Goal: Information Seeking & Learning: Find contact information

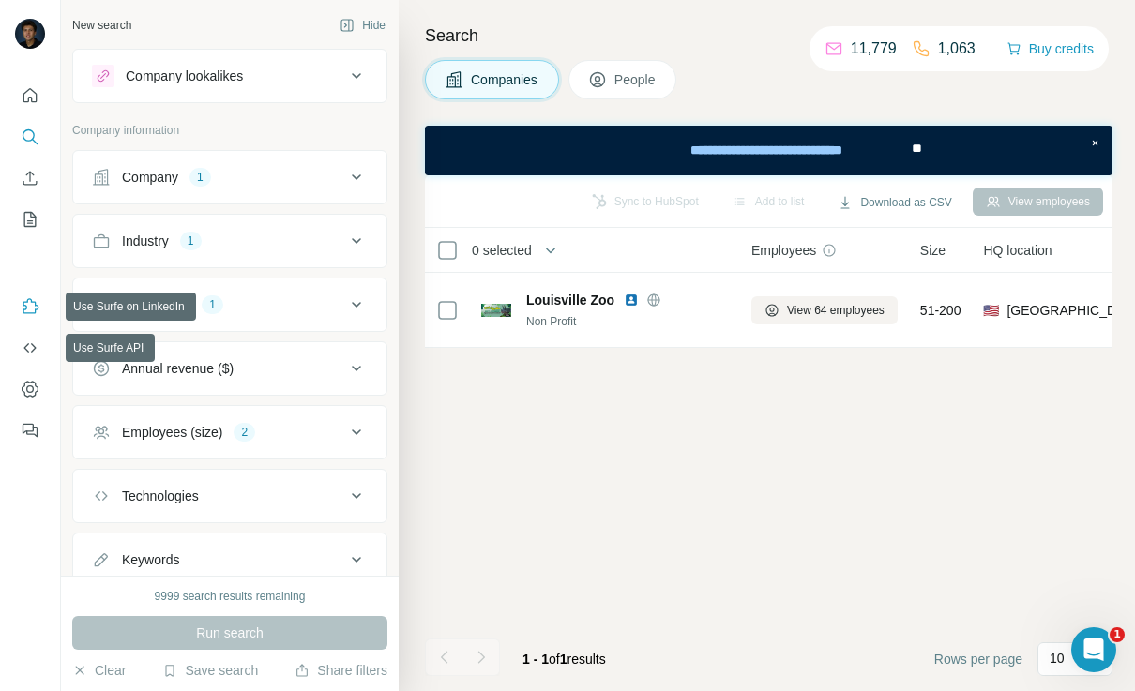
click at [17, 312] on button "Use Surfe on LinkedIn" at bounding box center [30, 307] width 30 height 34
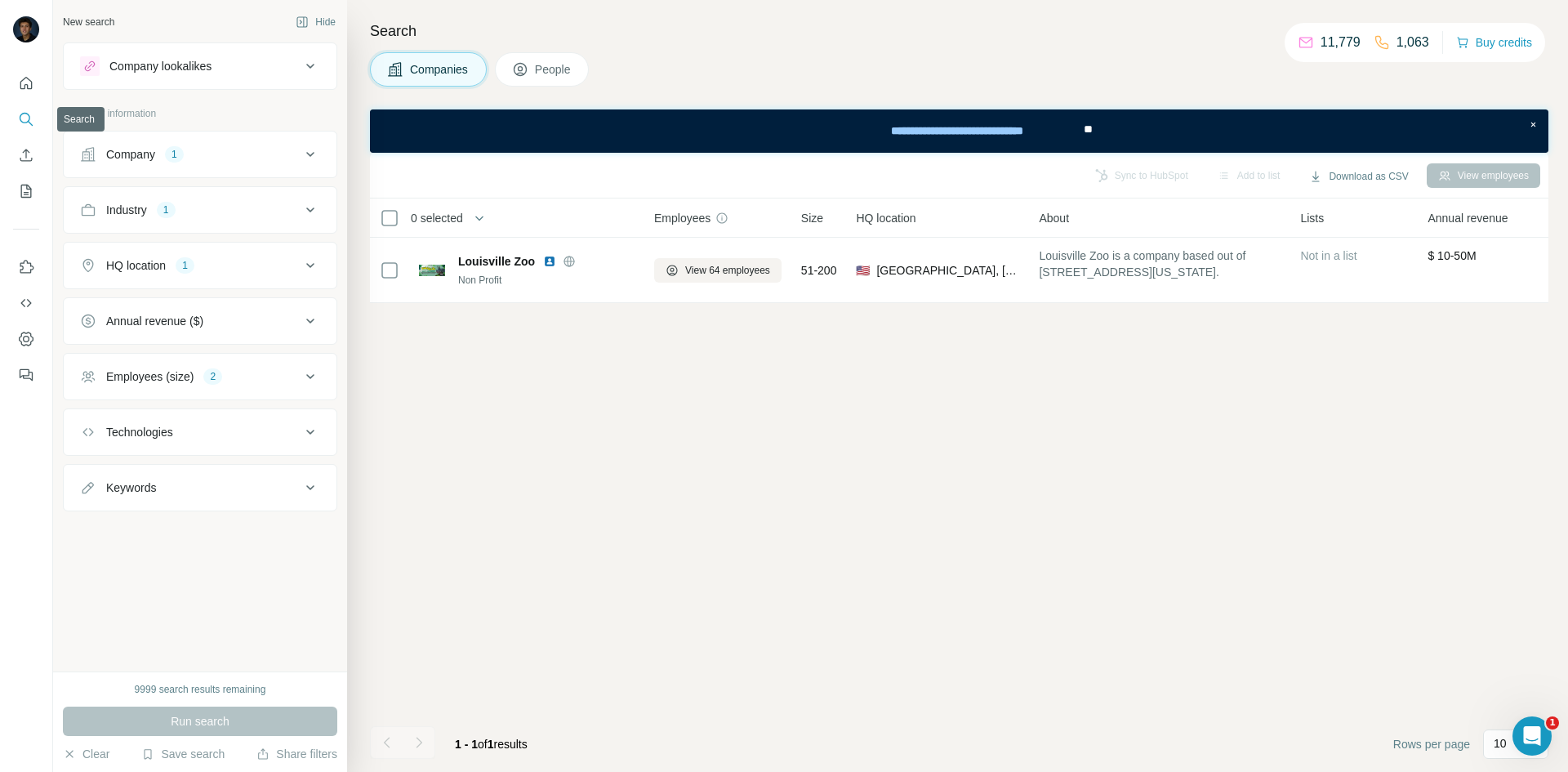
click at [37, 119] on button "Search" at bounding box center [26, 119] width 26 height 30
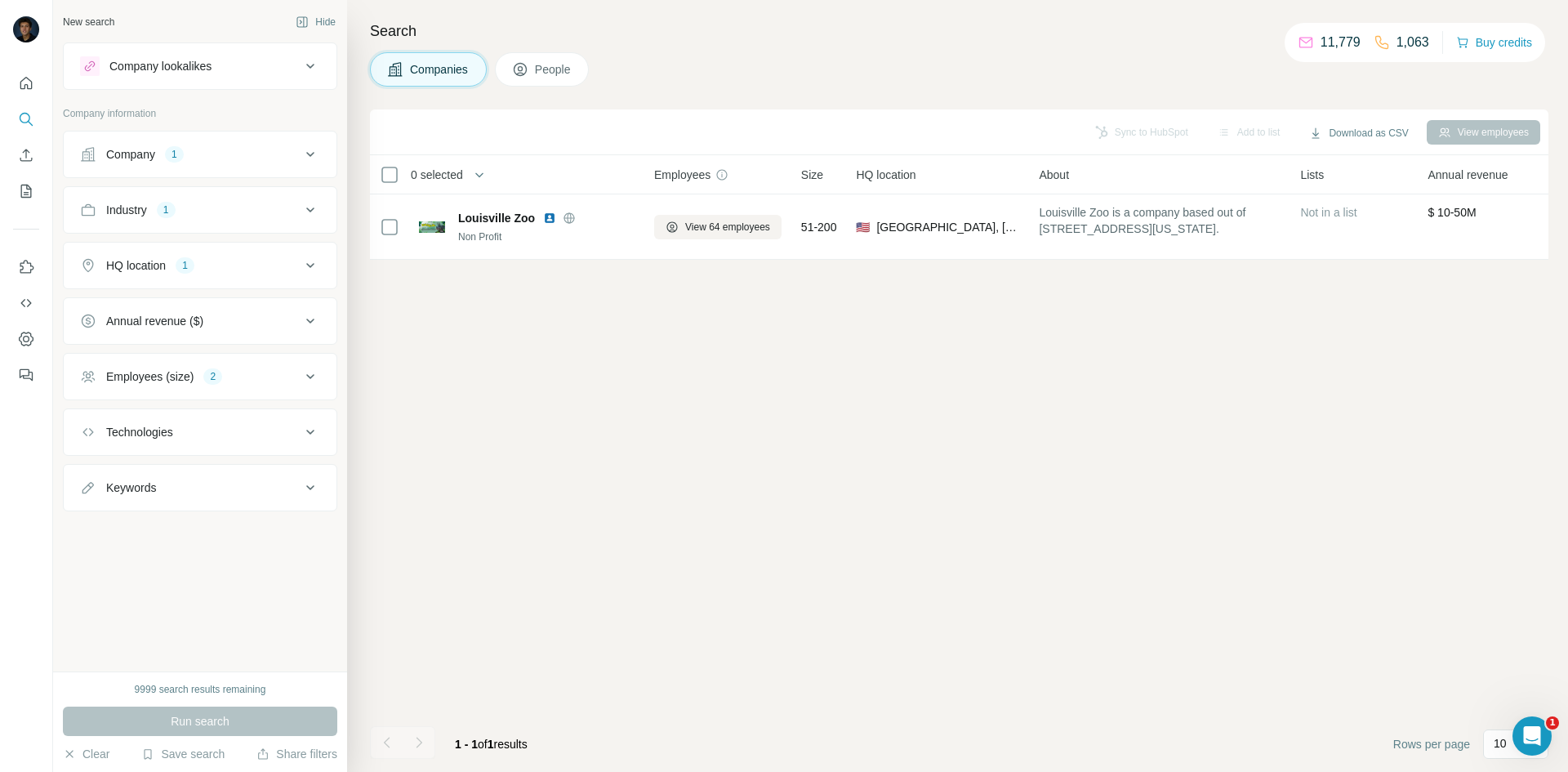
click at [274, 150] on div "Company 1" at bounding box center [190, 154] width 220 height 17
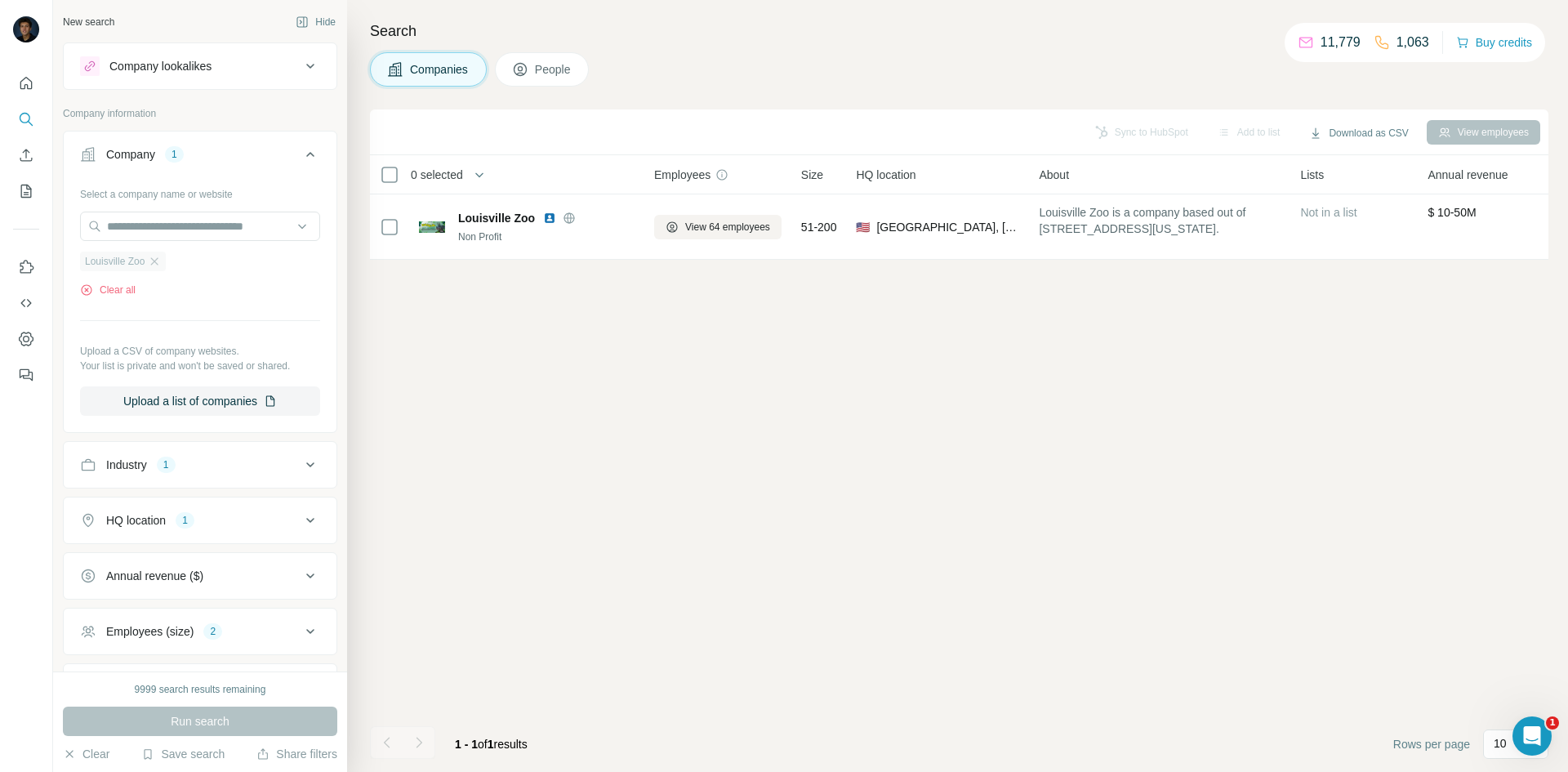
click at [165, 266] on div "Louisville Zoo" at bounding box center [123, 261] width 86 height 20
click at [158, 265] on icon "button" at bounding box center [154, 261] width 13 height 13
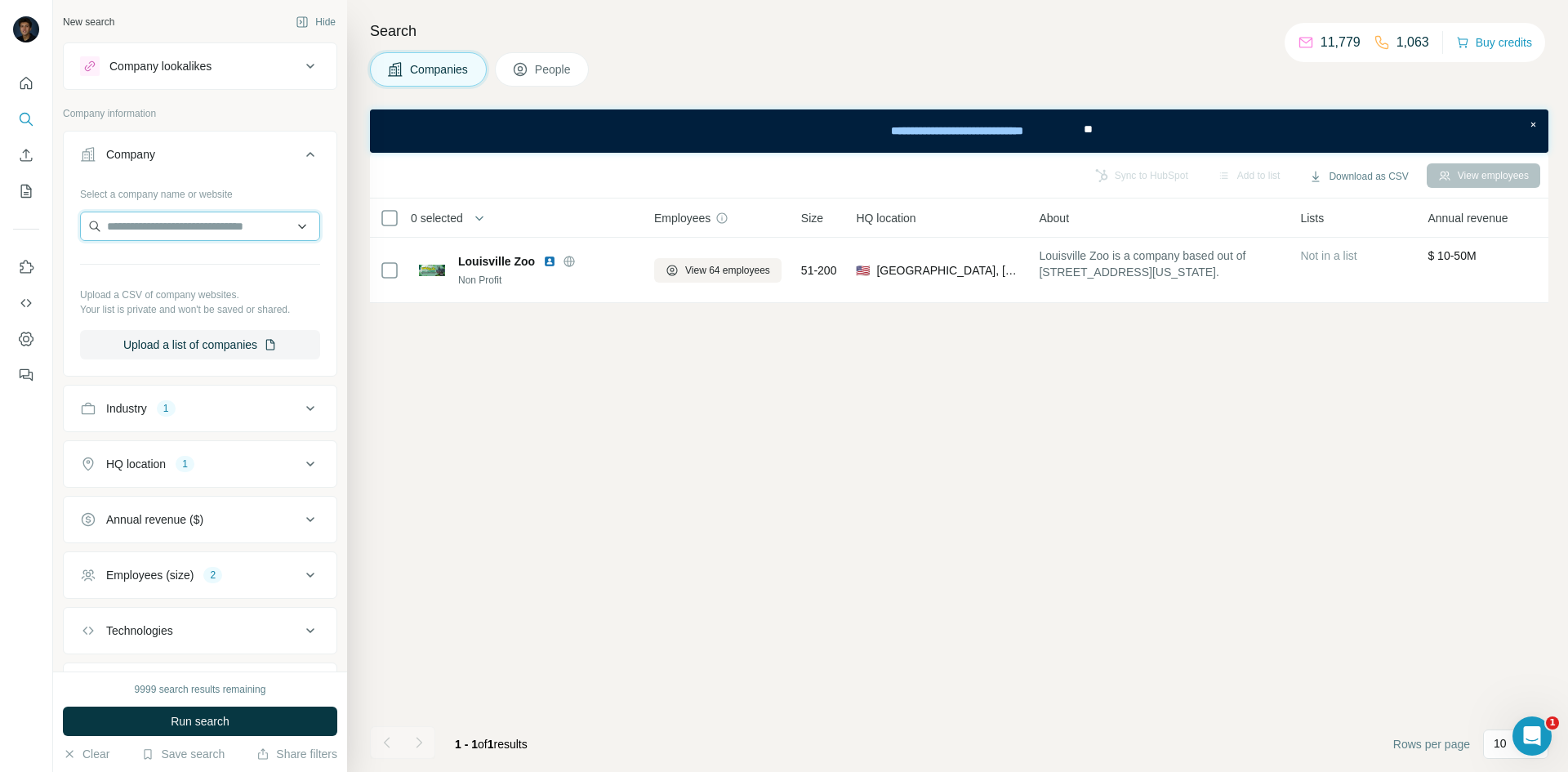
click at [179, 234] on input "text" at bounding box center [200, 226] width 240 height 30
click at [203, 226] on input "*****" at bounding box center [200, 226] width 240 height 30
type input "*****"
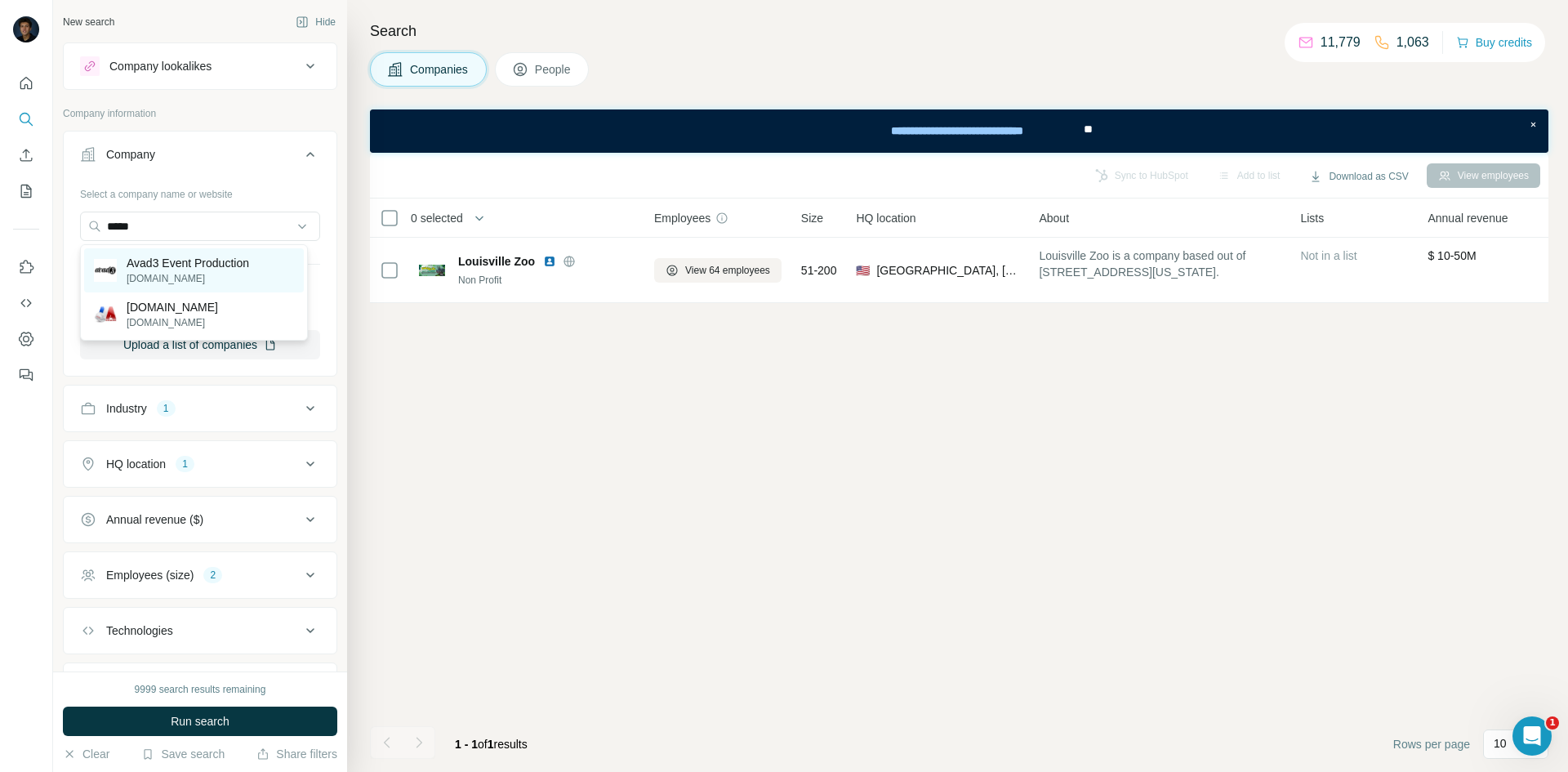
click at [197, 265] on p "Avad3 Event Production" at bounding box center [187, 263] width 123 height 17
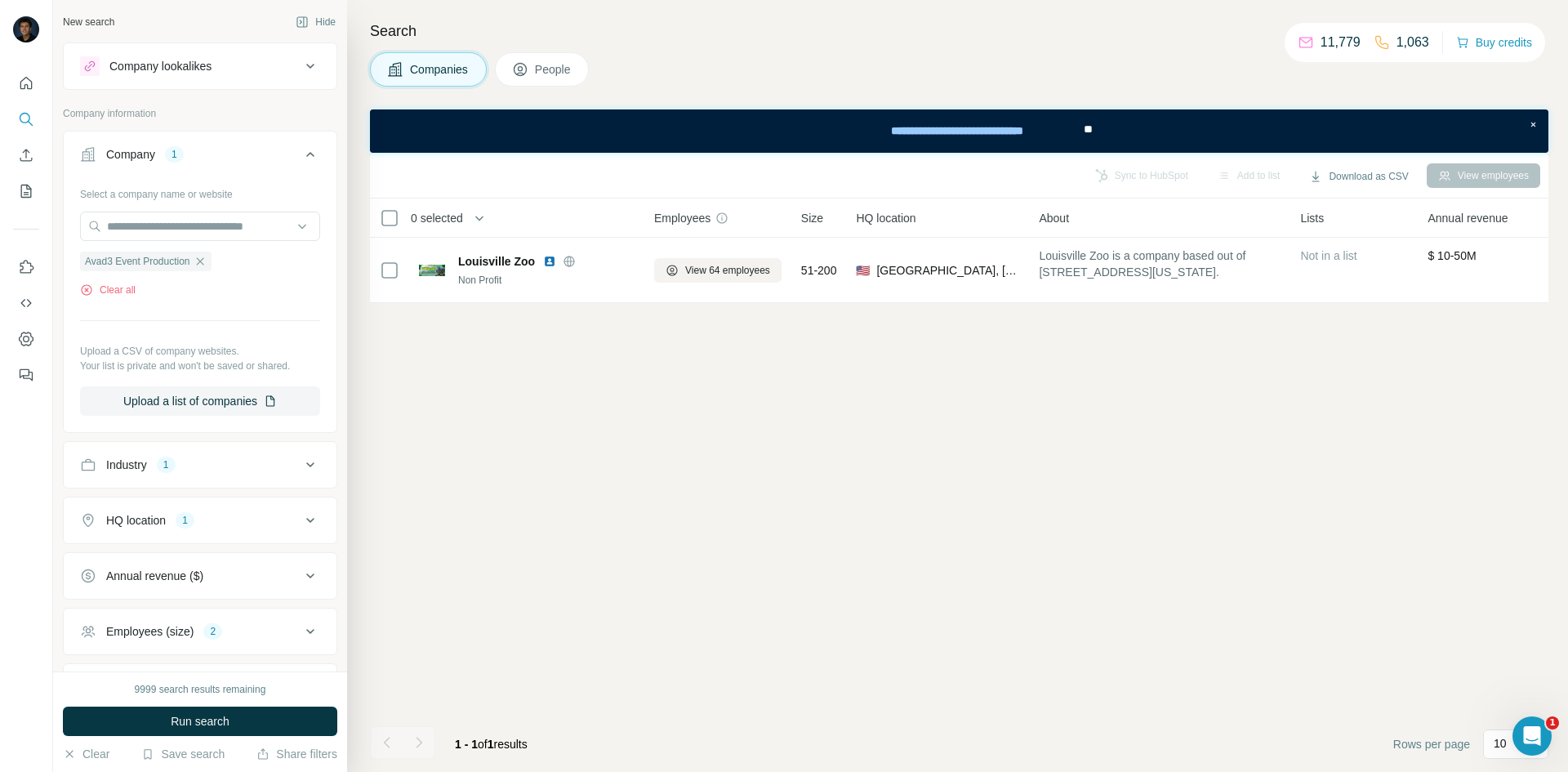
click at [302, 147] on icon at bounding box center [310, 154] width 20 height 20
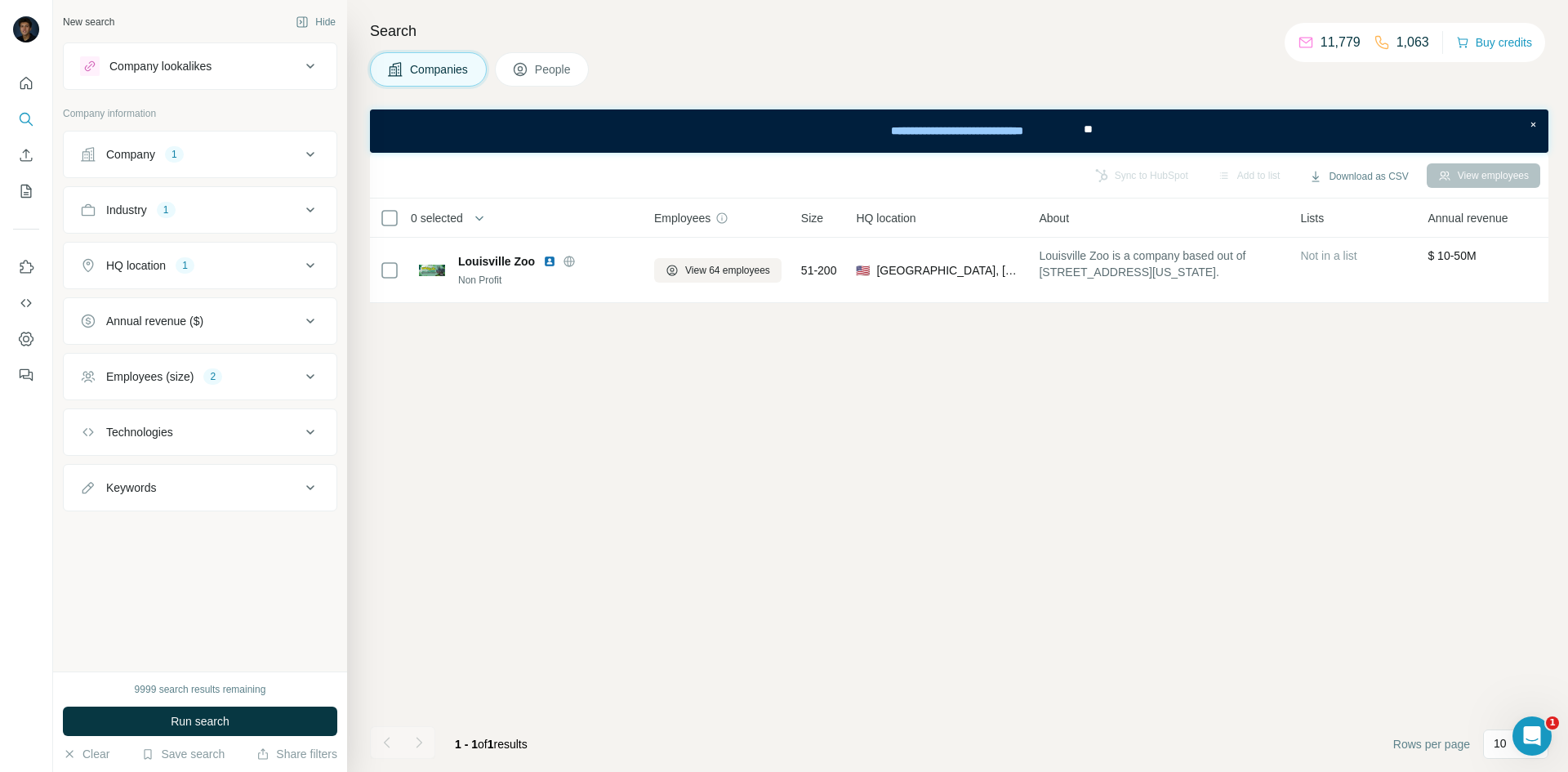
click at [302, 147] on icon at bounding box center [310, 154] width 20 height 20
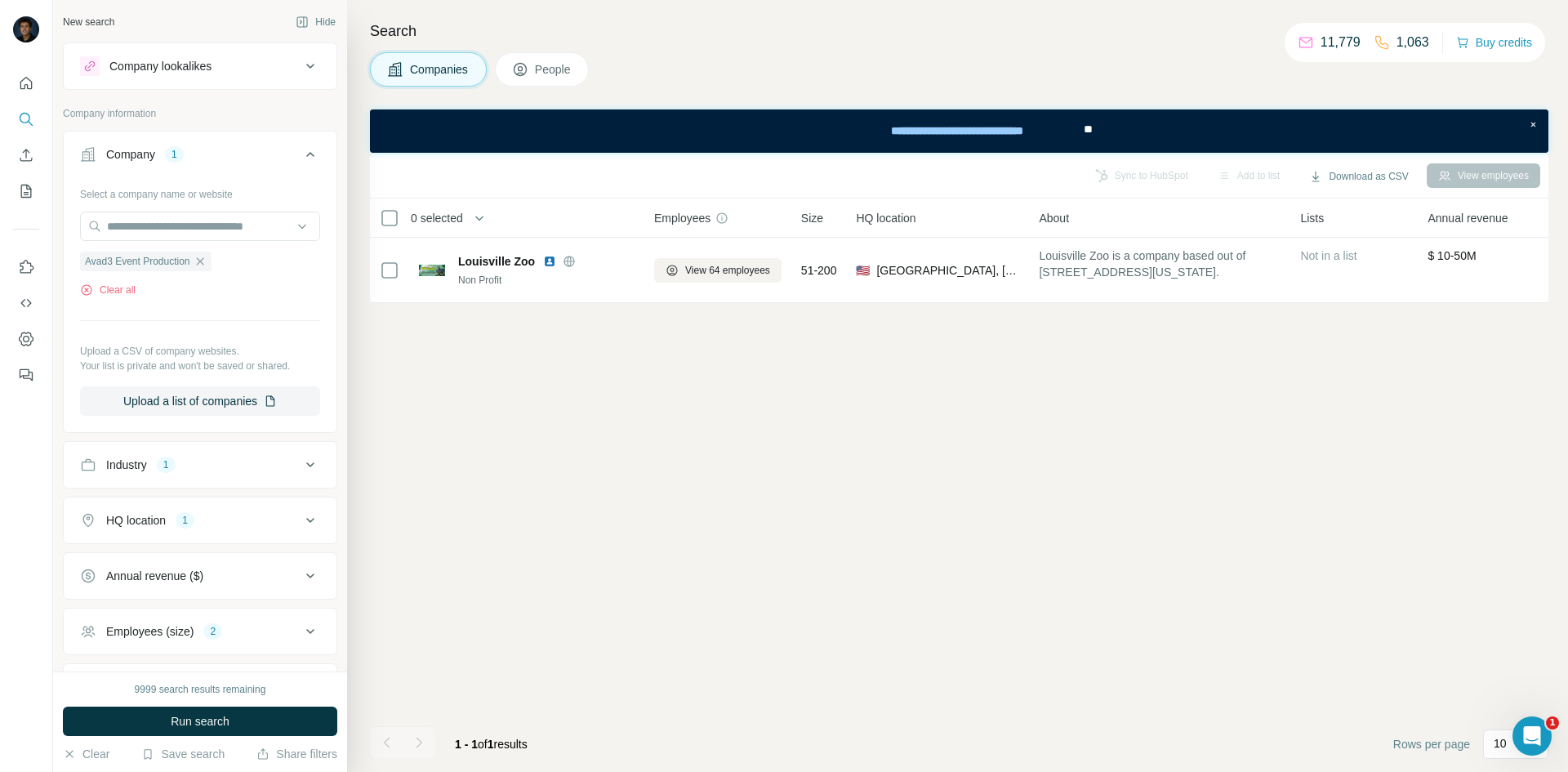
click at [300, 151] on icon at bounding box center [310, 154] width 20 height 20
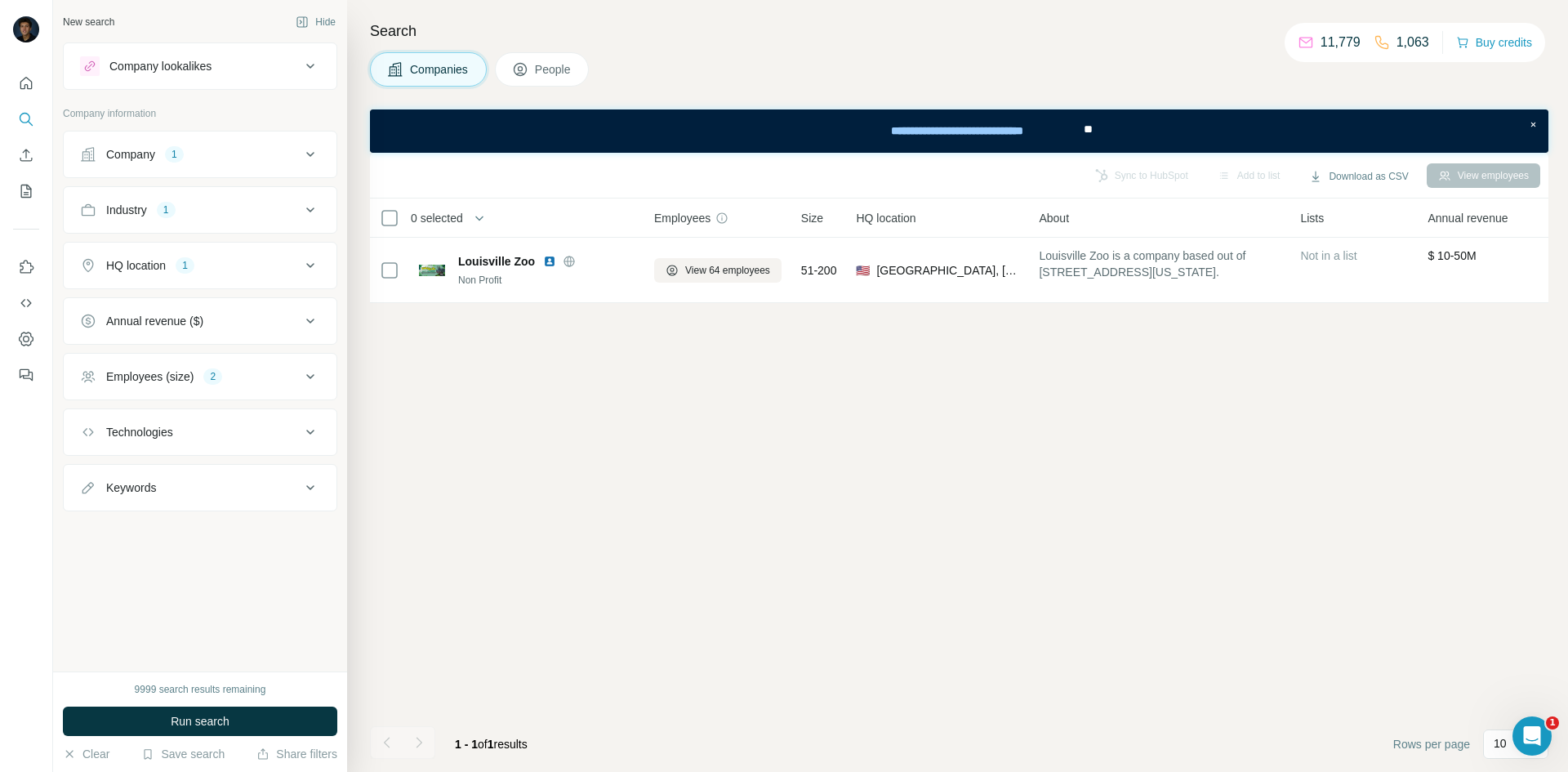
click at [303, 206] on icon at bounding box center [310, 210] width 20 height 20
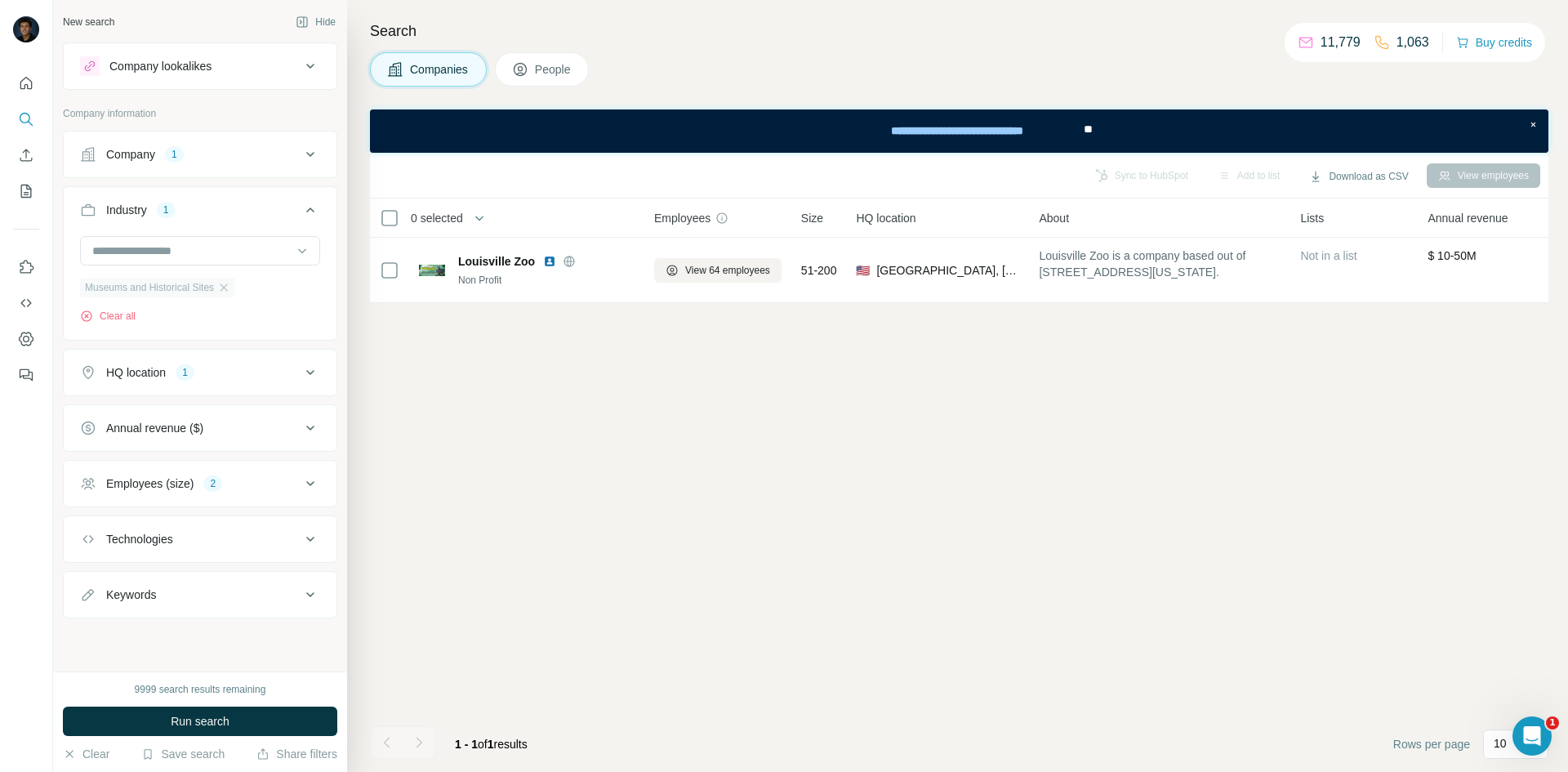
click at [223, 292] on div "Museums and Historical Sites" at bounding box center [158, 287] width 155 height 20
click at [231, 292] on icon "button" at bounding box center [224, 287] width 13 height 13
click at [315, 209] on icon at bounding box center [310, 210] width 20 height 20
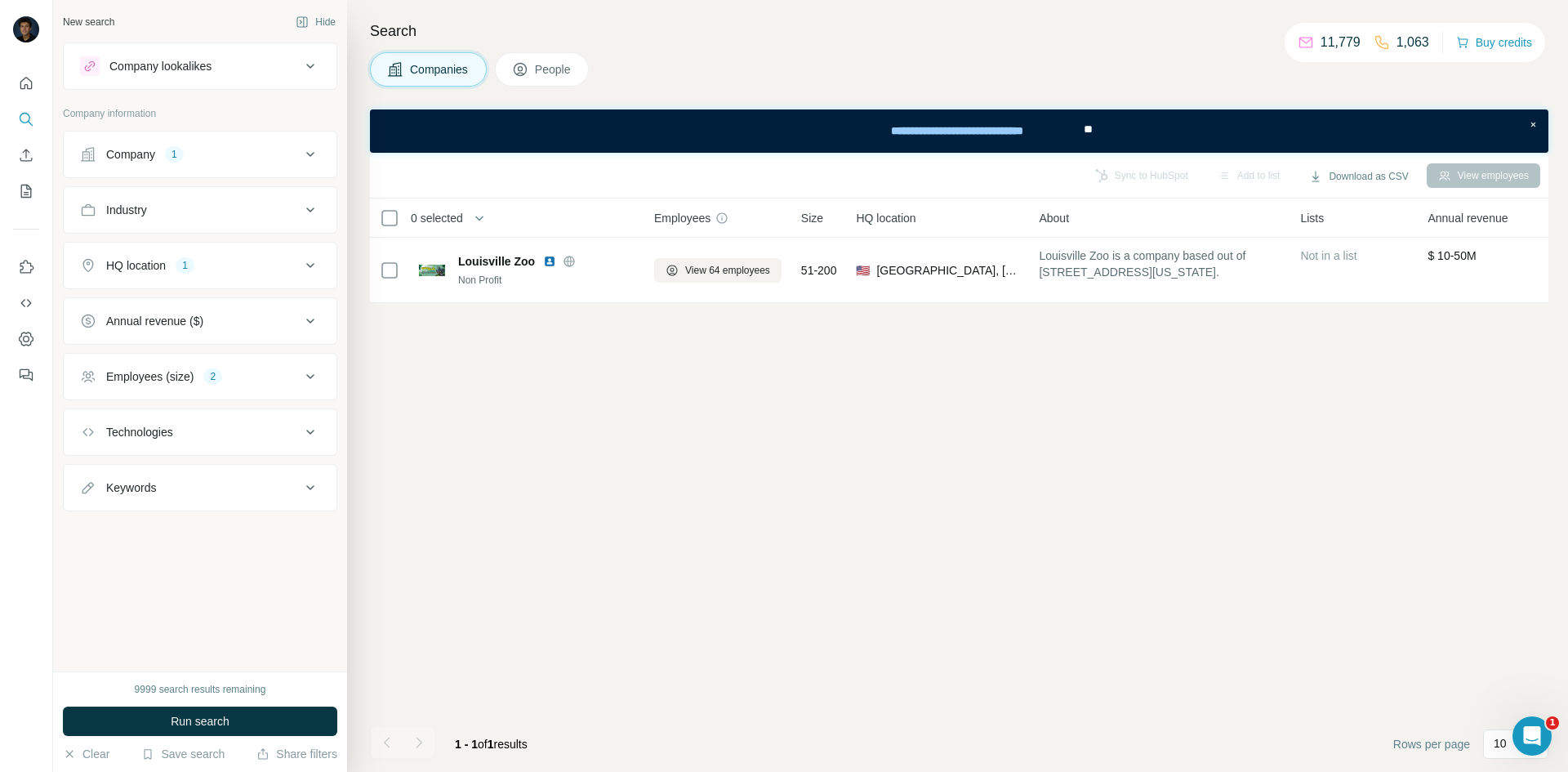
drag, startPoint x: 224, startPoint y: 724, endPoint x: 219, endPoint y: 675, distance: 49.3
click at [223, 601] on span "Run search" at bounding box center [200, 721] width 59 height 17
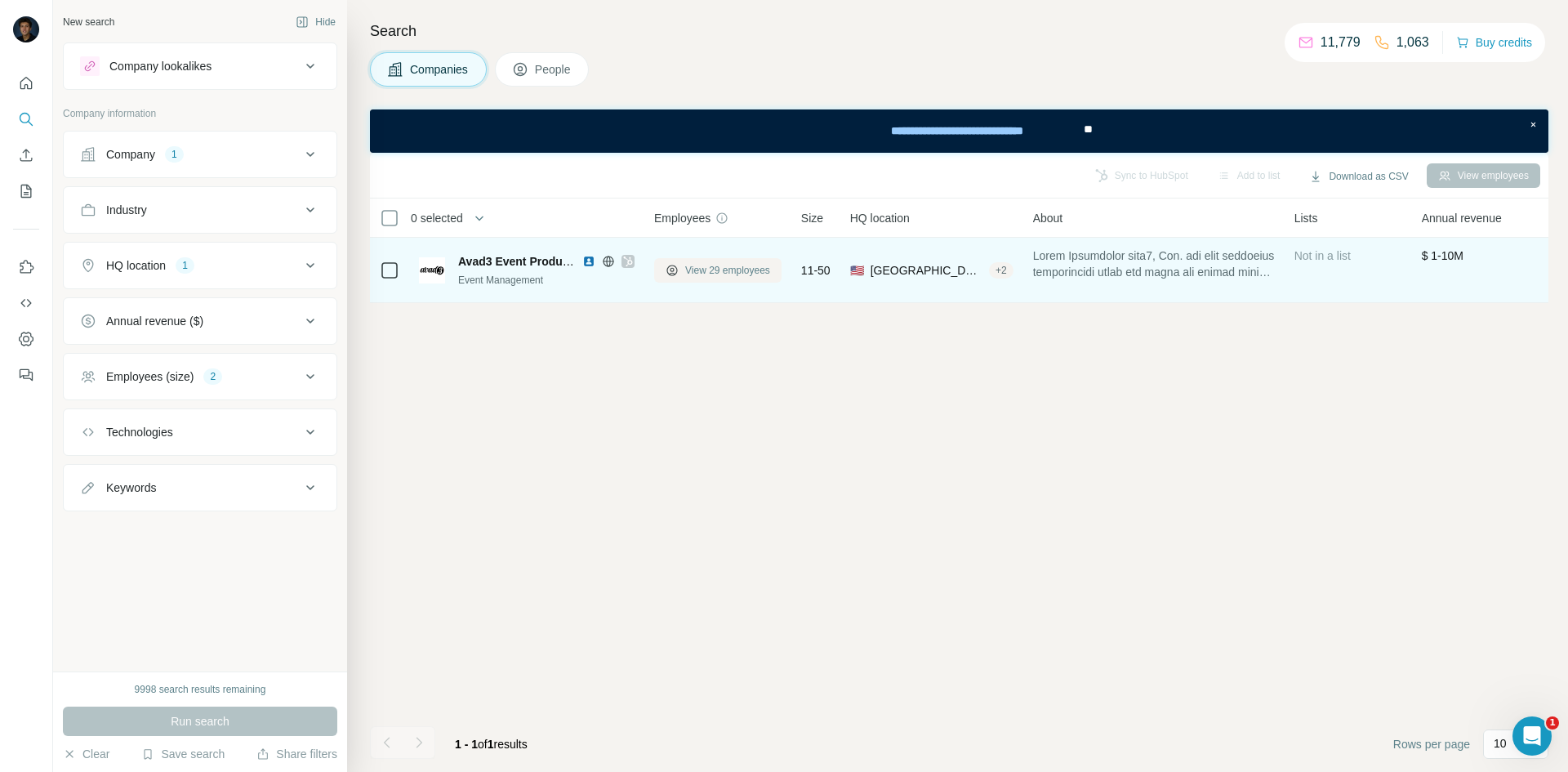
click at [724, 267] on span "View 29 employees" at bounding box center [728, 270] width 85 height 15
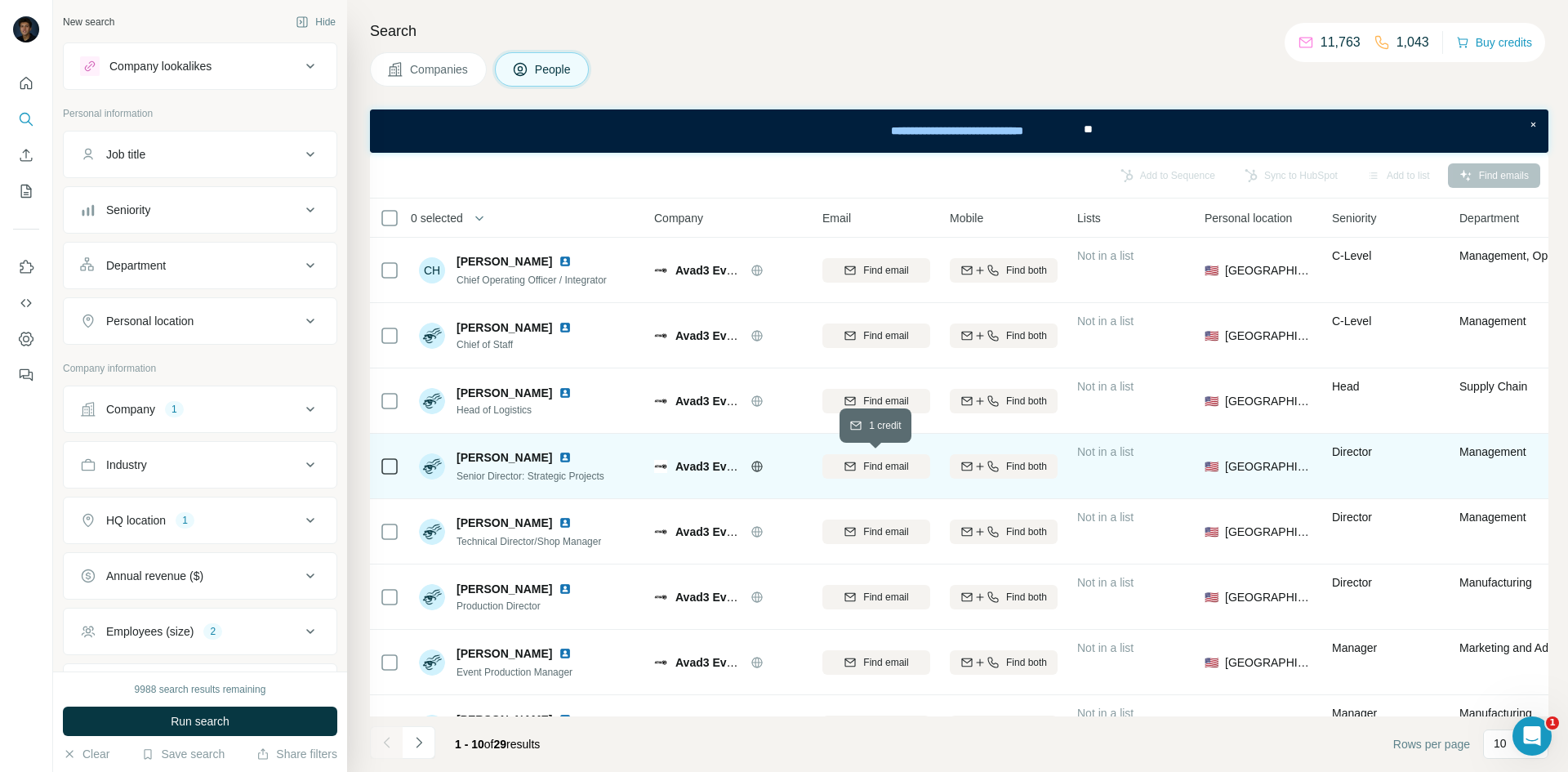
click at [871, 466] on span "Find email" at bounding box center [886, 466] width 45 height 15
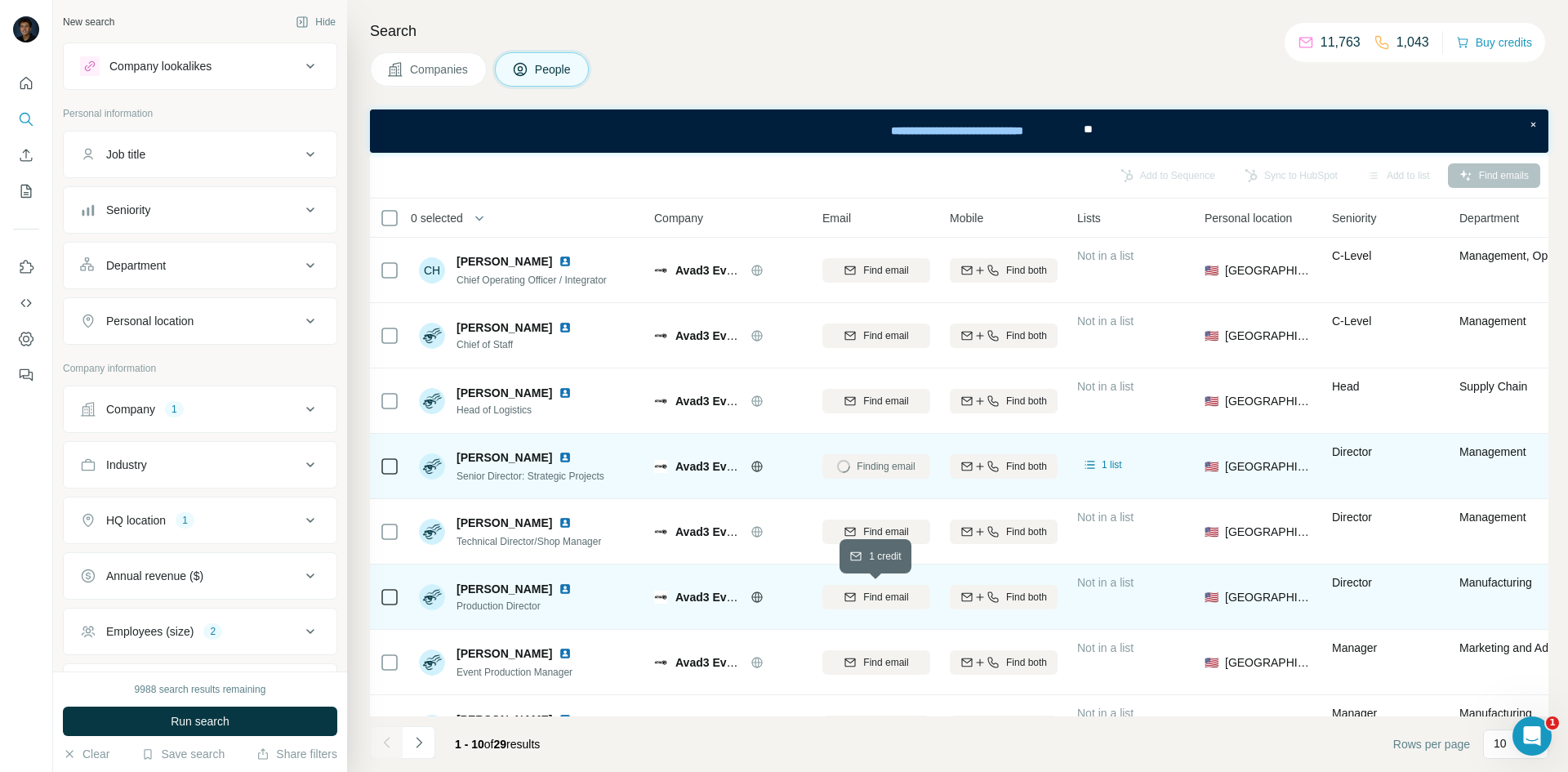
click at [865, 589] on span "Find email" at bounding box center [886, 596] width 45 height 15
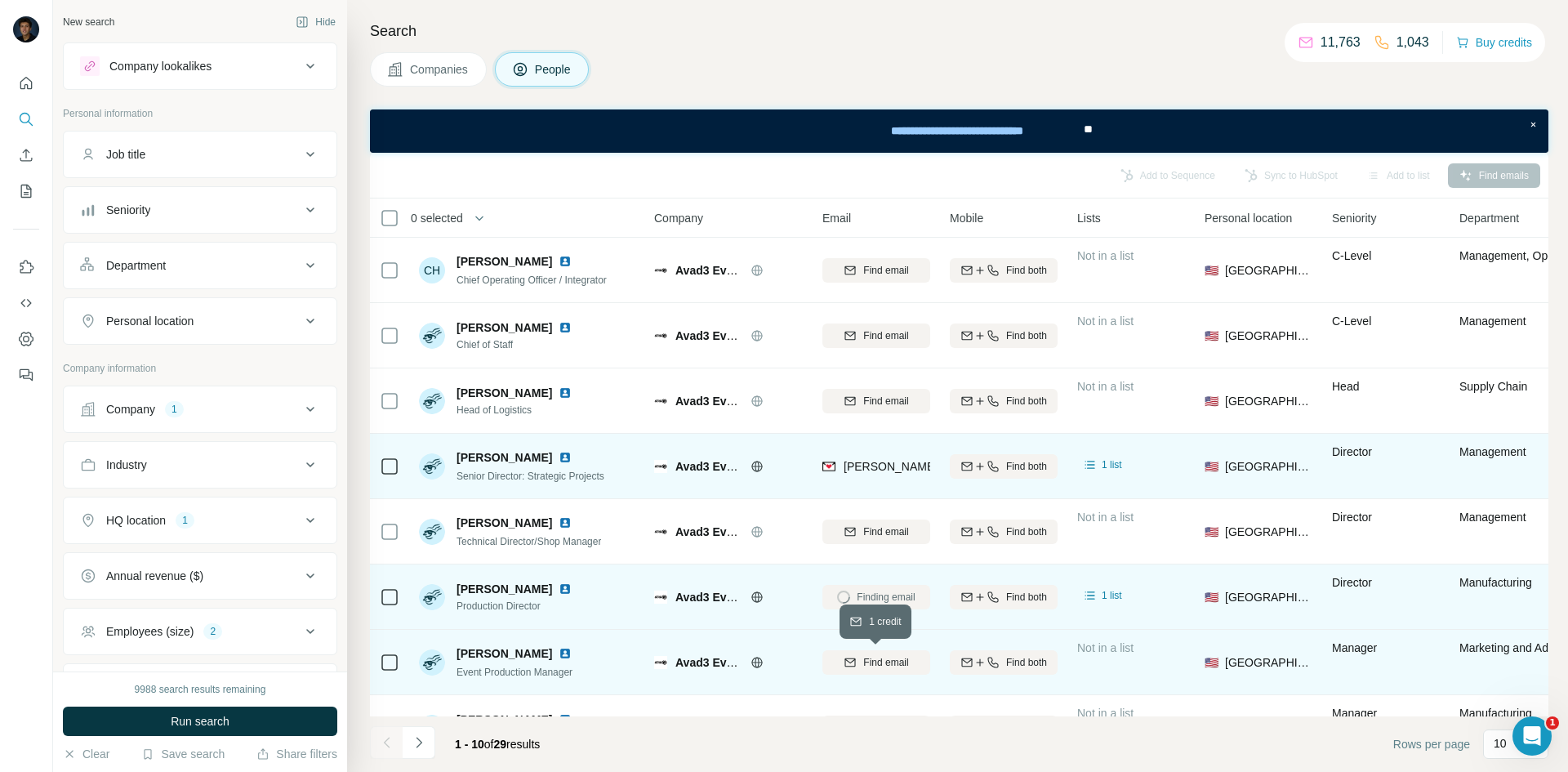
click at [895, 601] on span "Find email" at bounding box center [886, 661] width 45 height 15
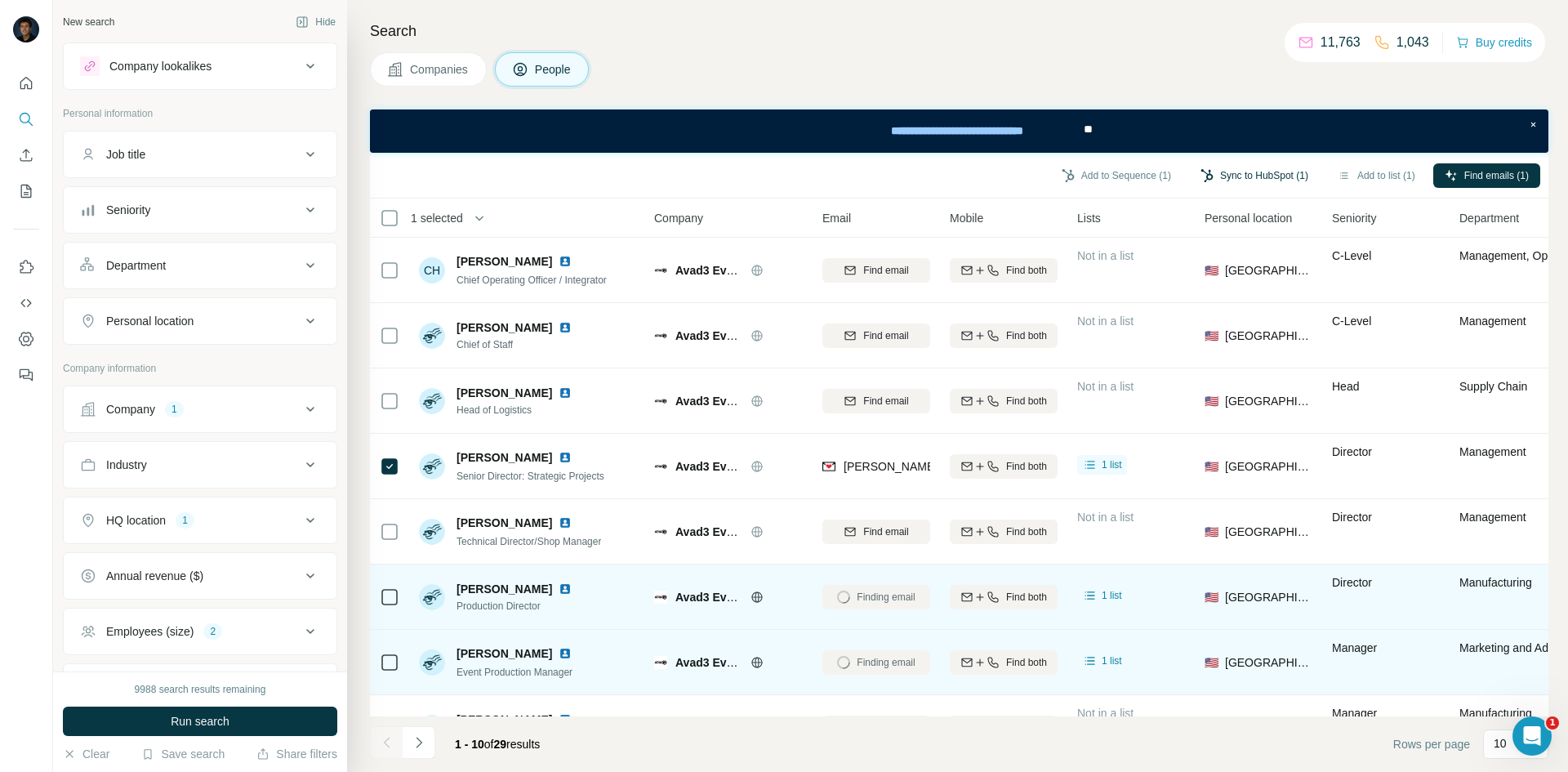
click at [987, 170] on button "Sync to HubSpot (1)" at bounding box center [1255, 176] width 131 height 24
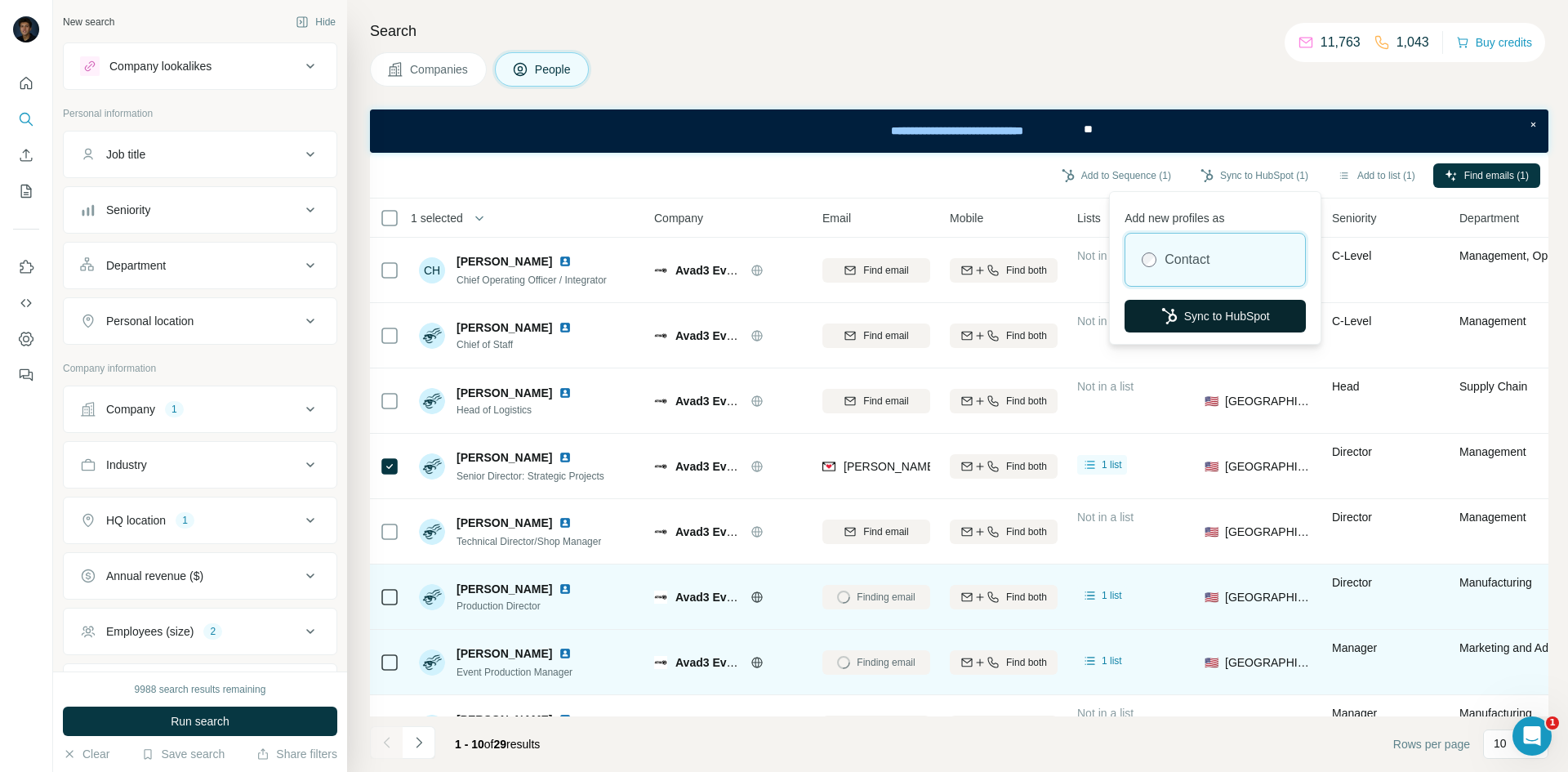
click at [987, 316] on button "Sync to HubSpot" at bounding box center [1215, 316] width 181 height 33
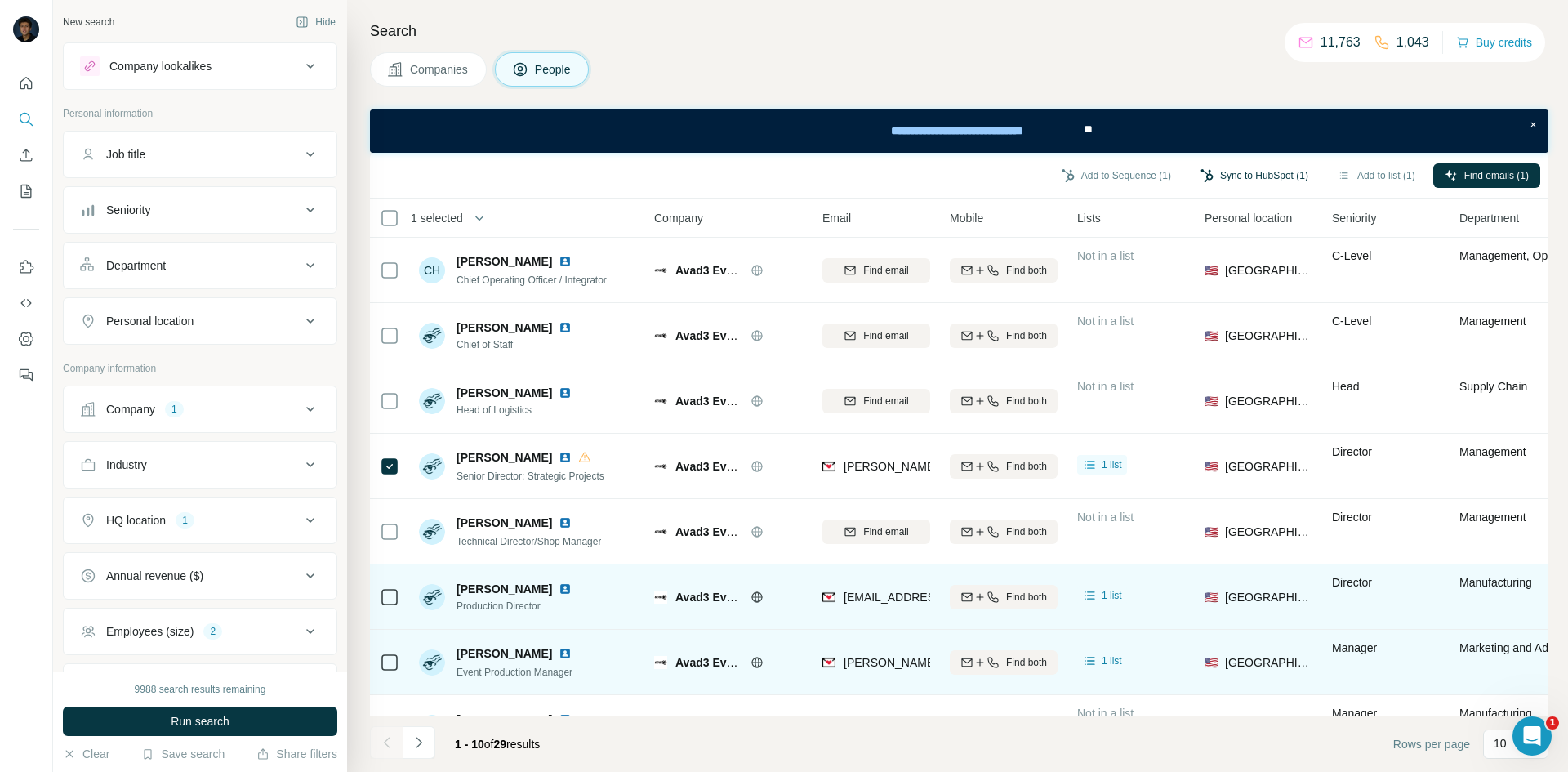
click at [987, 176] on button "Sync to HubSpot (1)" at bounding box center [1255, 176] width 131 height 24
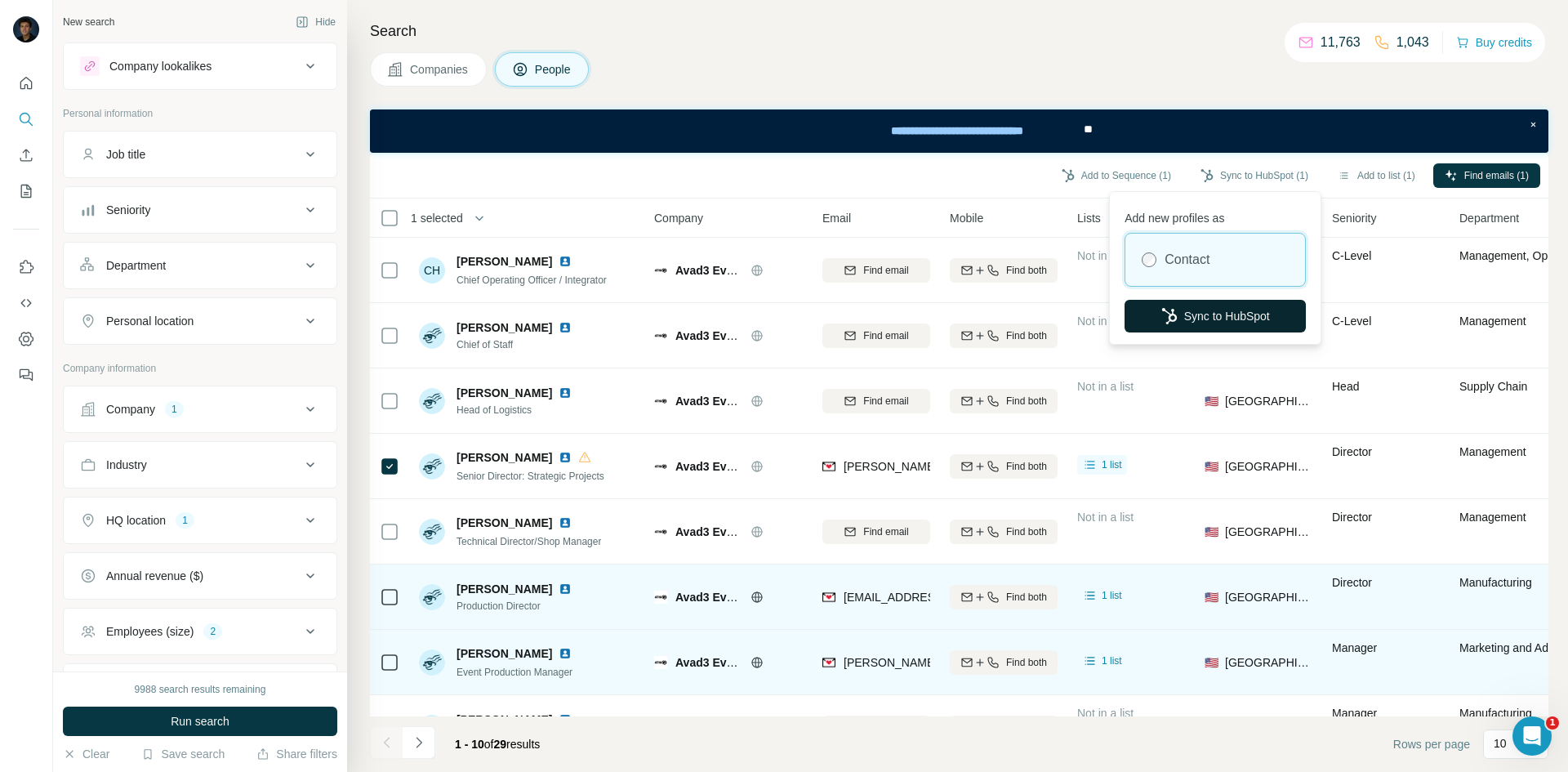
click at [987, 308] on button "Sync to HubSpot" at bounding box center [1215, 316] width 181 height 33
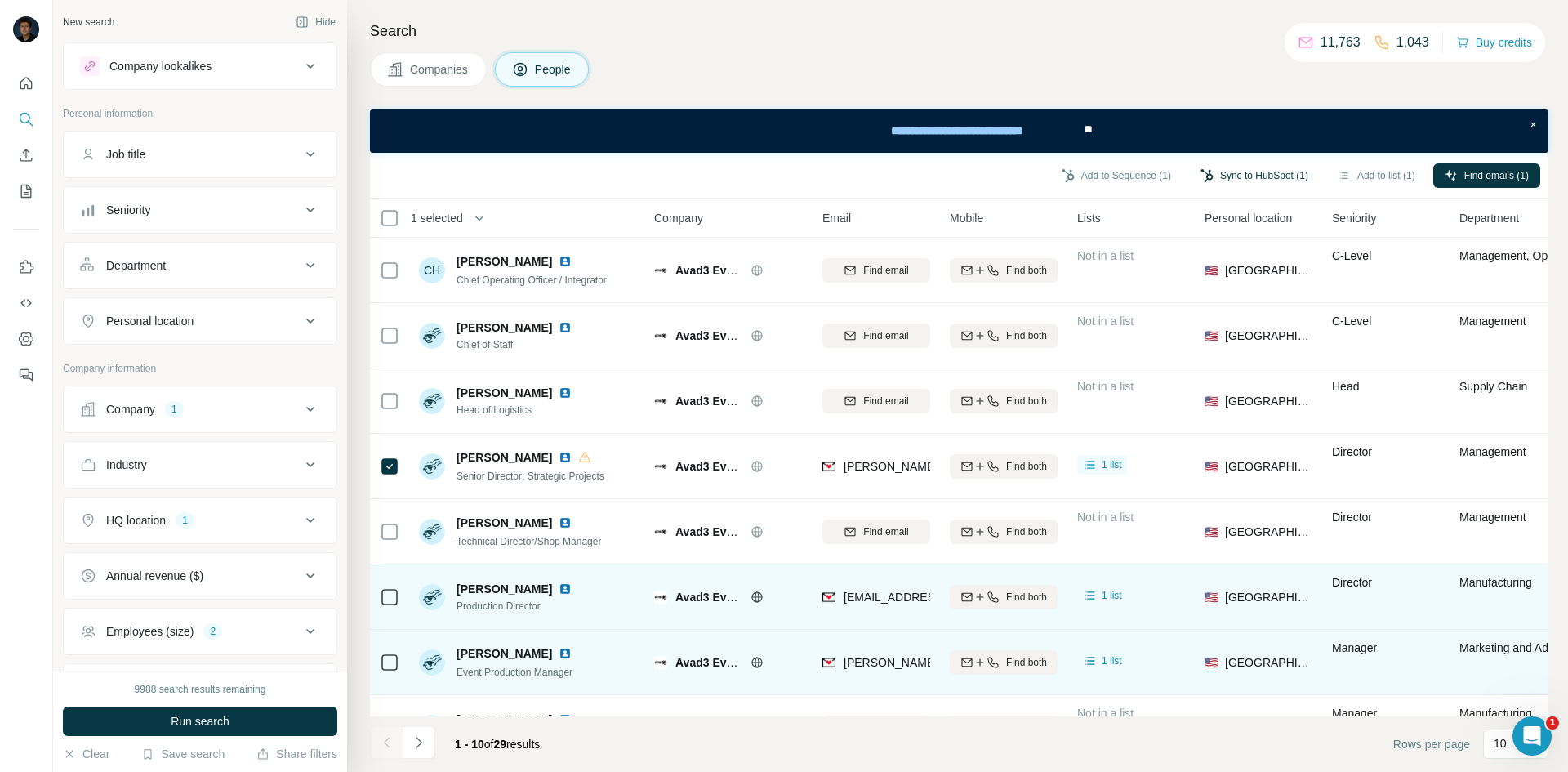
click at [987, 166] on button "Sync to HubSpot (1)" at bounding box center [1255, 176] width 131 height 24
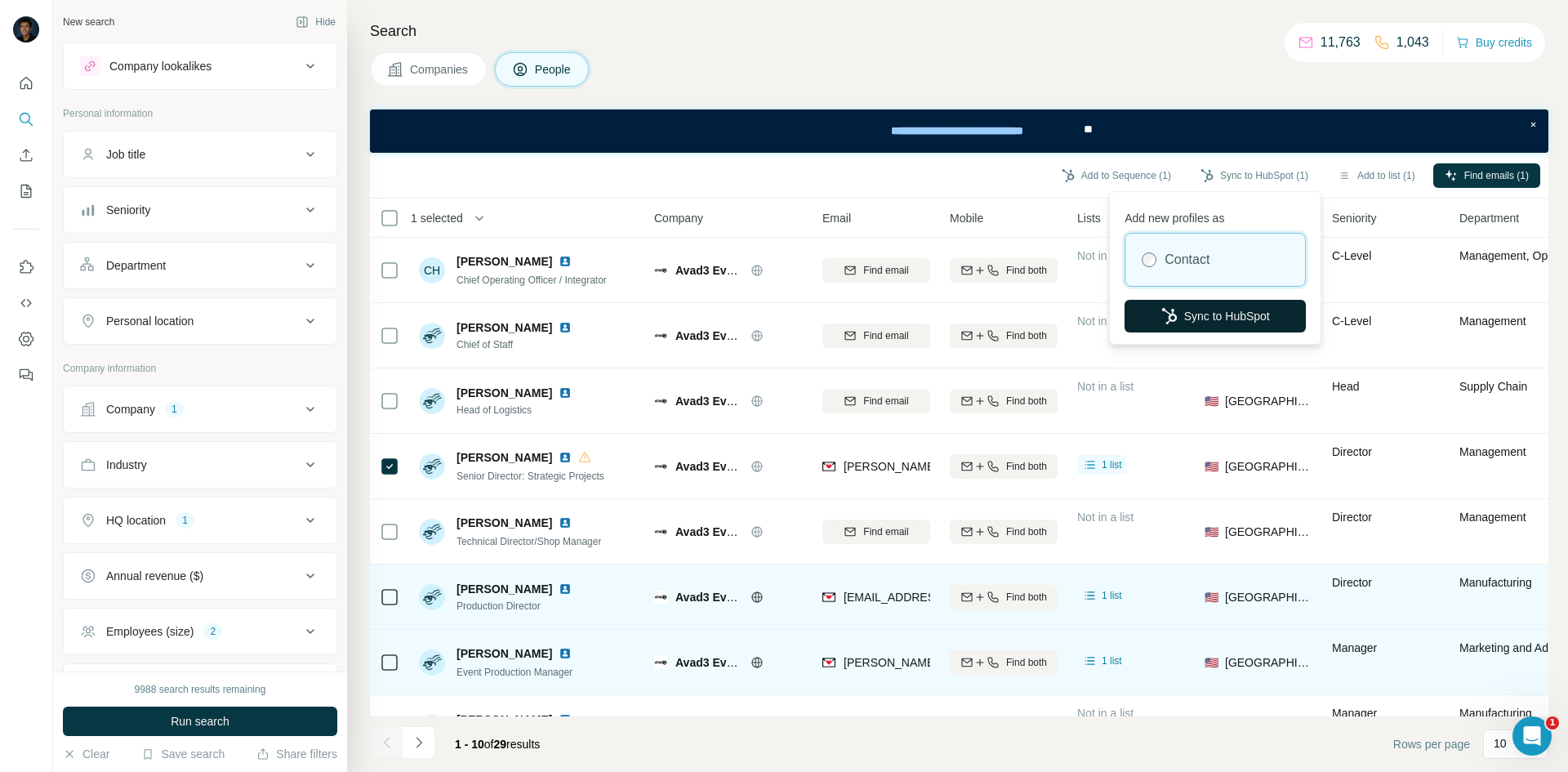
click at [987, 315] on button "Sync to HubSpot" at bounding box center [1215, 316] width 181 height 33
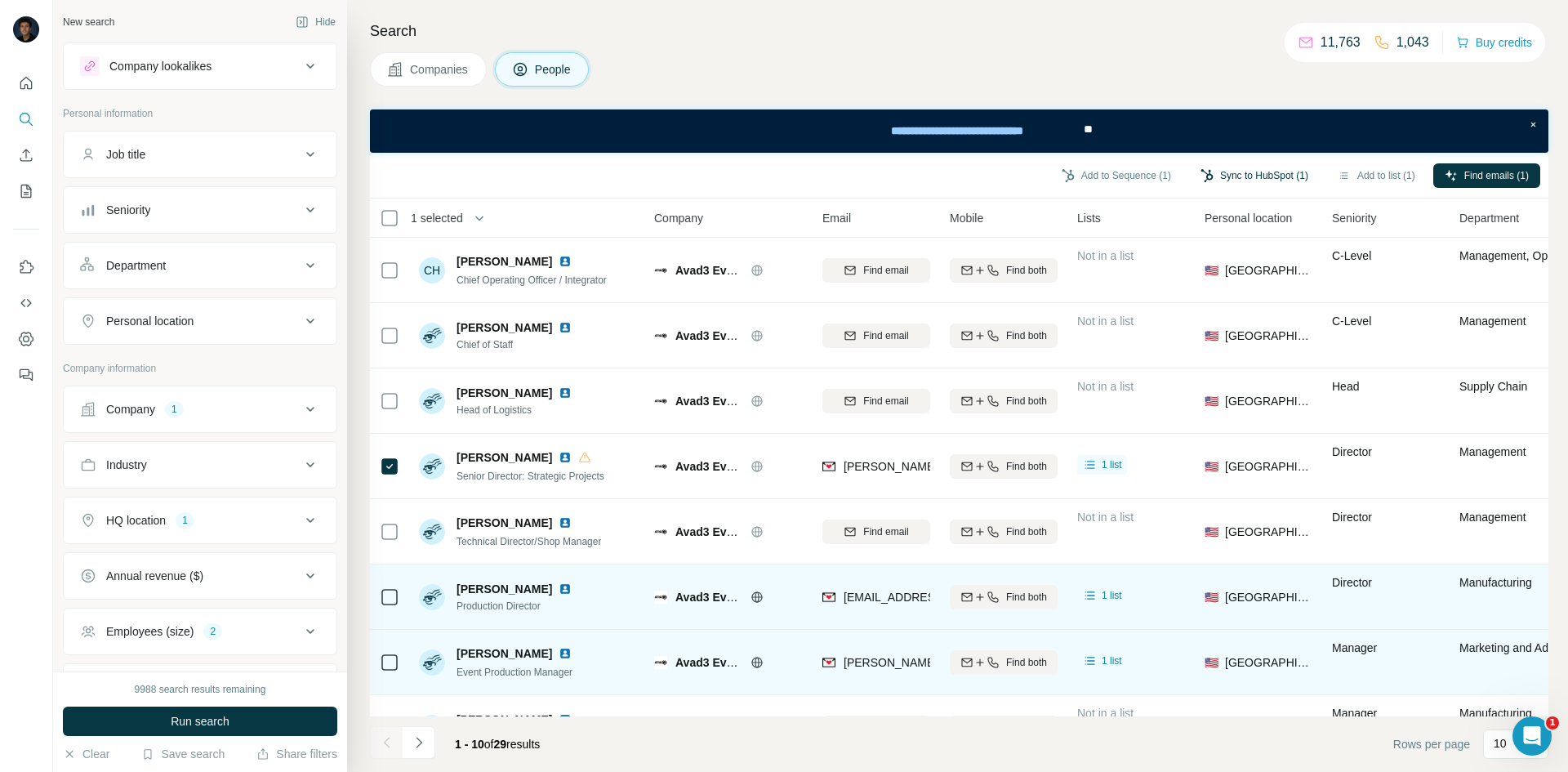
click at [987, 171] on button "Sync to HubSpot (1)" at bounding box center [1255, 176] width 131 height 24
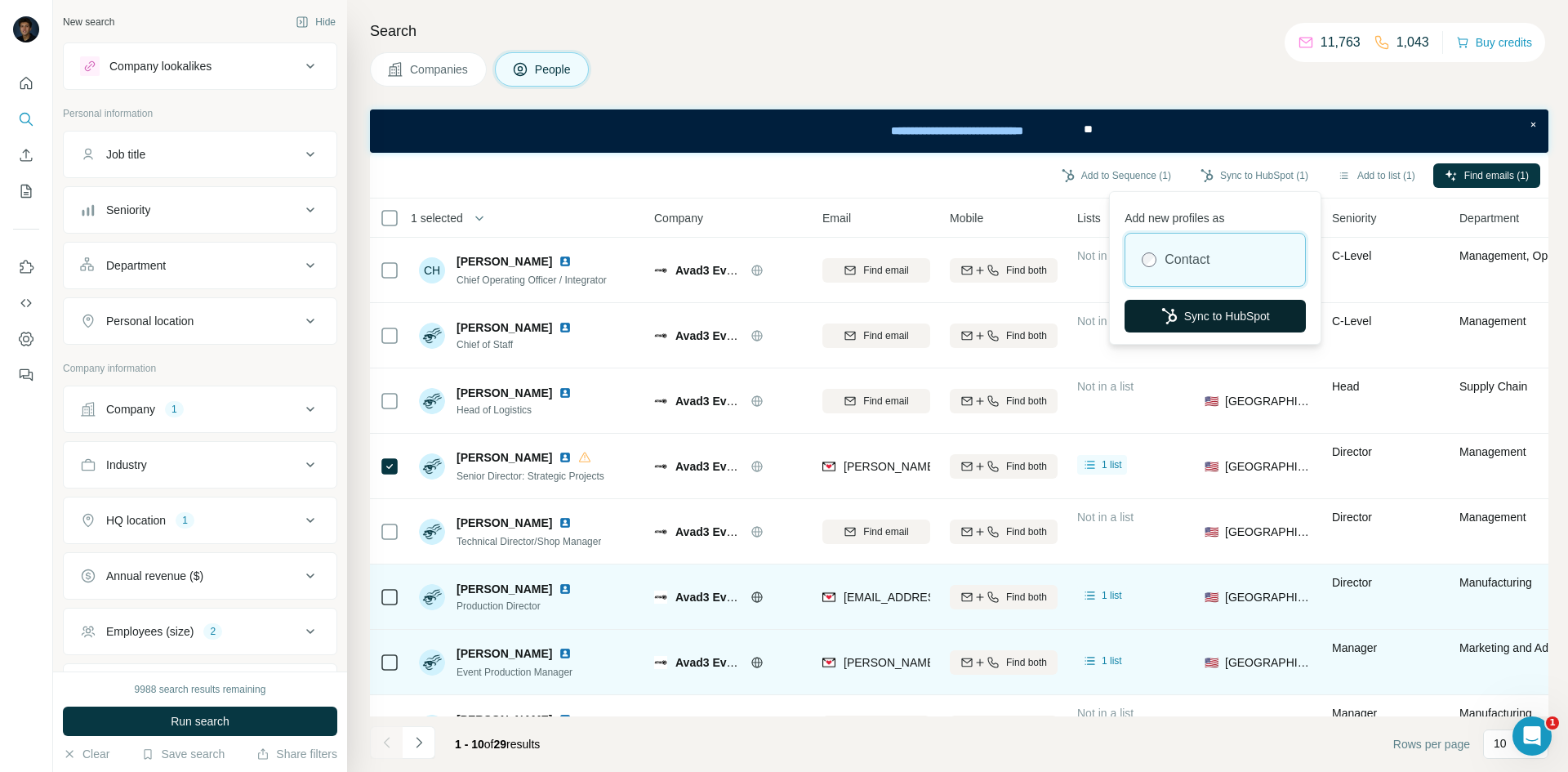
click at [987, 323] on button "Sync to HubSpot" at bounding box center [1215, 316] width 181 height 33
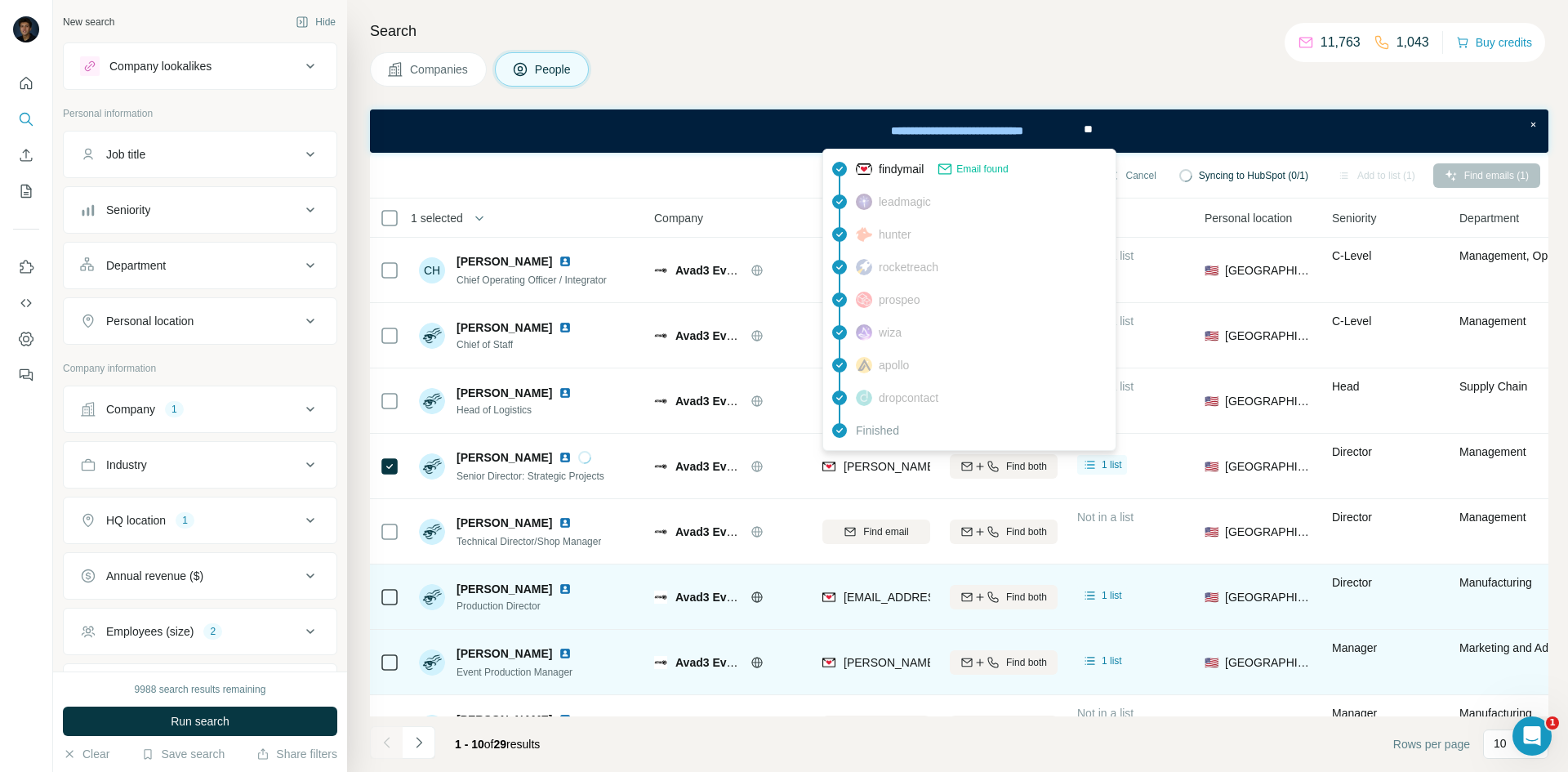
click at [865, 471] on span "[PERSON_NAME][EMAIL_ADDRESS][DOMAIN_NAME]" at bounding box center [987, 466] width 287 height 13
copy tr "[PERSON_NAME][EMAIL_ADDRESS][DOMAIN_NAME]"
click at [495, 479] on span "Senior Director: Strategic Projects" at bounding box center [530, 475] width 148 height 11
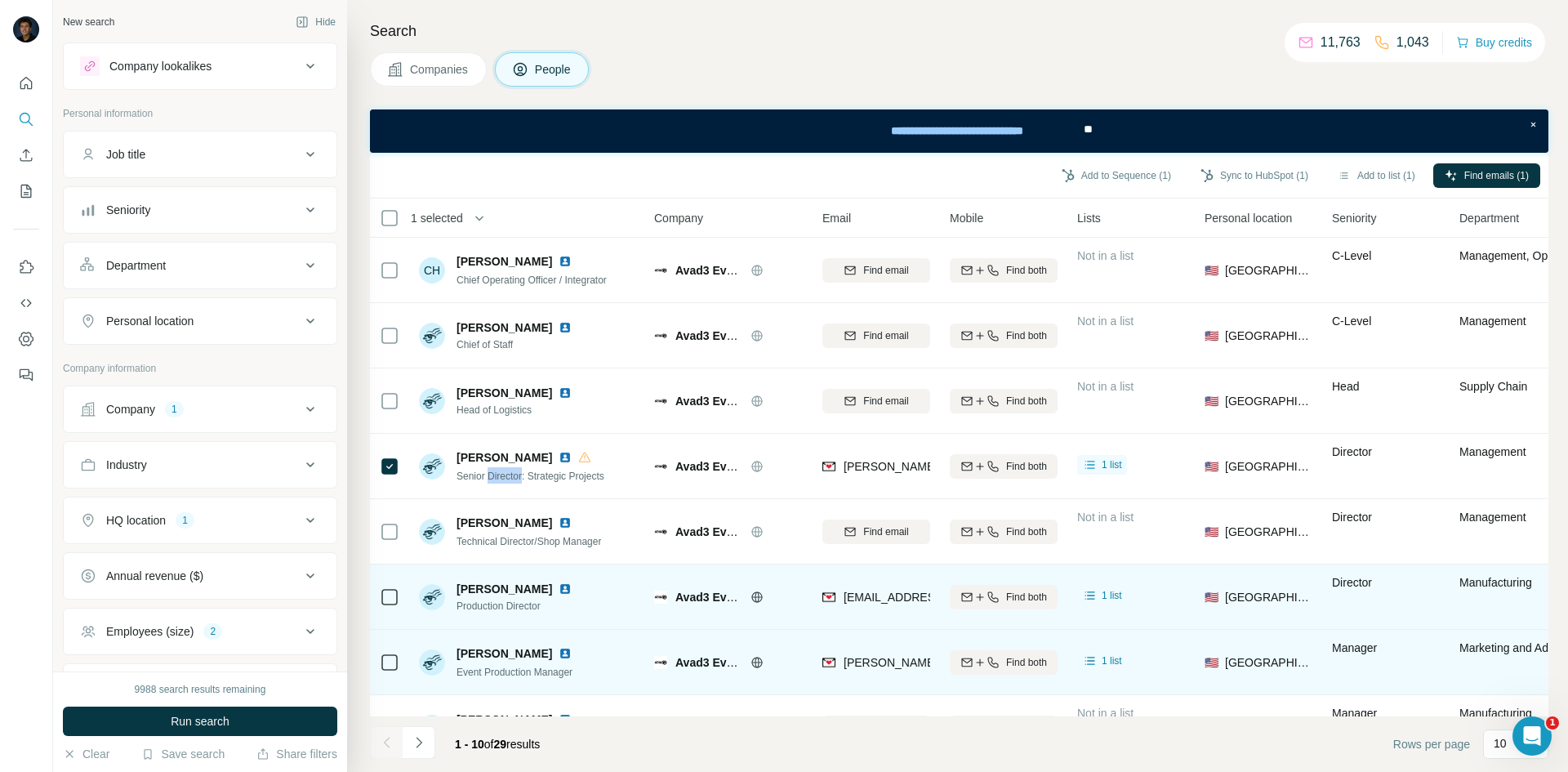
click at [495, 479] on span "Senior Director: Strategic Projects" at bounding box center [530, 475] width 148 height 11
copy span "Senior Director: Strategic Projects"
click at [587, 171] on div "Add to Sequence (1) Sync to HubSpot (1) Add to list (1) Find emails (1)" at bounding box center [959, 175] width 1162 height 29
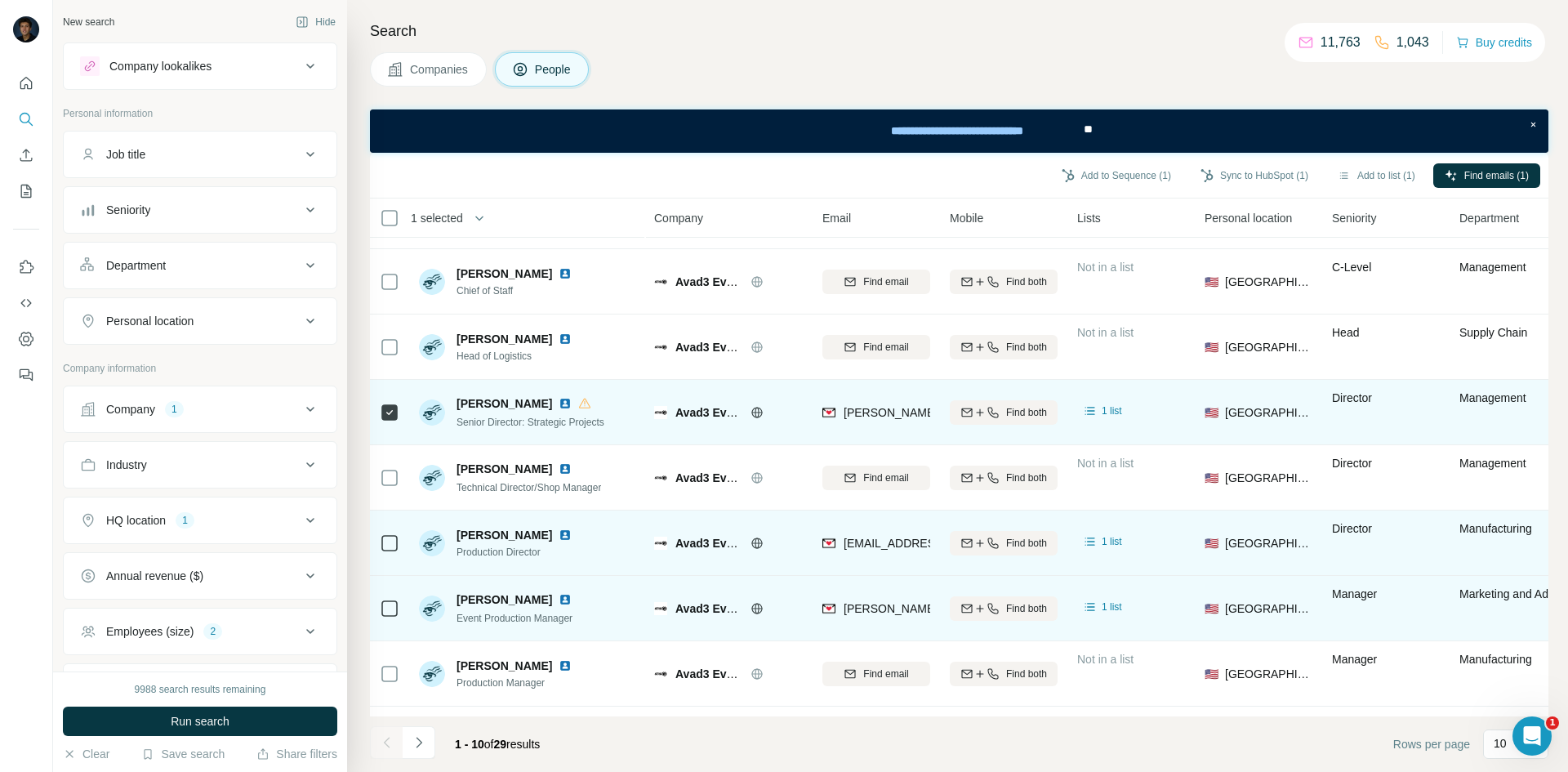
scroll to position [82, 0]
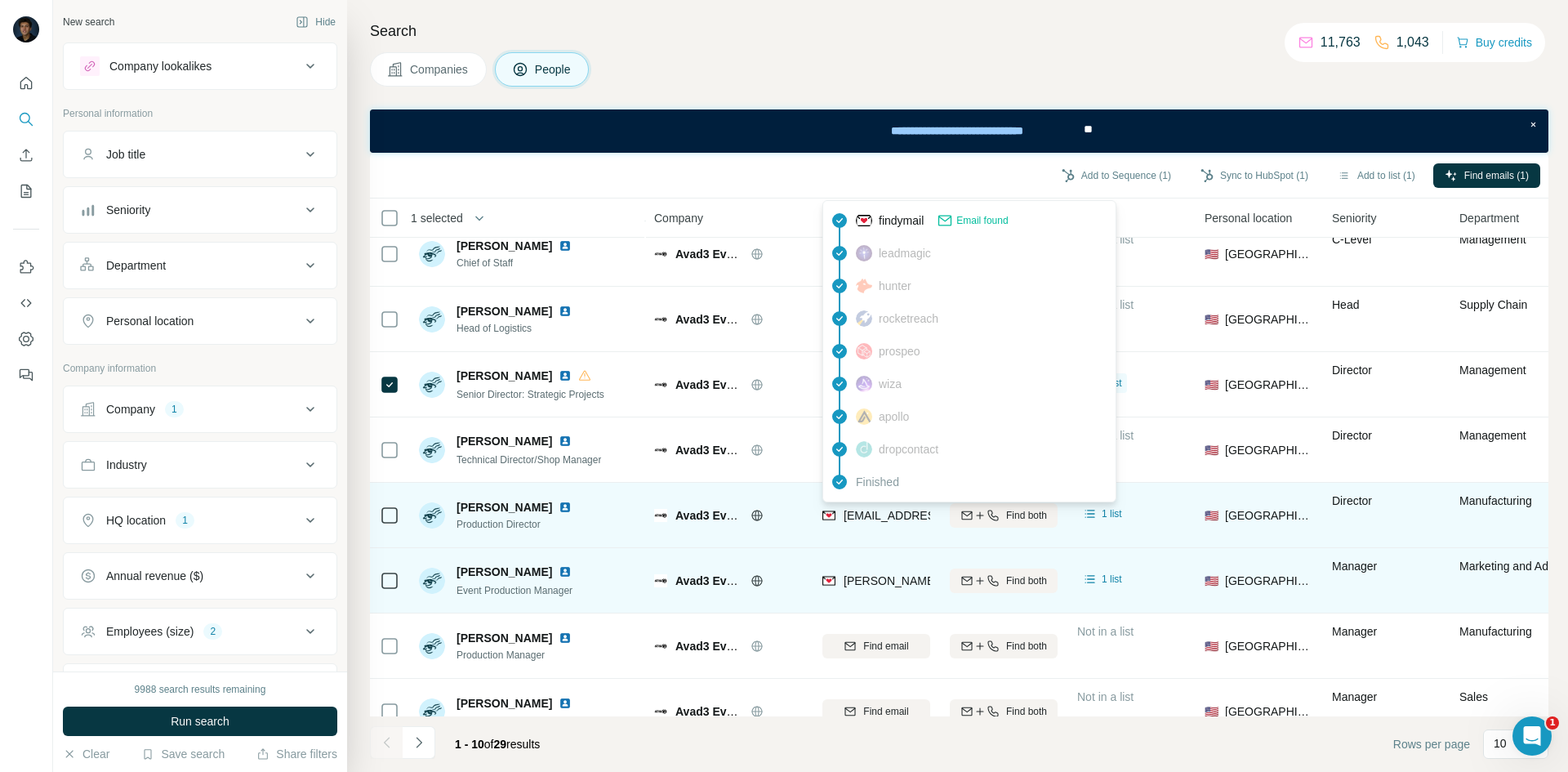
click at [881, 517] on span "[EMAIL_ADDRESS][PERSON_NAME][DOMAIN_NAME]" at bounding box center [987, 514] width 287 height 13
copy tr "[EMAIL_ADDRESS][PERSON_NAME][DOMAIN_NAME]"
click at [517, 524] on span "Production Director" at bounding box center [517, 524] width 122 height 15
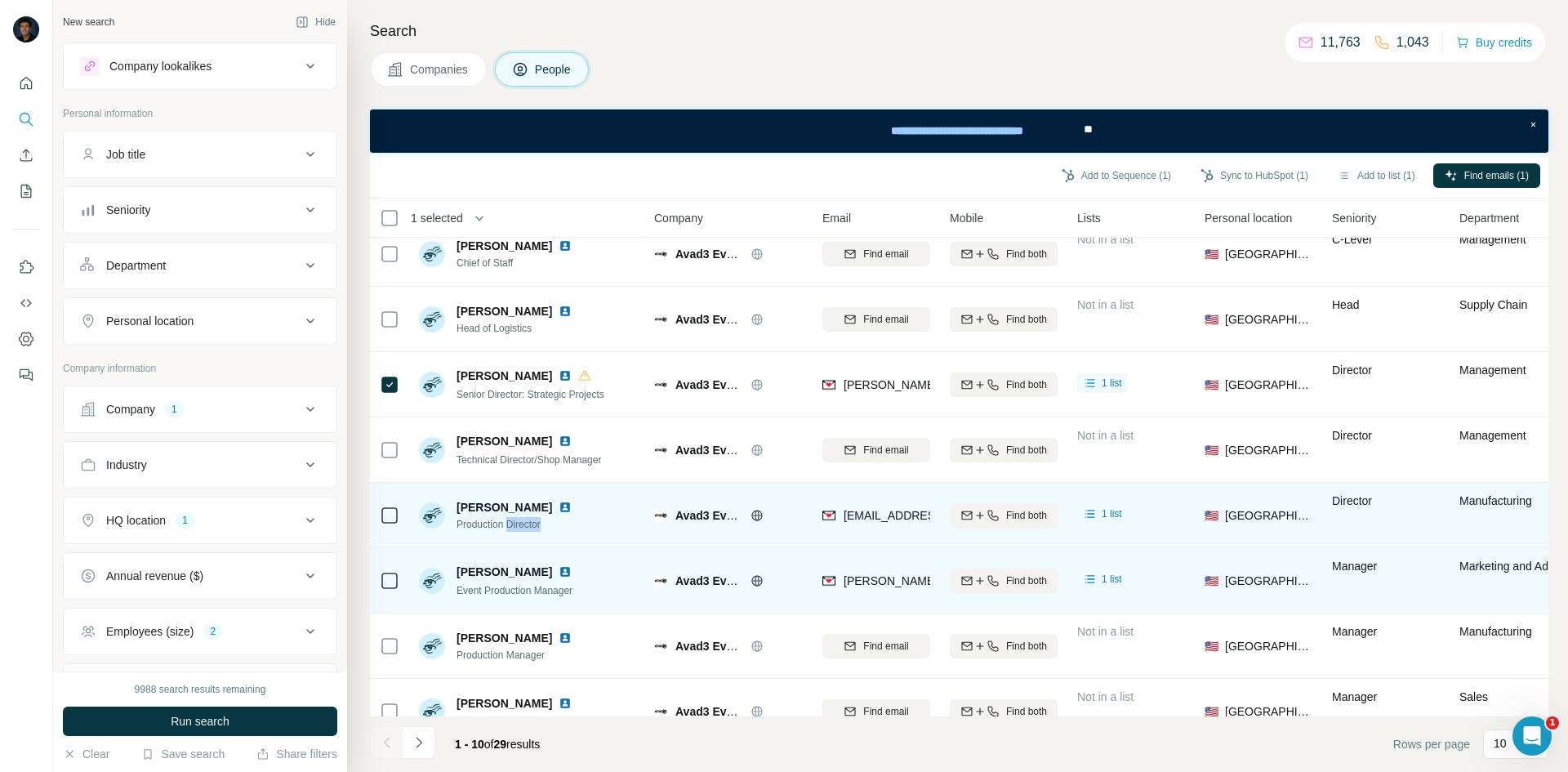
click at [517, 524] on span "Production Director" at bounding box center [517, 524] width 122 height 15
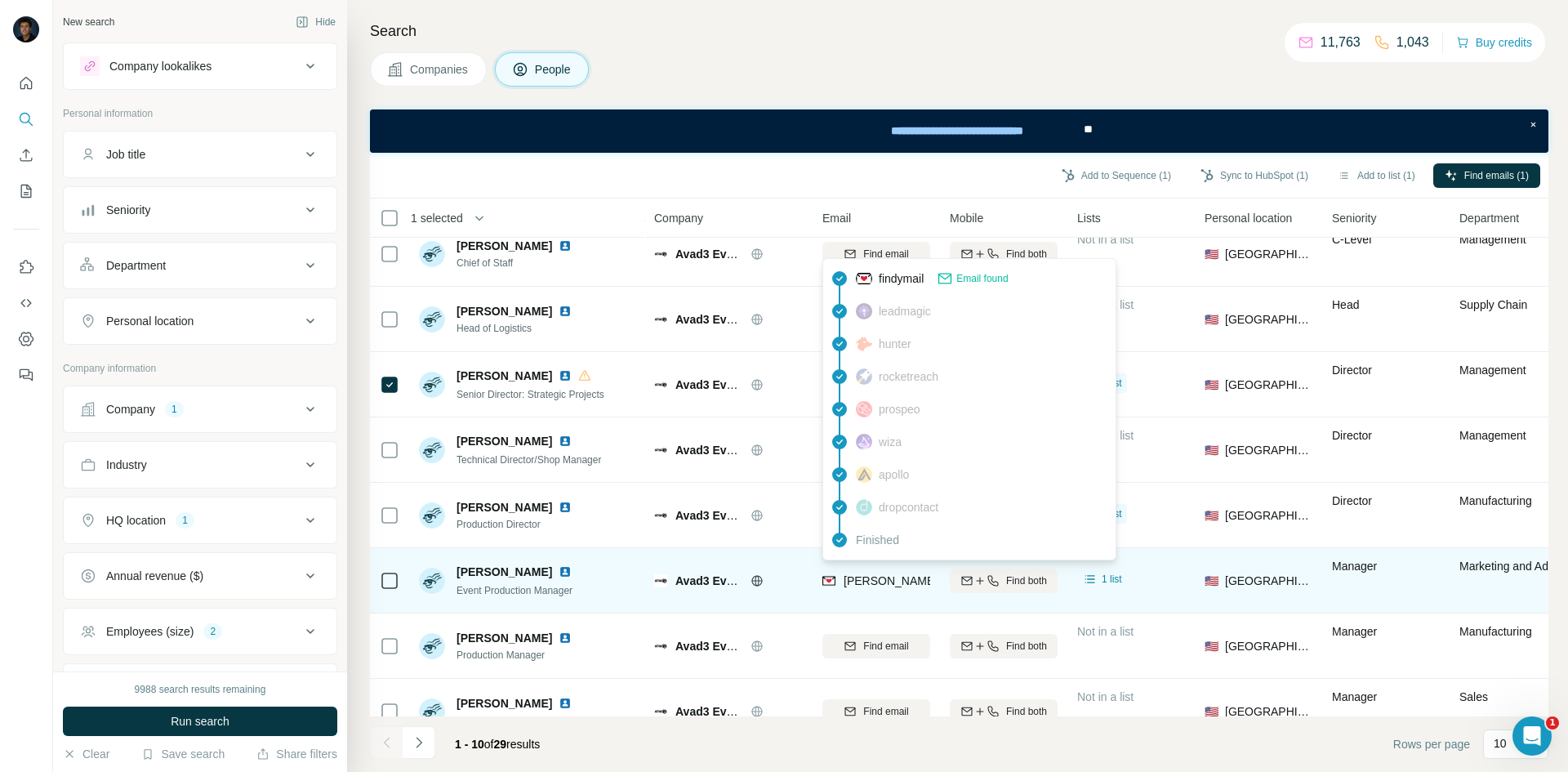
click at [893, 586] on span "[PERSON_NAME][EMAIL_ADDRESS][DOMAIN_NAME]" at bounding box center [987, 580] width 287 height 13
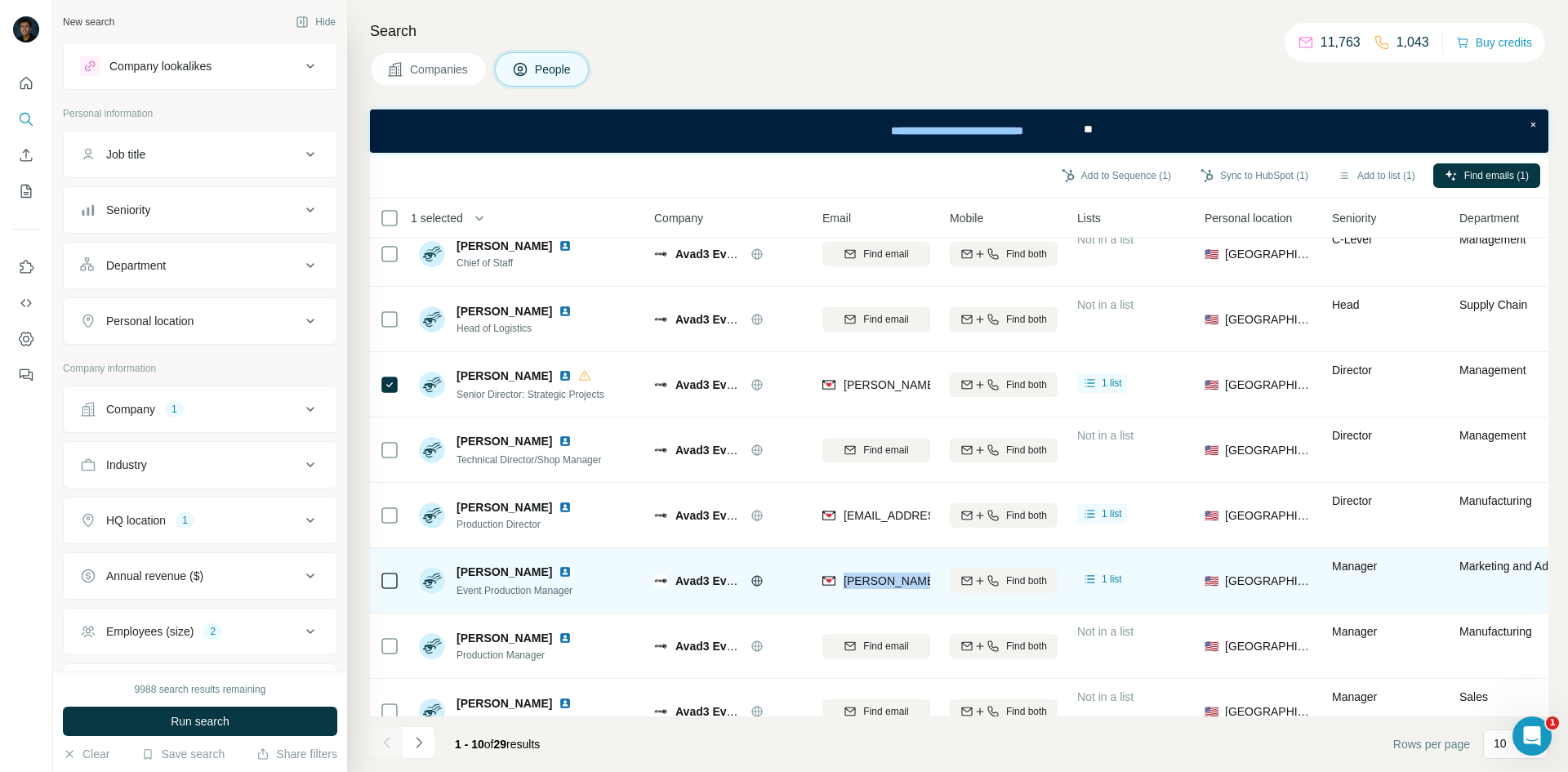
click at [946, 594] on td "Find both" at bounding box center [1004, 580] width 127 height 65
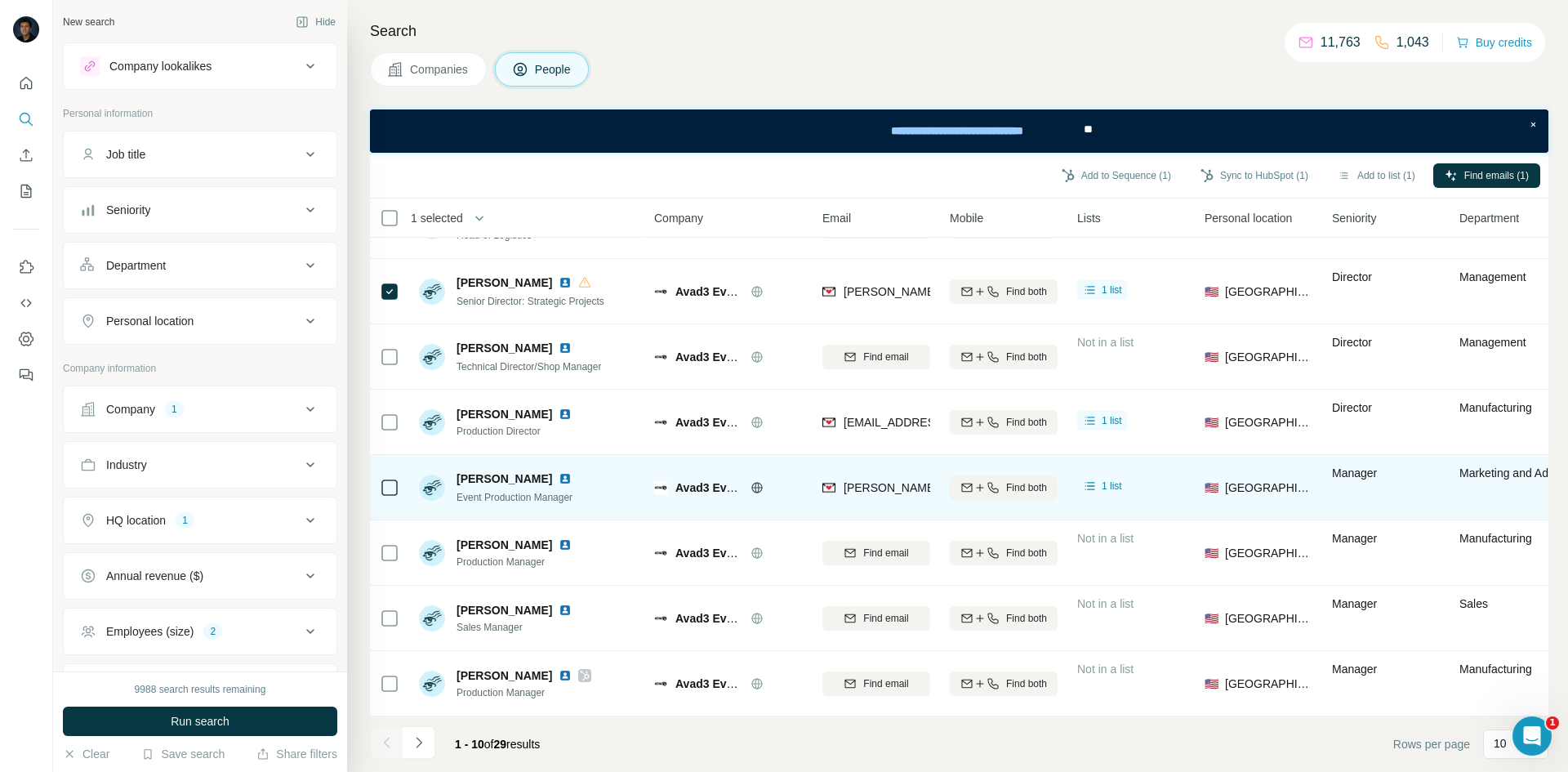
scroll to position [183, 0]
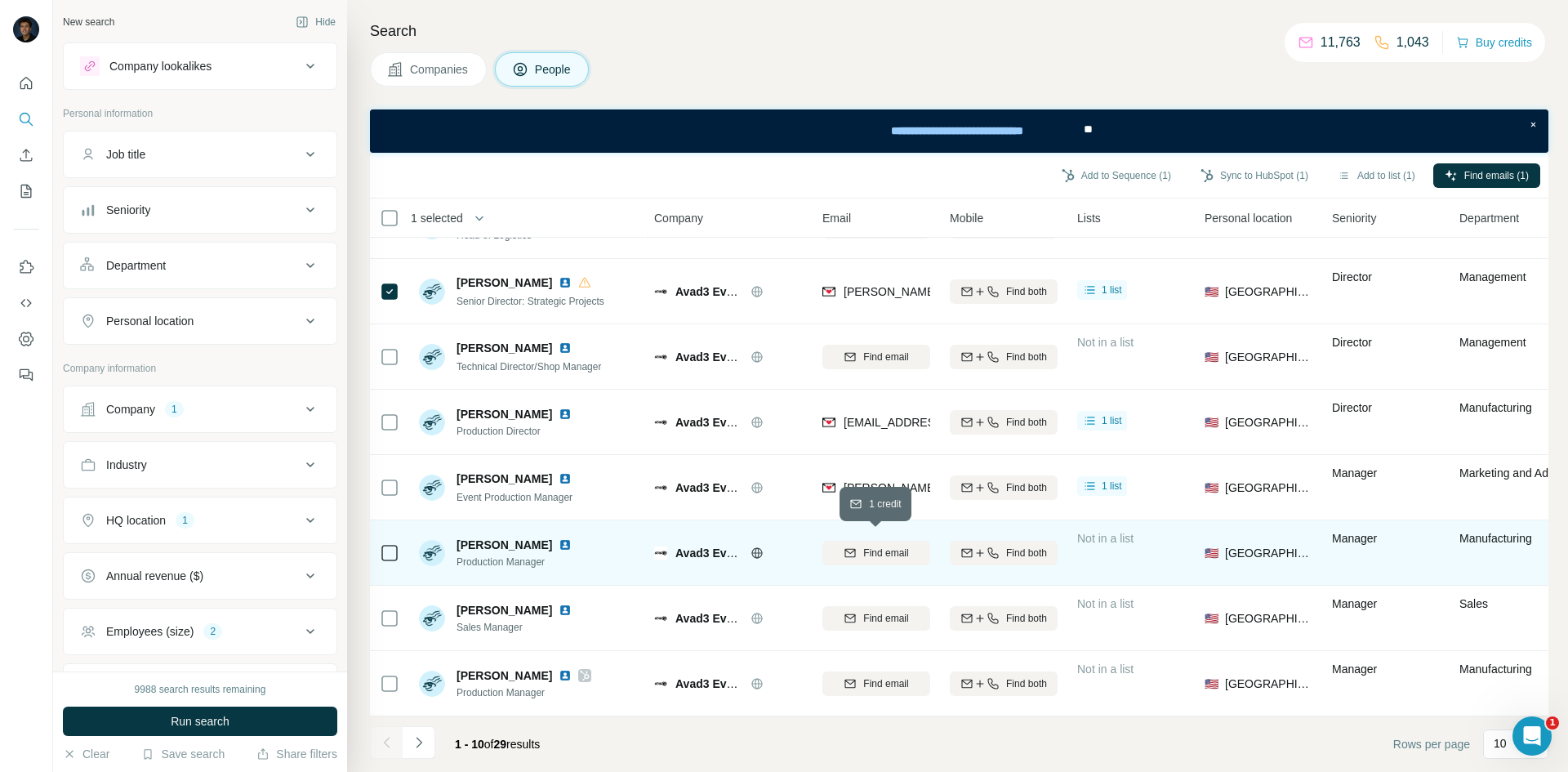
click at [869, 546] on span "Find email" at bounding box center [886, 553] width 45 height 15
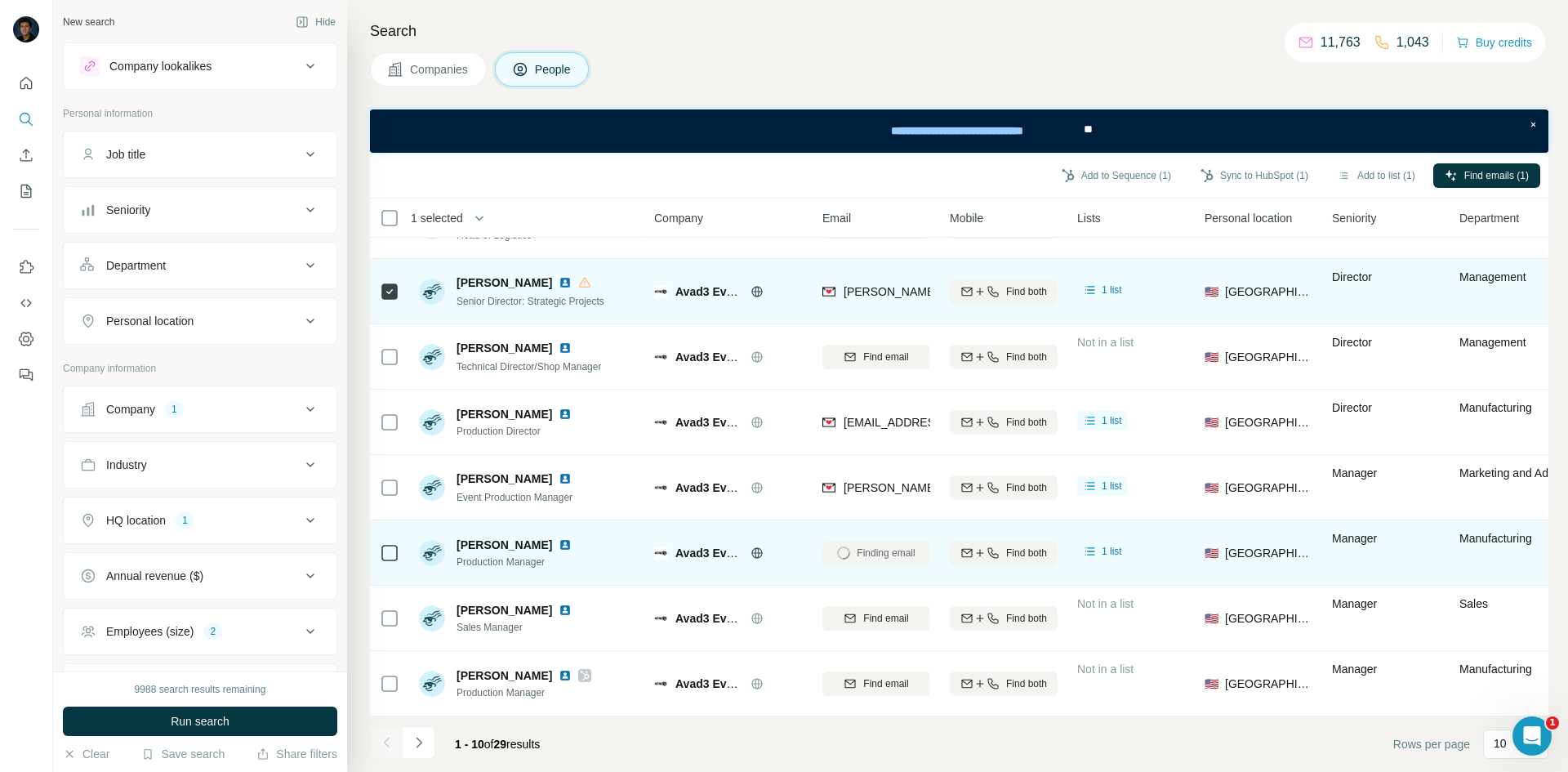
click at [380, 292] on icon at bounding box center [389, 292] width 20 height 20
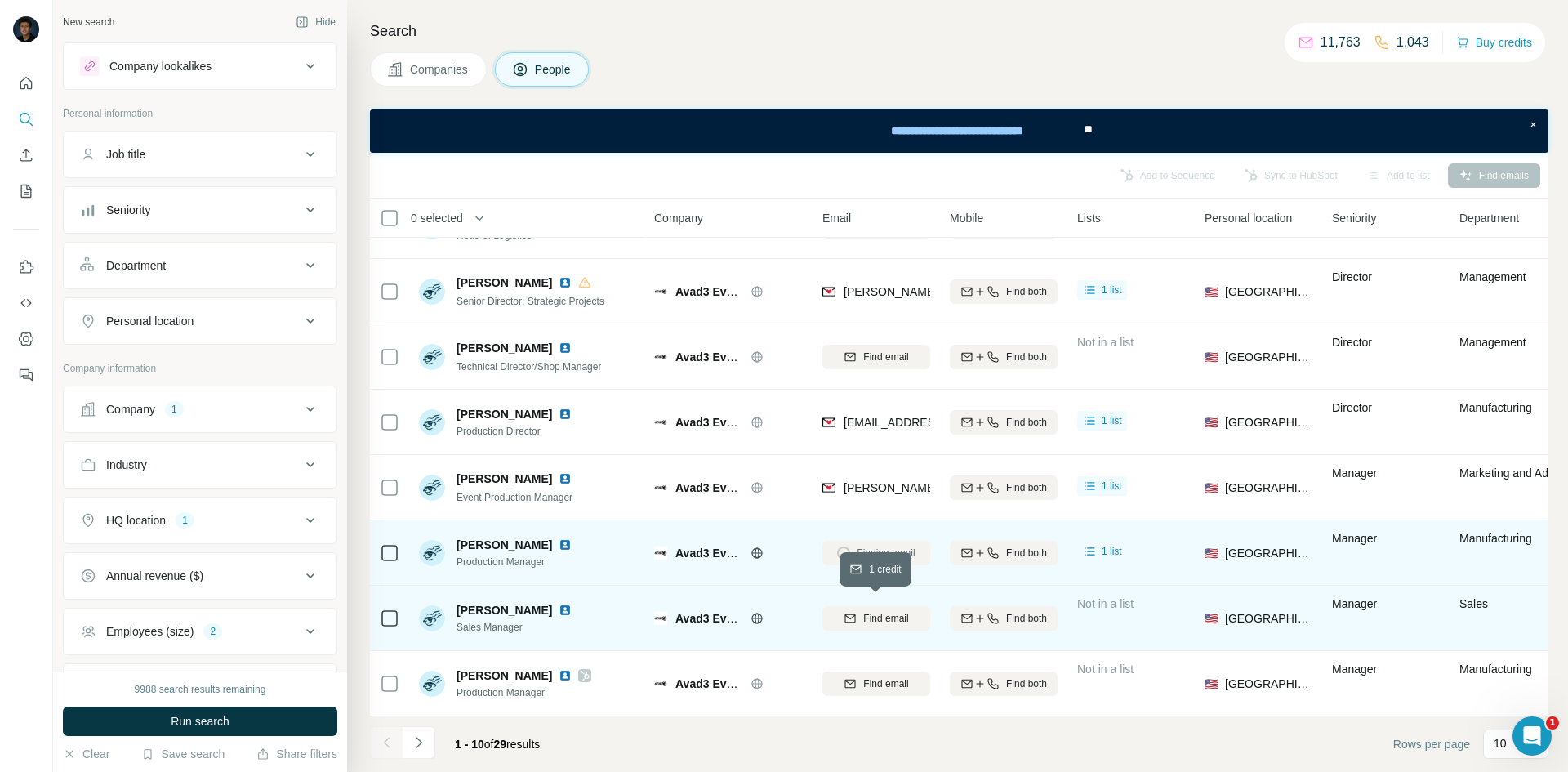
click at [864, 601] on span "Find email" at bounding box center [886, 618] width 45 height 15
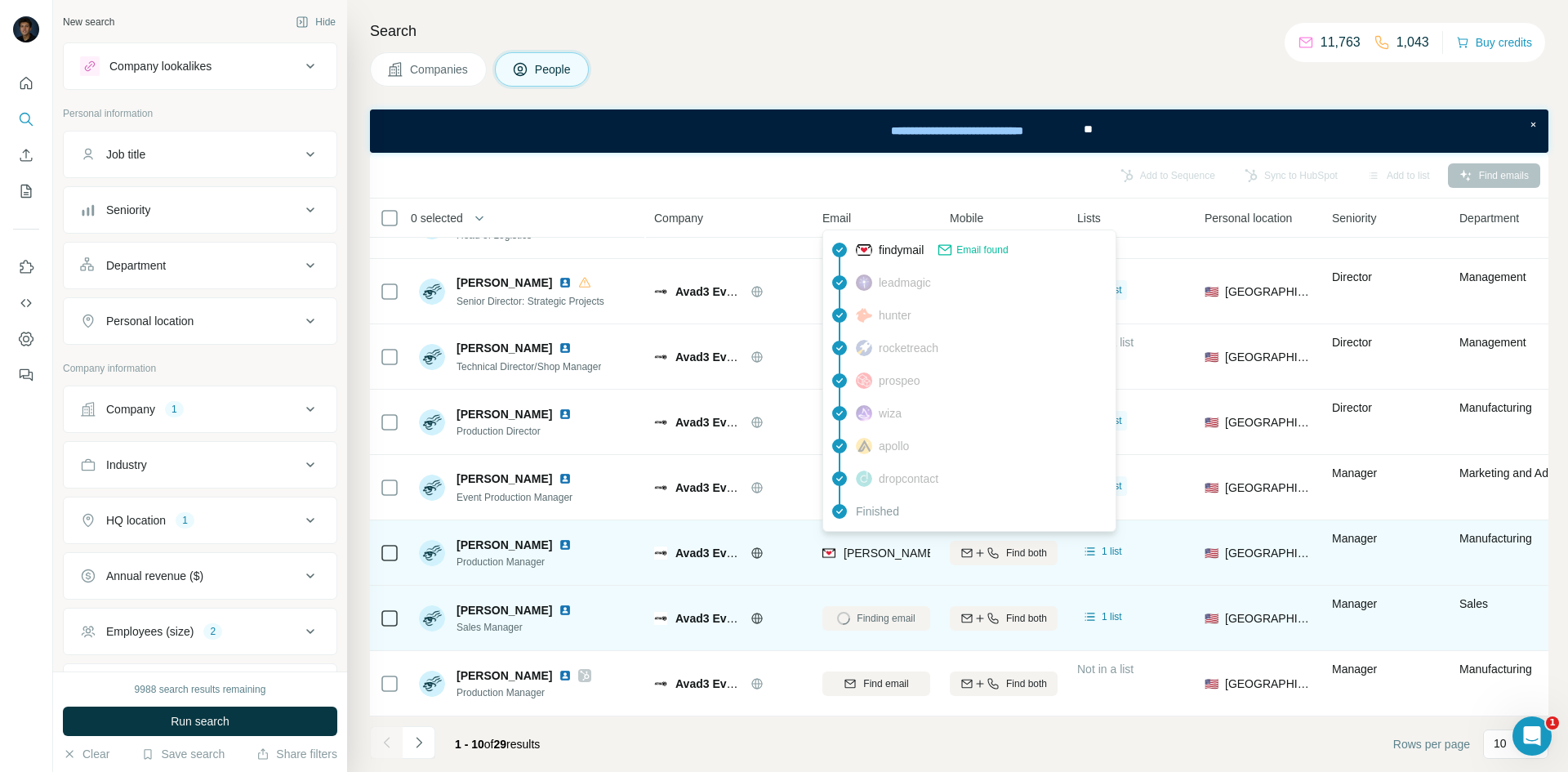
click at [876, 547] on span "[PERSON_NAME][EMAIL_ADDRESS][DOMAIN_NAME]" at bounding box center [987, 553] width 287 height 13
copy tr "[PERSON_NAME][EMAIL_ADDRESS][DOMAIN_NAME]"
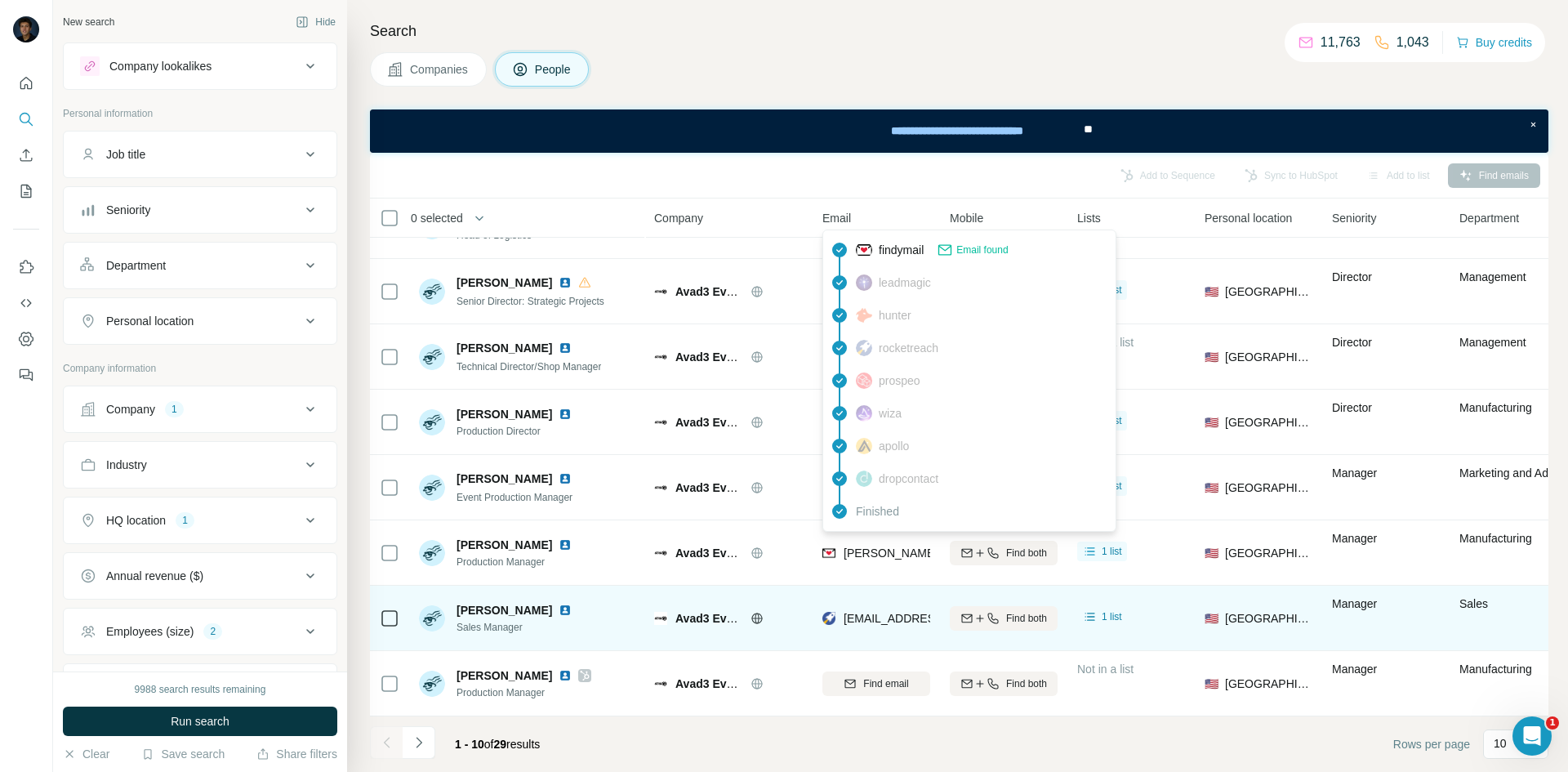
click at [690, 72] on div "Companies People" at bounding box center [959, 69] width 1179 height 34
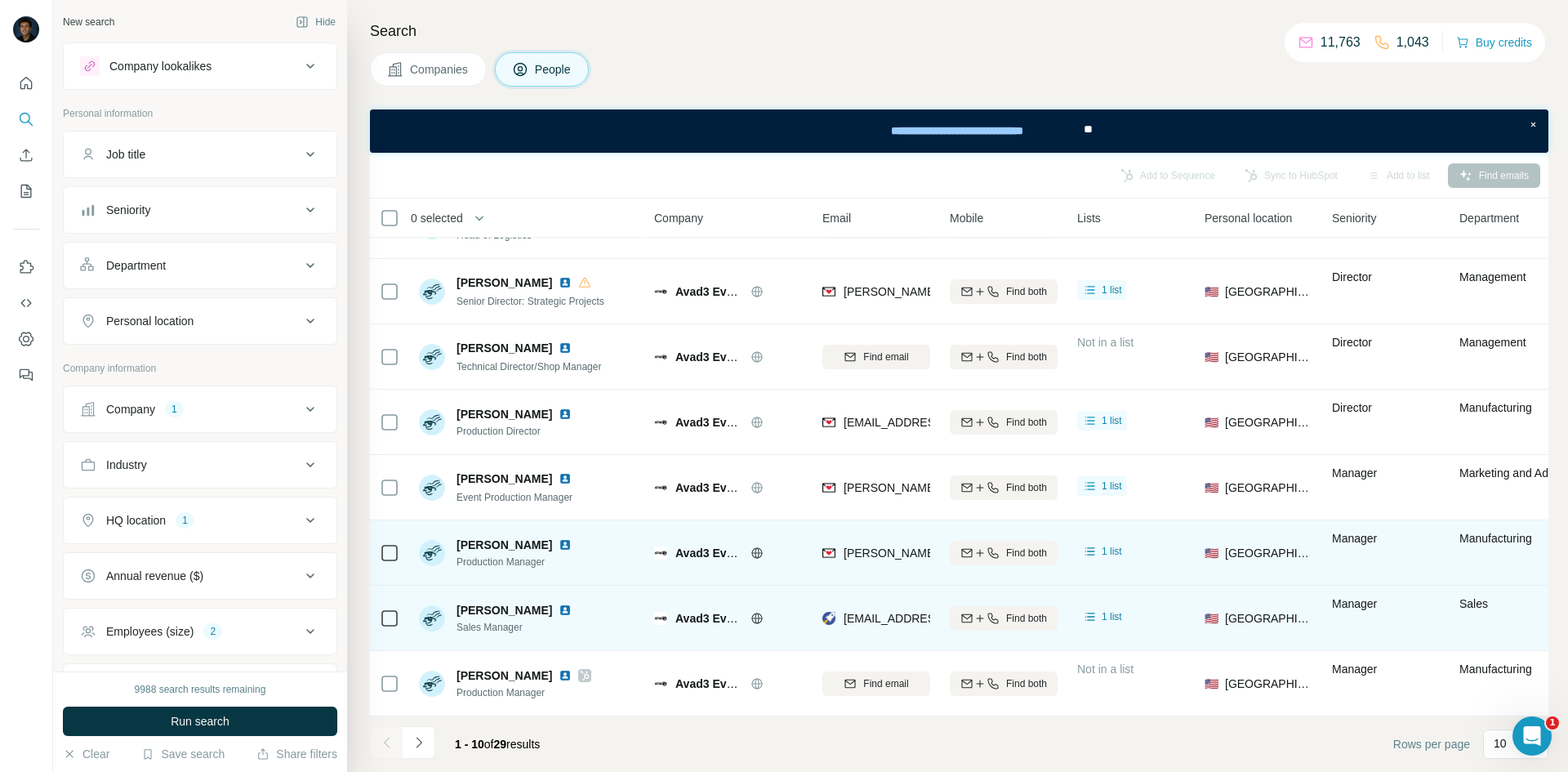
click at [516, 557] on span "Production Manager" at bounding box center [517, 561] width 122 height 15
copy span "Production Manager"
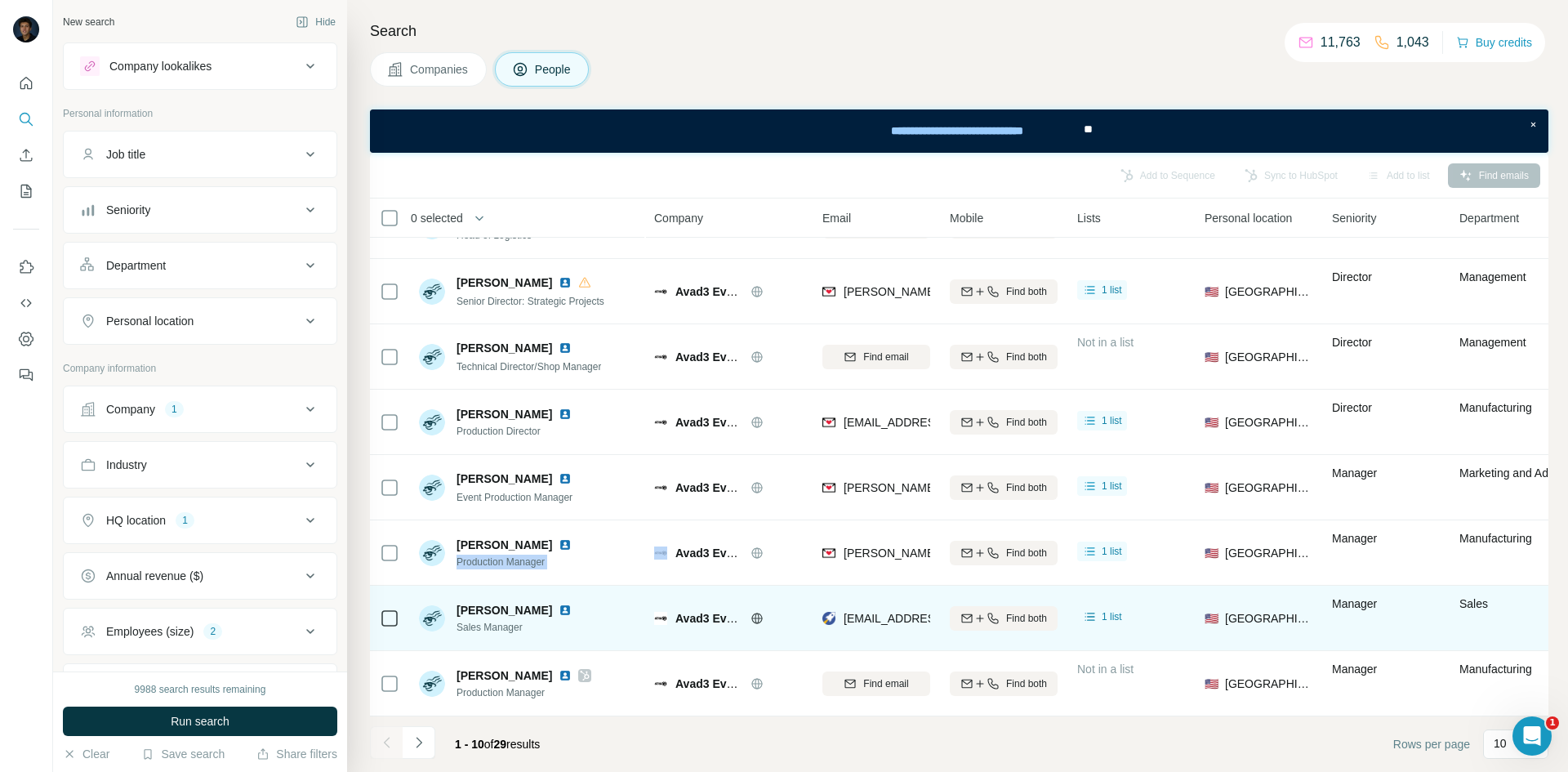
click at [421, 601] on button "Navigate to next page" at bounding box center [419, 742] width 33 height 33
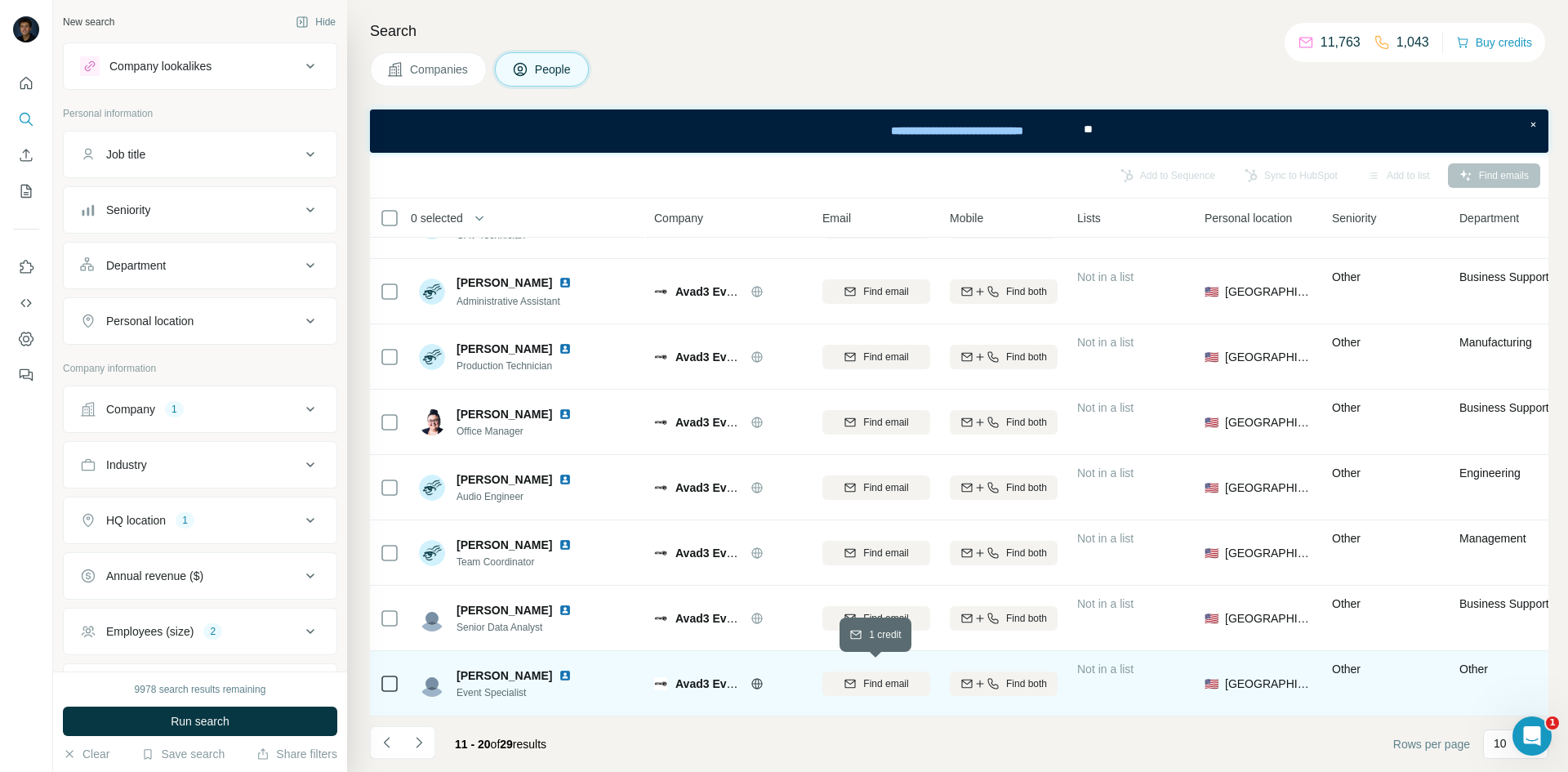
click at [883, 601] on span "Find email" at bounding box center [886, 683] width 45 height 15
click at [421, 601] on icon "Navigate to next page" at bounding box center [418, 742] width 6 height 10
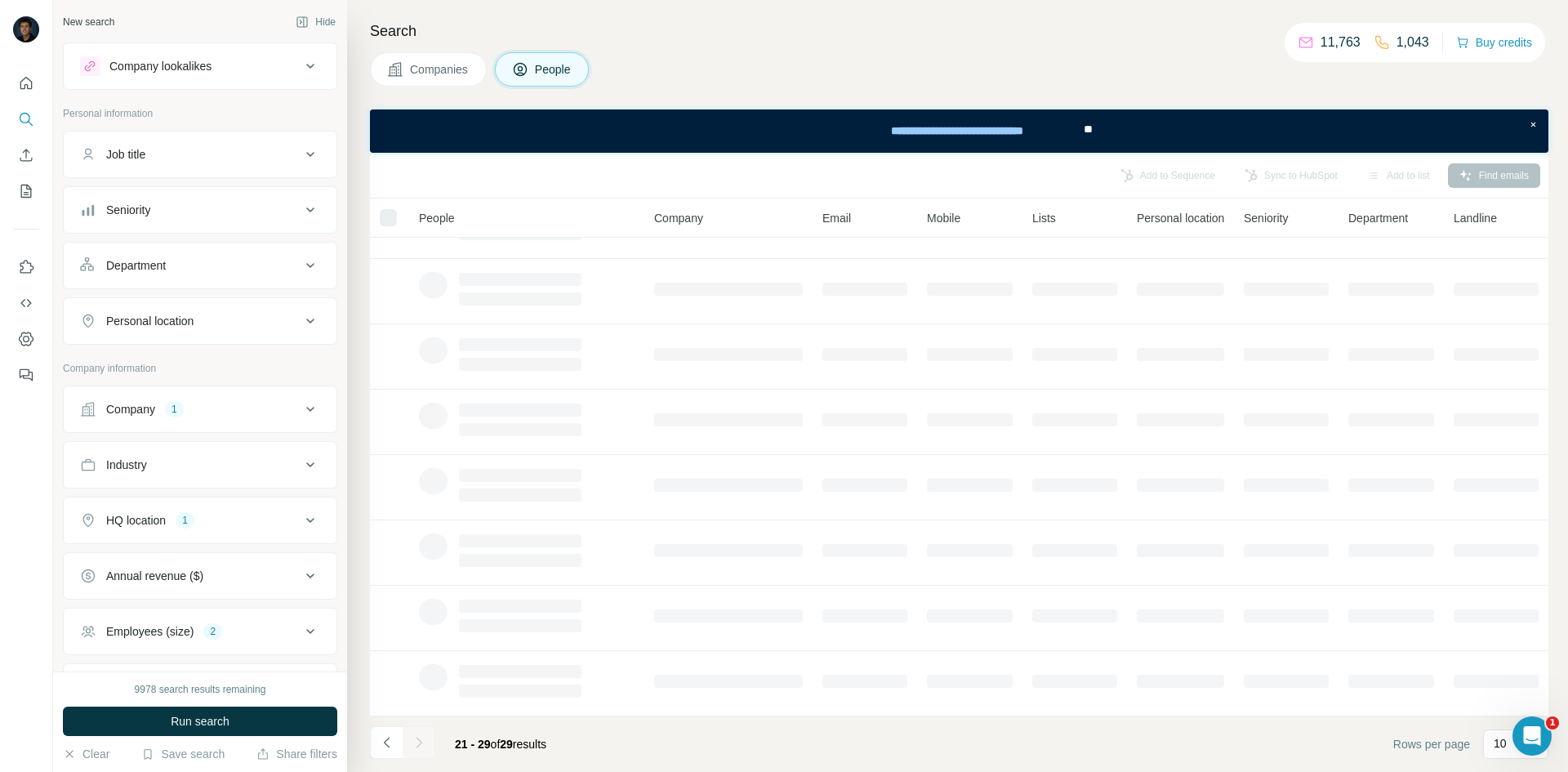
scroll to position [117, 0]
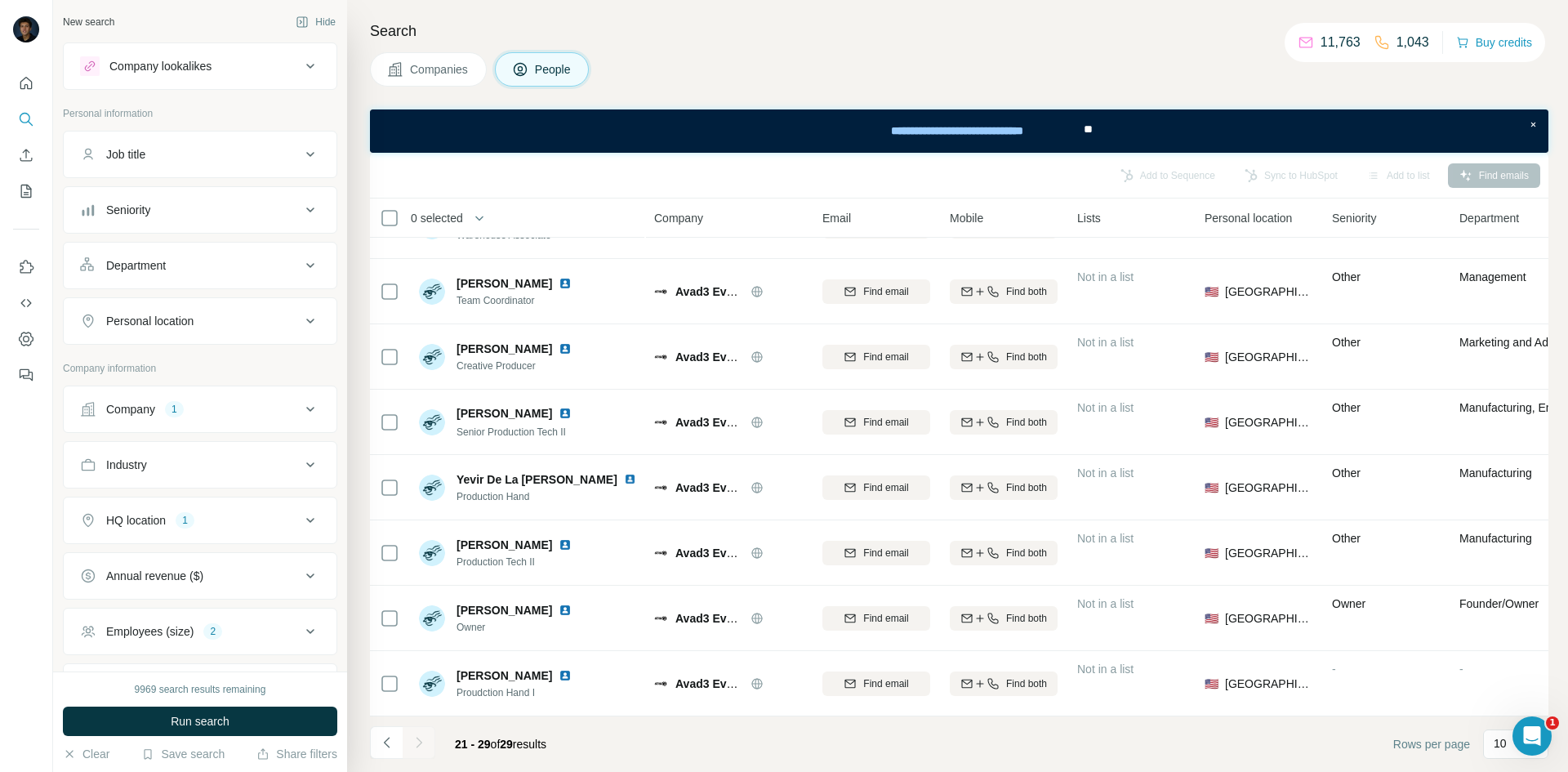
click at [417, 601] on div at bounding box center [419, 742] width 33 height 33
click at [384, 601] on icon "Navigate to previous page" at bounding box center [387, 742] width 17 height 17
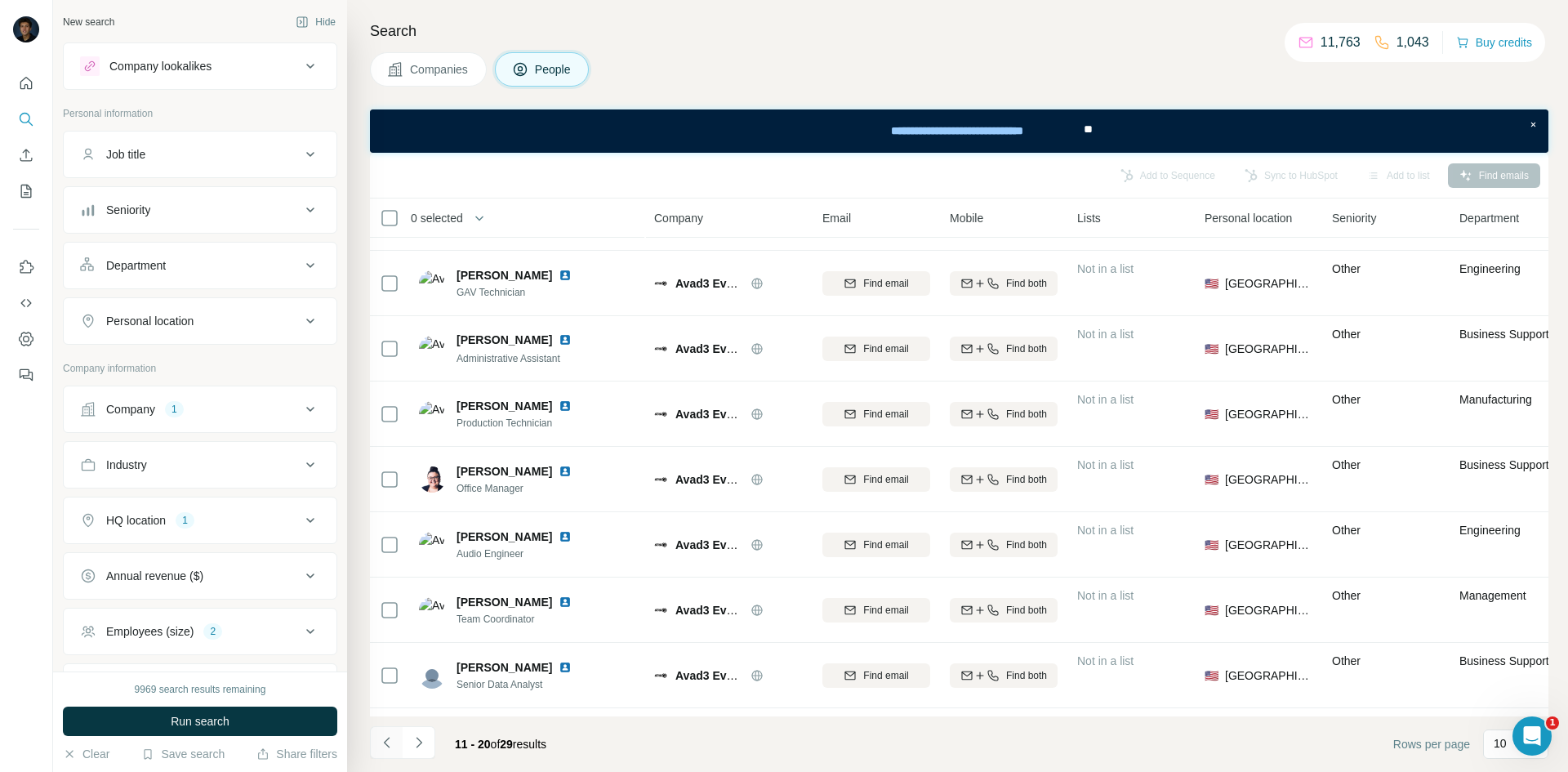
scroll to position [183, 0]
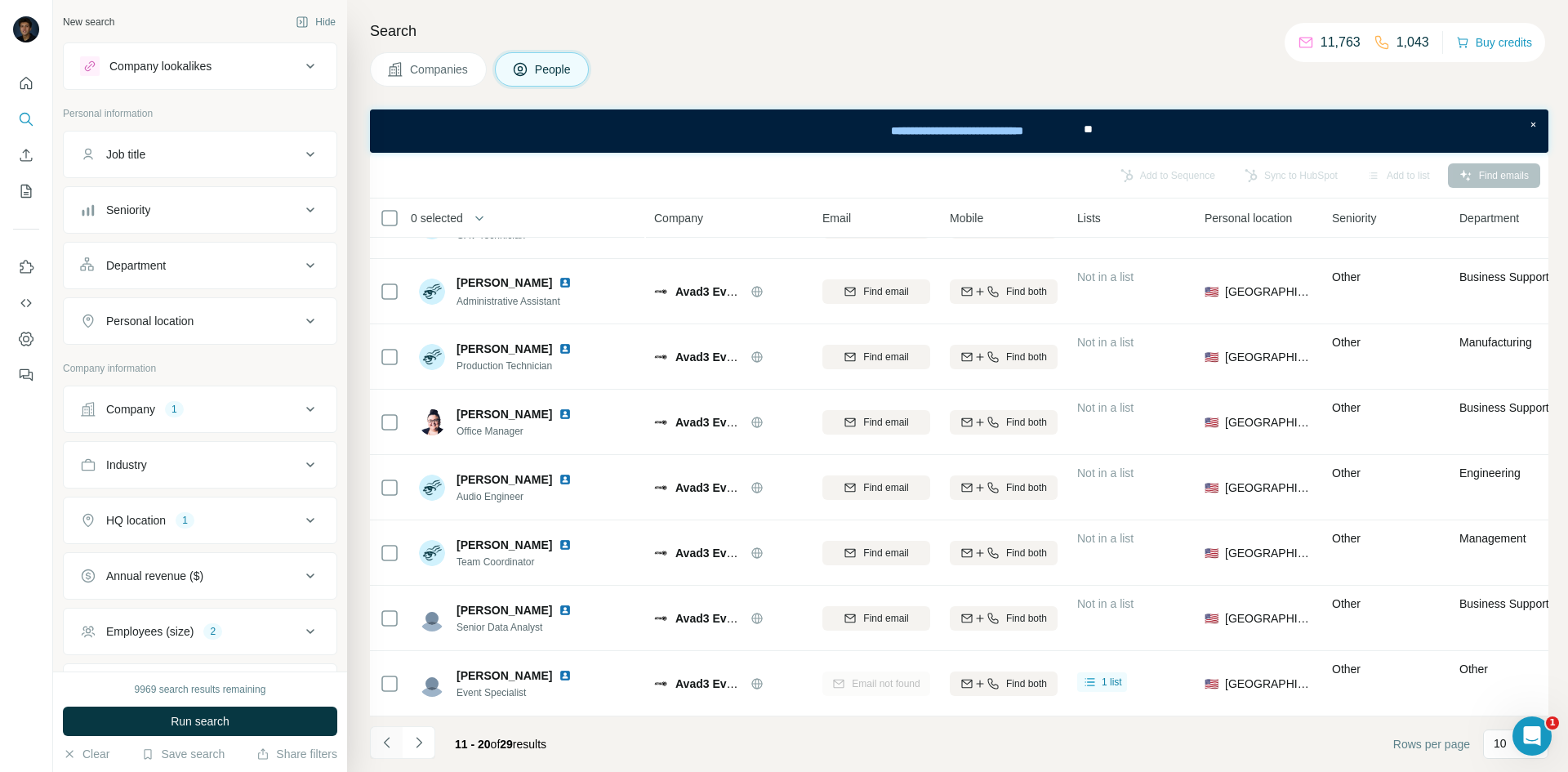
click at [386, 601] on icon "Navigate to previous page" at bounding box center [387, 742] width 17 height 17
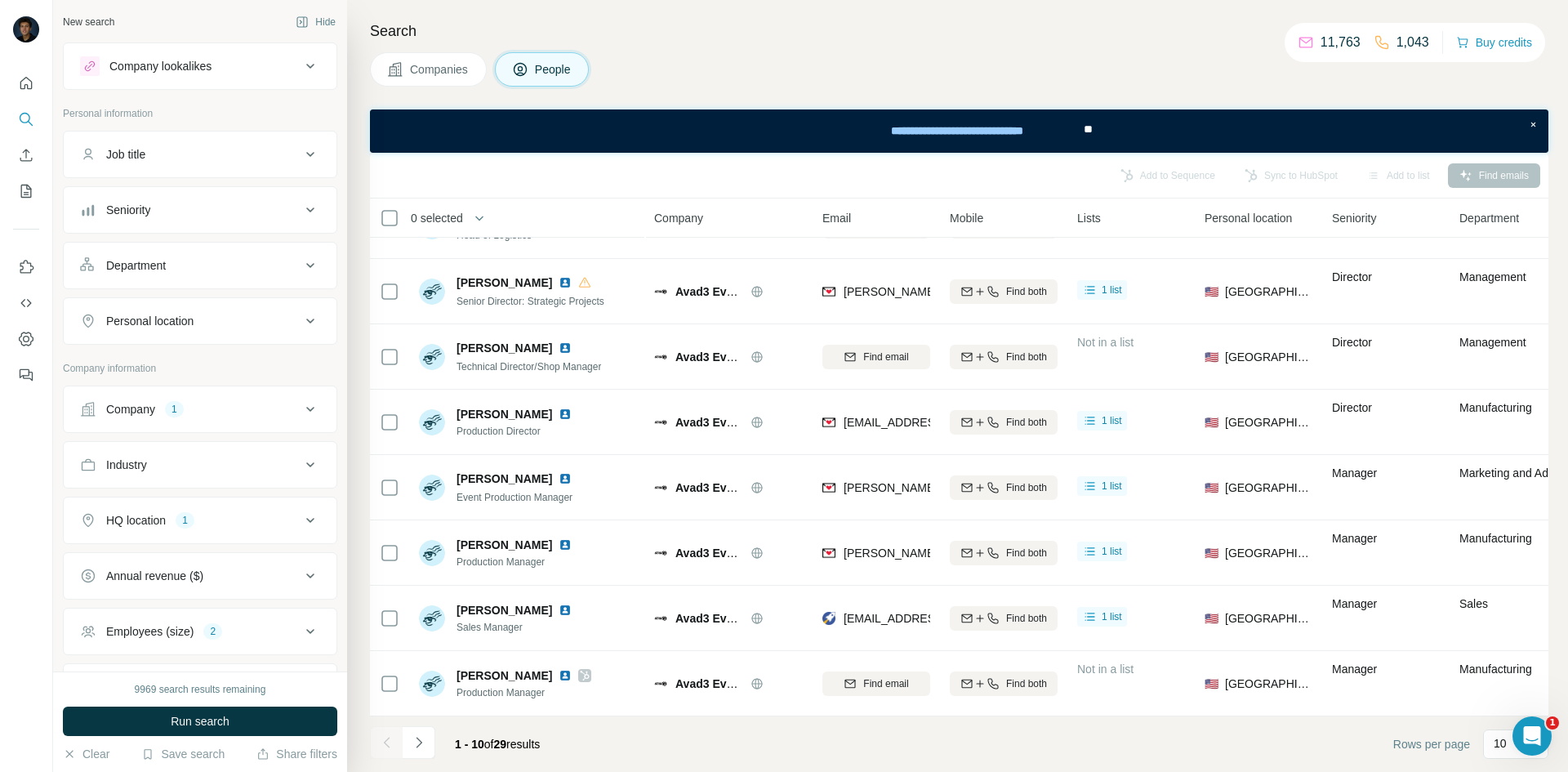
click at [388, 601] on div at bounding box center [387, 742] width 33 height 33
click at [262, 402] on div "Company 1" at bounding box center [190, 409] width 220 height 17
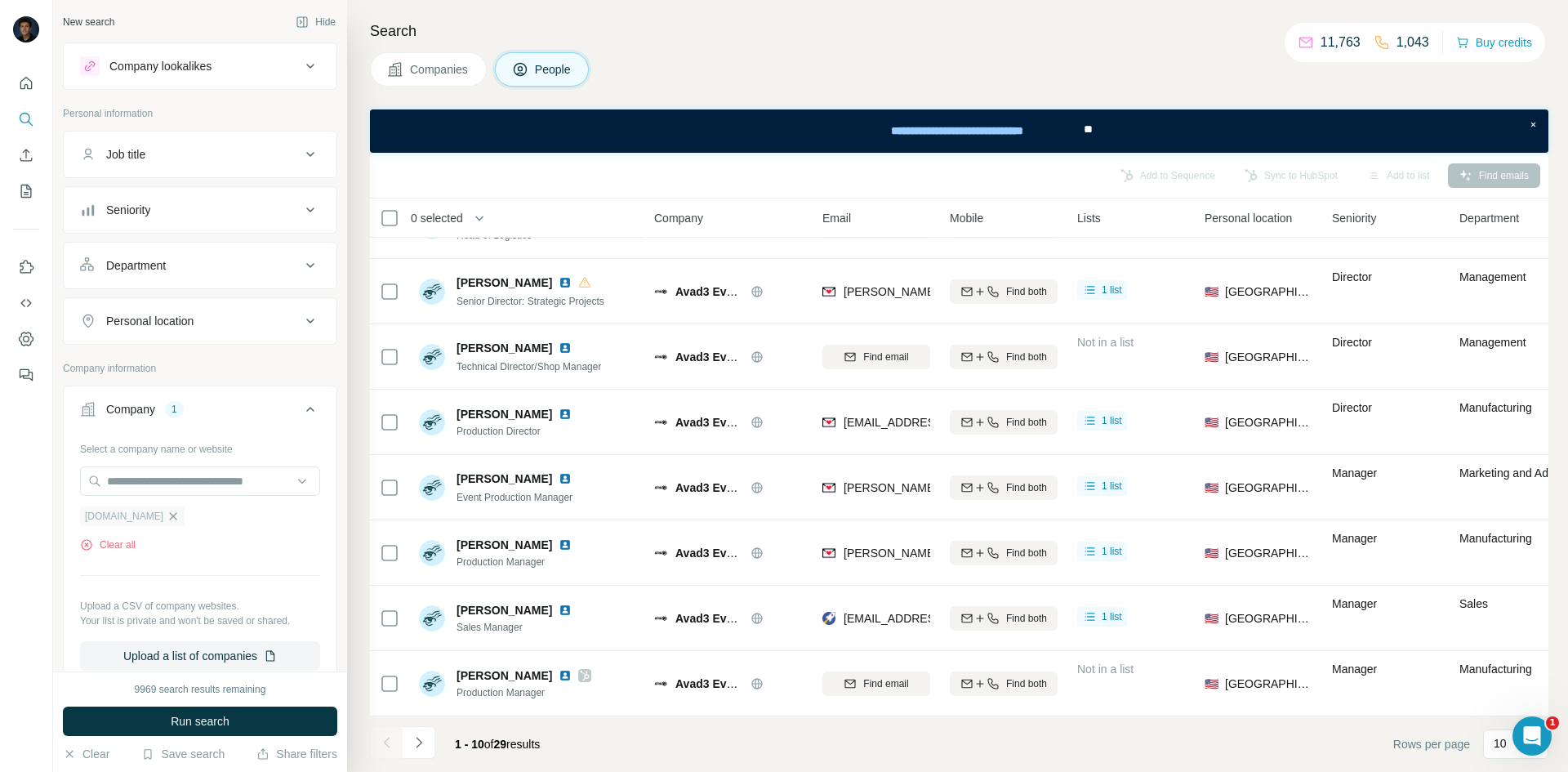
click at [170, 514] on icon "button" at bounding box center [173, 515] width 7 height 7
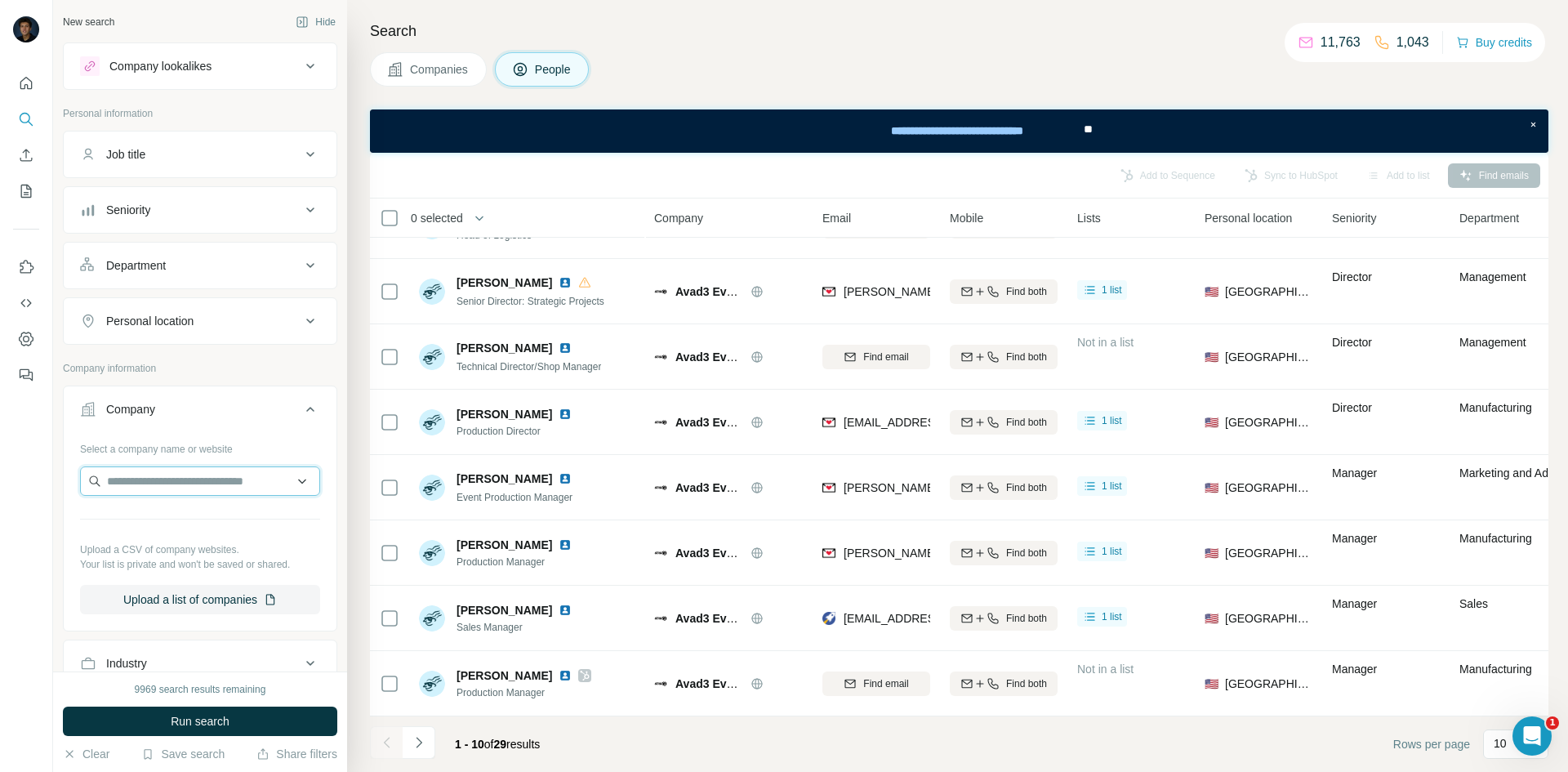
click at [164, 487] on input "text" at bounding box center [200, 481] width 240 height 30
type input "**********"
click at [305, 409] on icon at bounding box center [310, 409] width 20 height 20
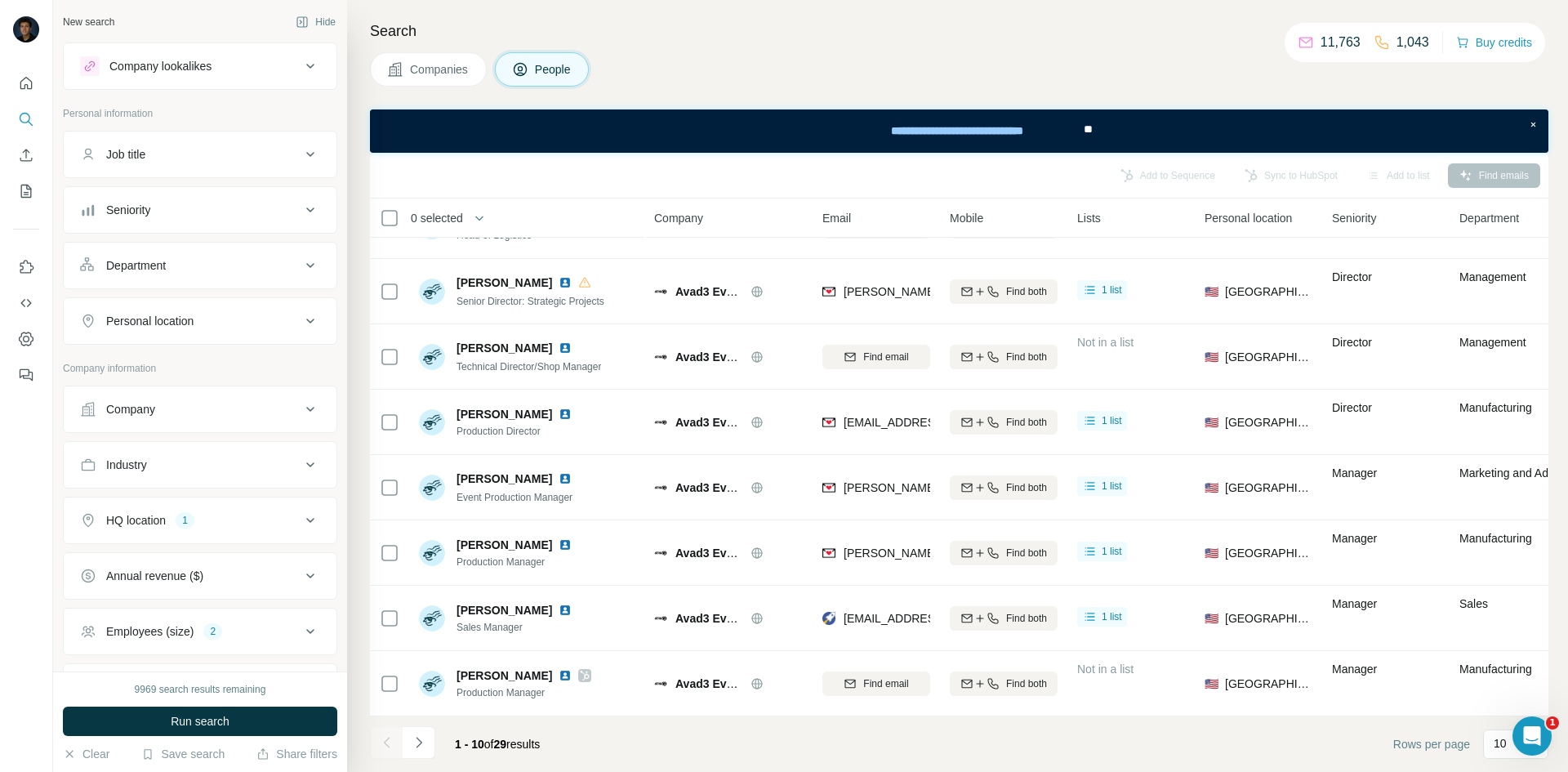
click at [284, 70] on div "Company lookalikes" at bounding box center [190, 66] width 220 height 20
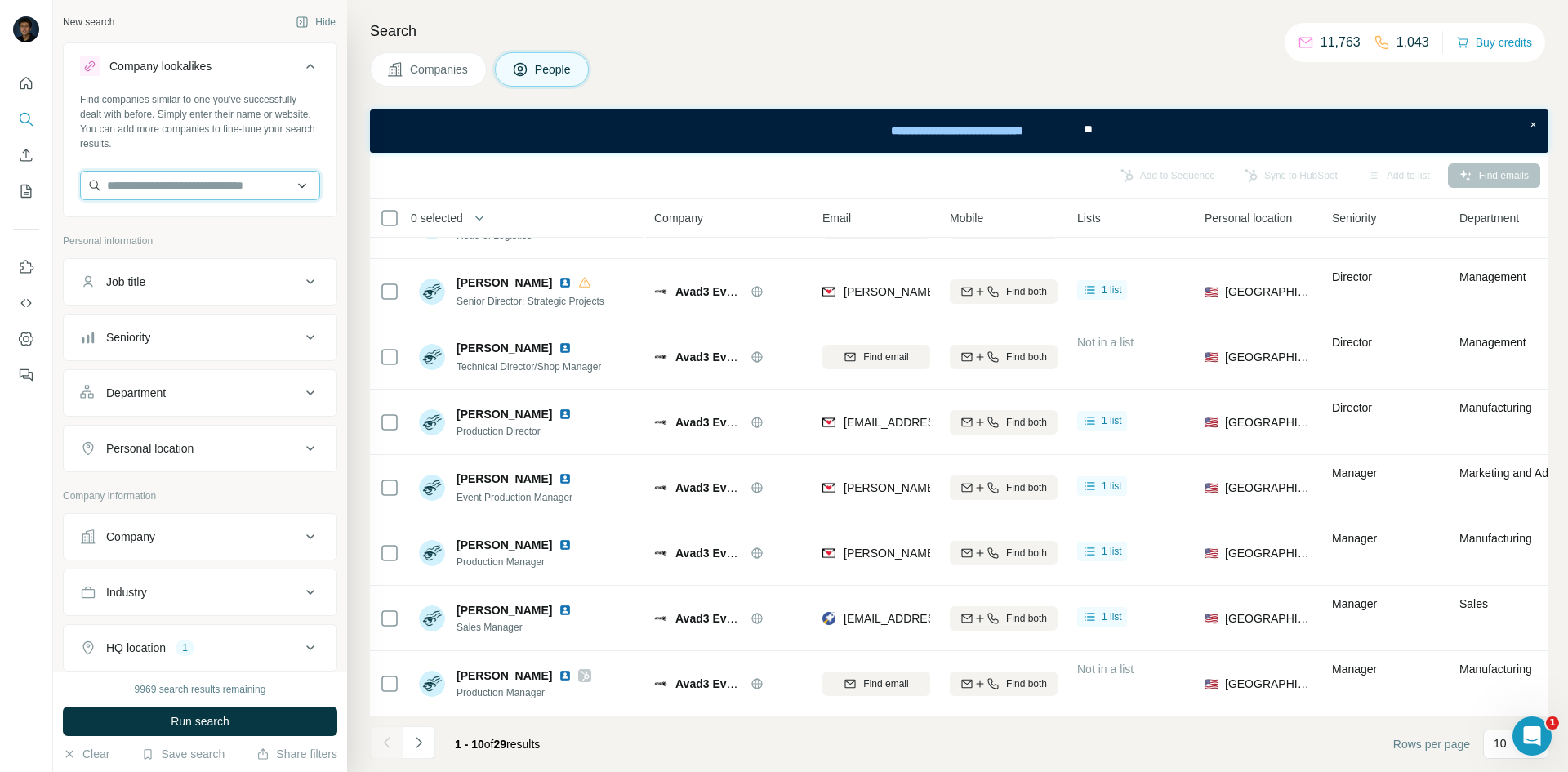
paste input "**********"
type input "**********"
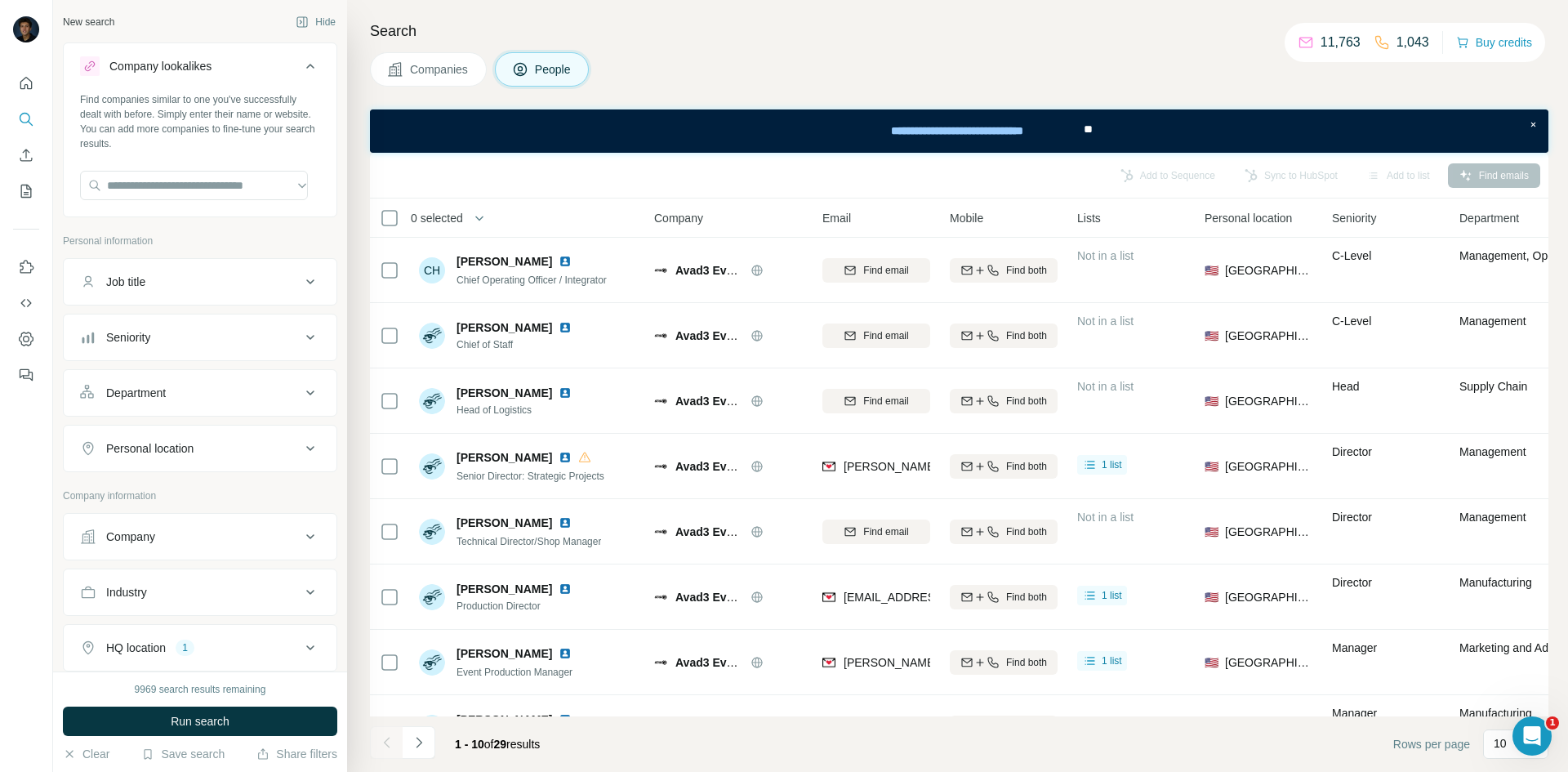
click at [444, 78] on button "Companies" at bounding box center [428, 69] width 117 height 34
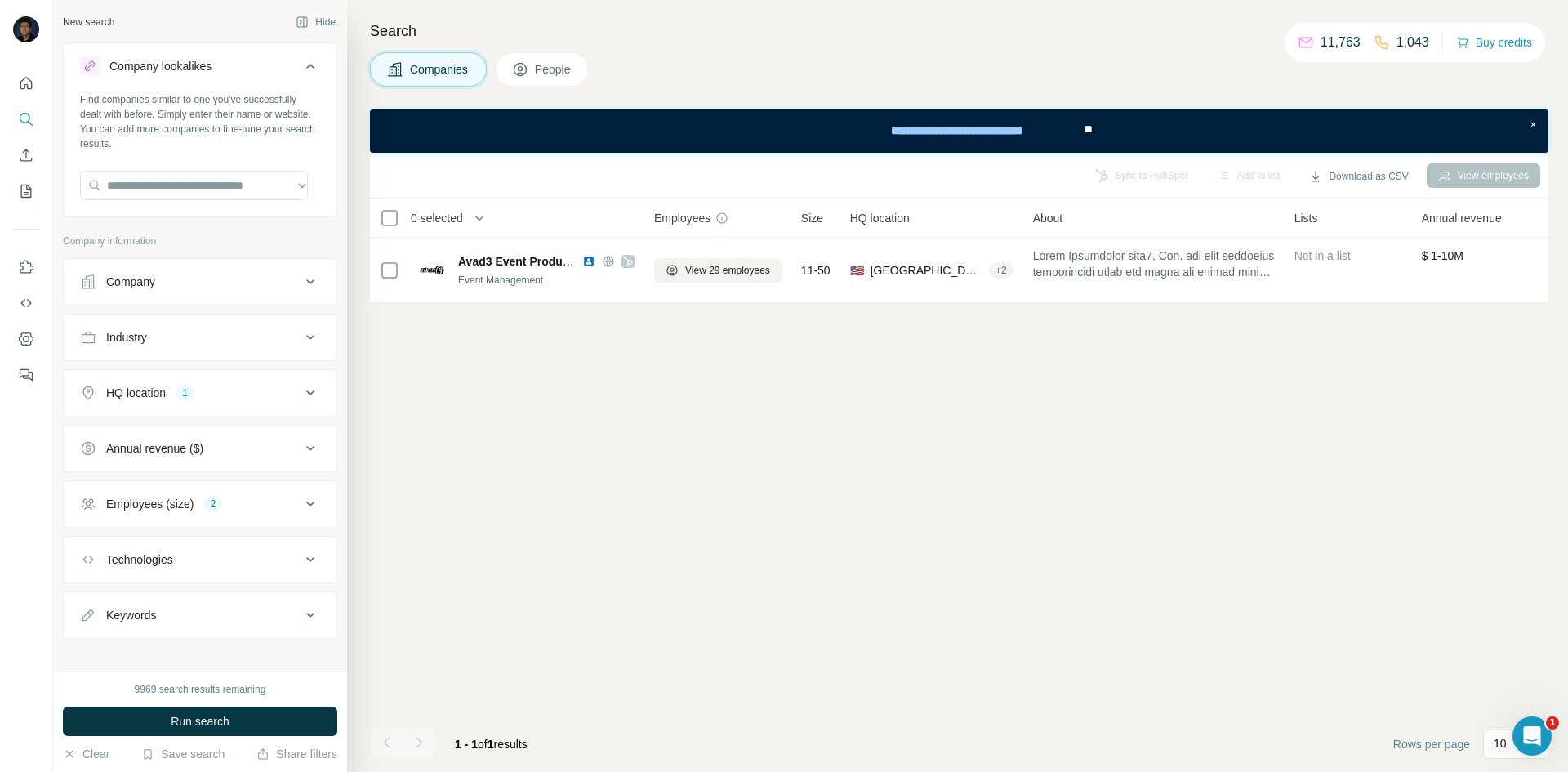
click at [300, 277] on icon at bounding box center [310, 281] width 20 height 20
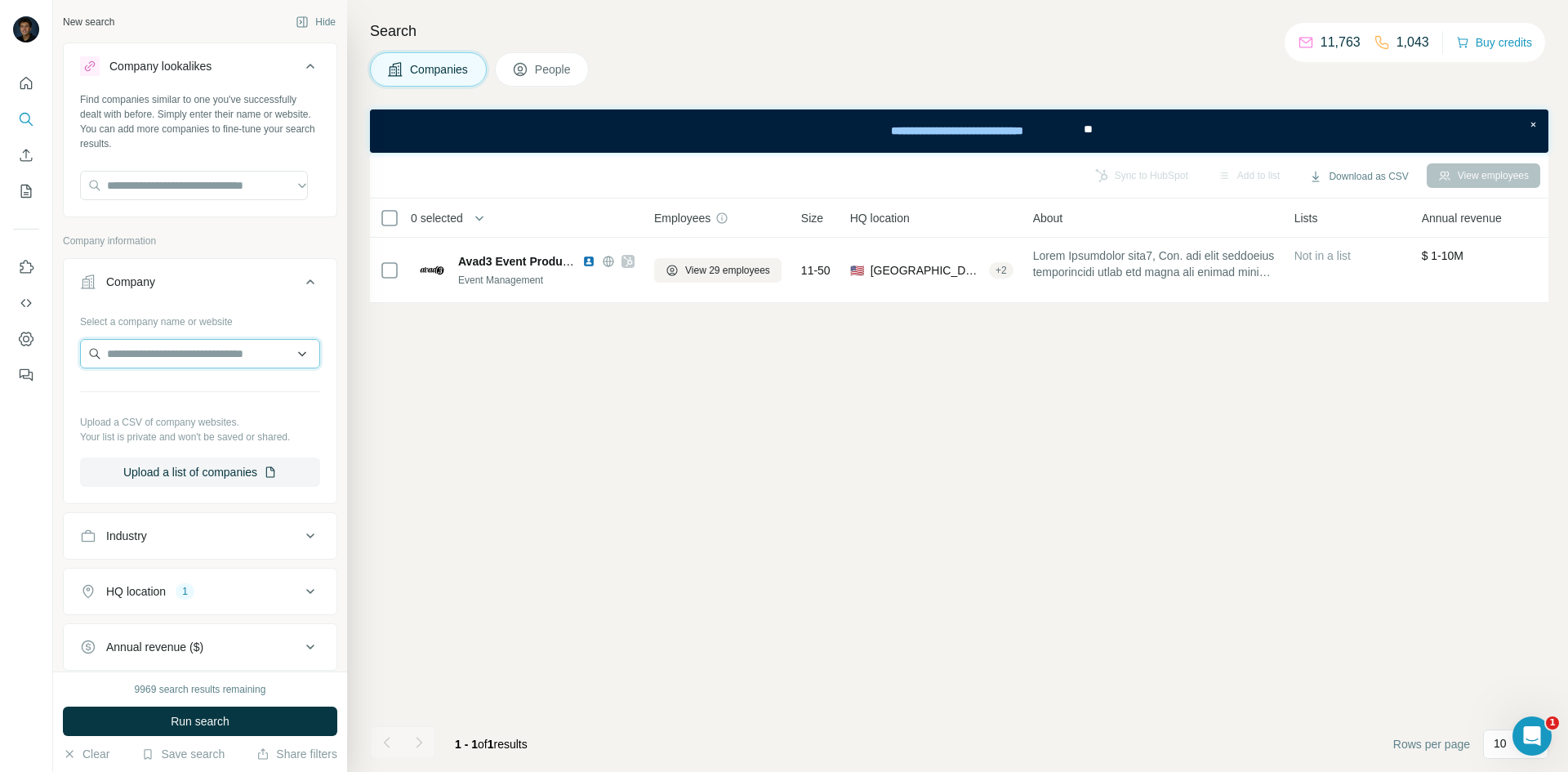
paste input "**********"
type input "**********"
click at [255, 360] on input "**********" at bounding box center [194, 353] width 228 height 30
click at [294, 353] on input "**********" at bounding box center [194, 353] width 228 height 30
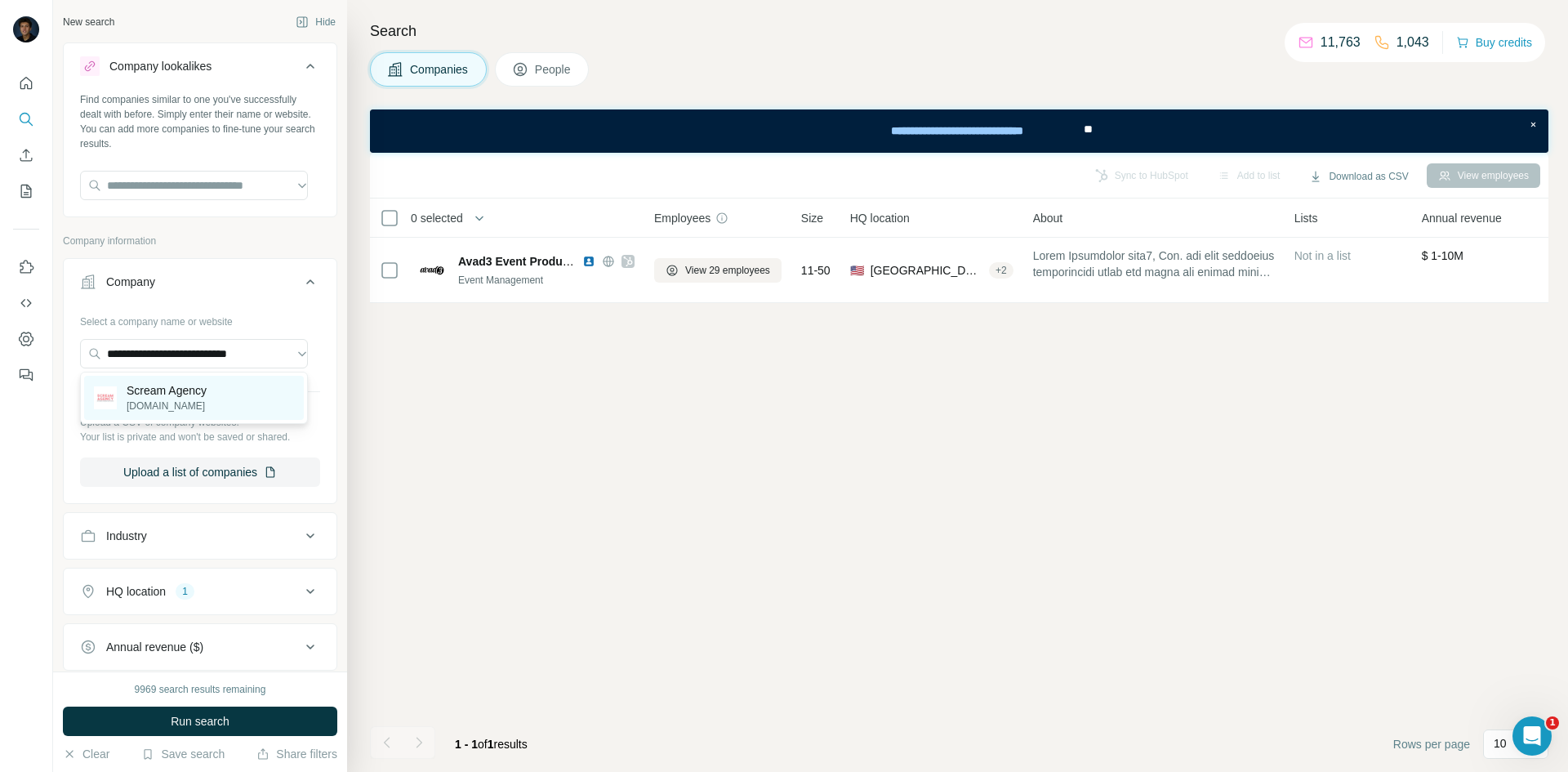
scroll to position [0, 0]
click at [185, 405] on p "[DOMAIN_NAME]" at bounding box center [166, 406] width 80 height 15
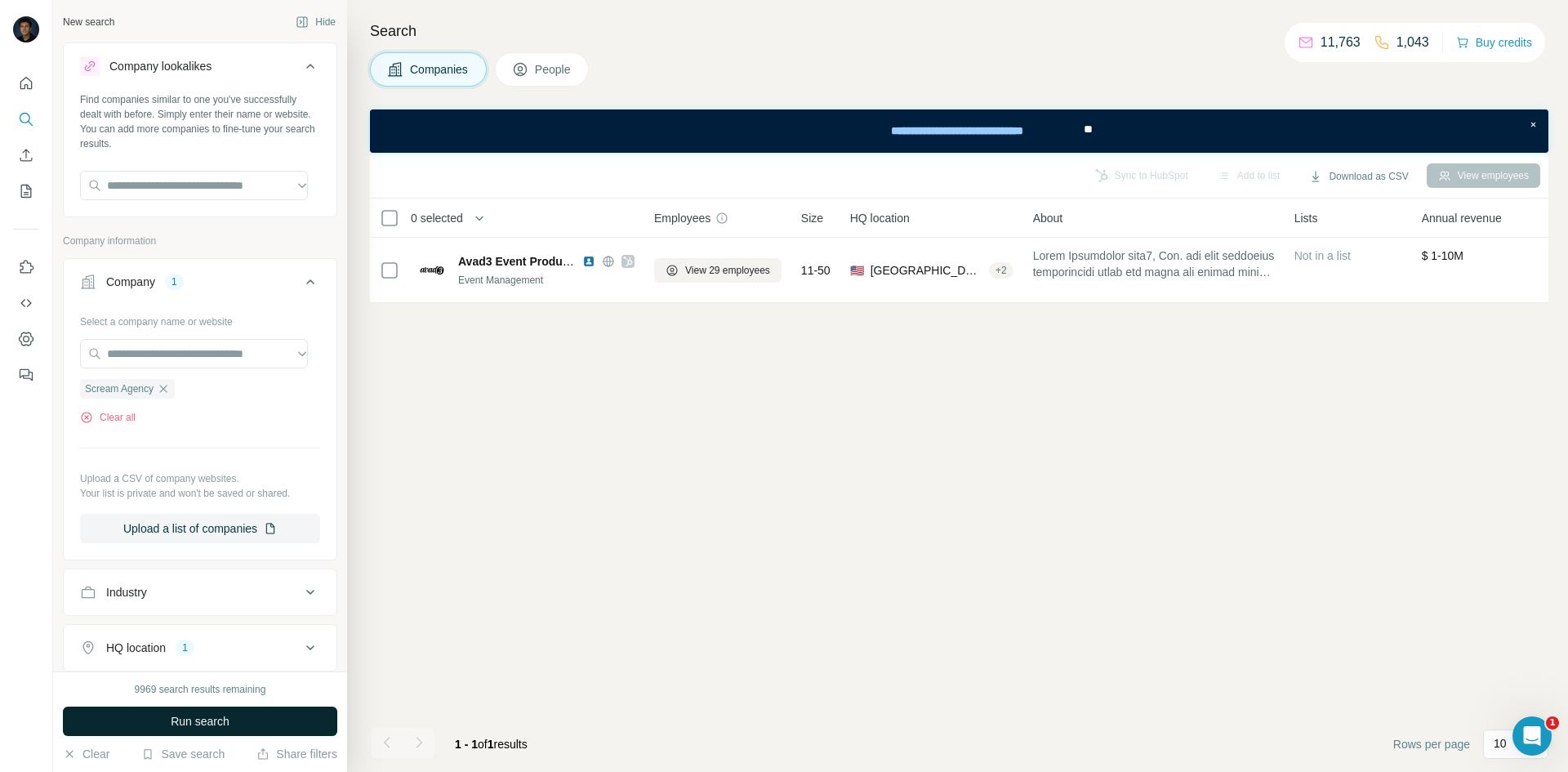
click at [212, 601] on span "Run search" at bounding box center [200, 721] width 59 height 17
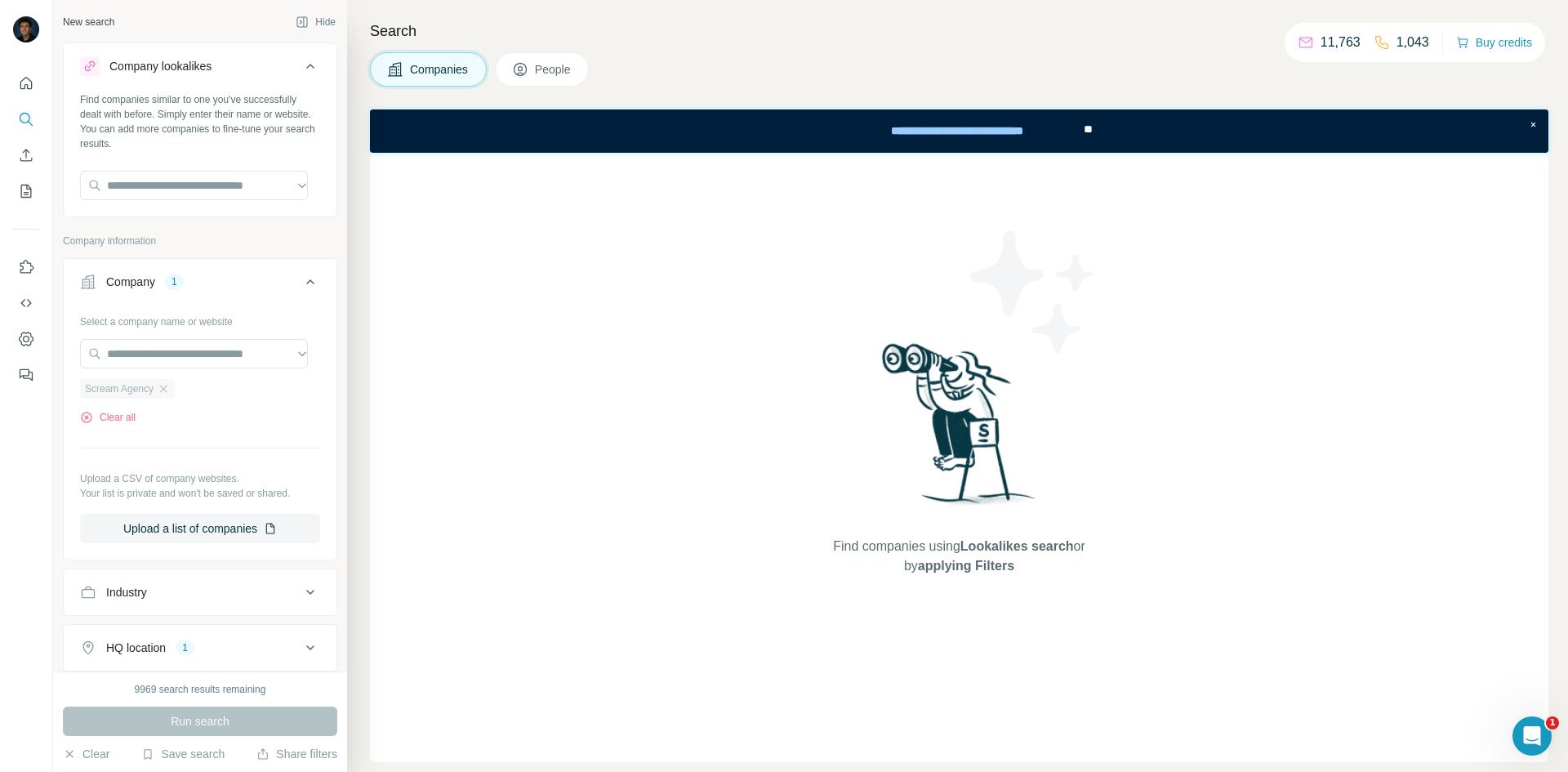
click at [131, 393] on span "Scream Agency" at bounding box center [119, 388] width 69 height 15
click at [128, 388] on span "Scream Agency" at bounding box center [119, 388] width 69 height 15
click at [195, 352] on input "text" at bounding box center [194, 353] width 228 height 30
click at [304, 60] on icon at bounding box center [310, 66] width 20 height 20
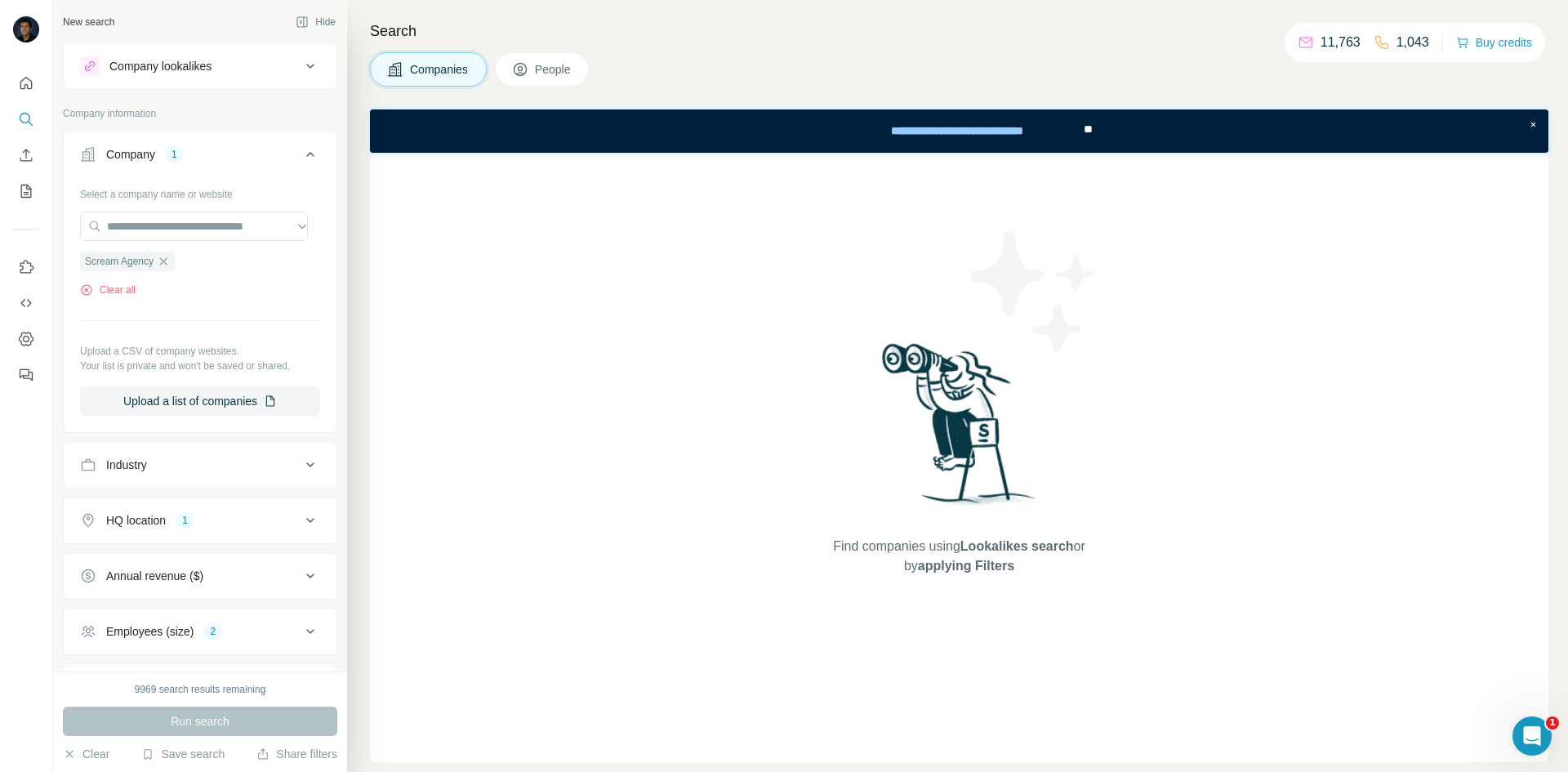
click at [300, 148] on icon at bounding box center [310, 154] width 20 height 20
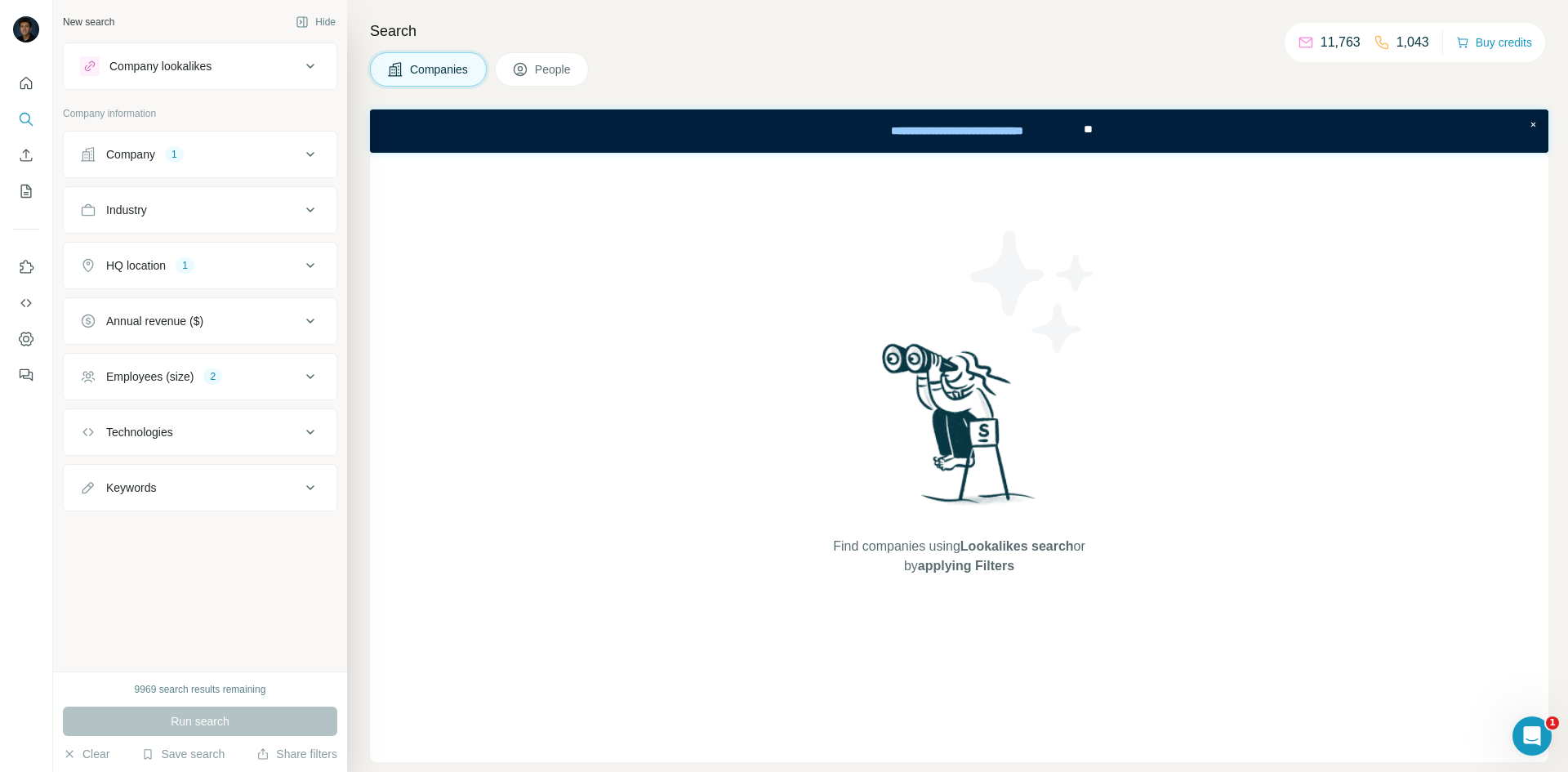
click at [309, 260] on icon at bounding box center [310, 265] width 20 height 20
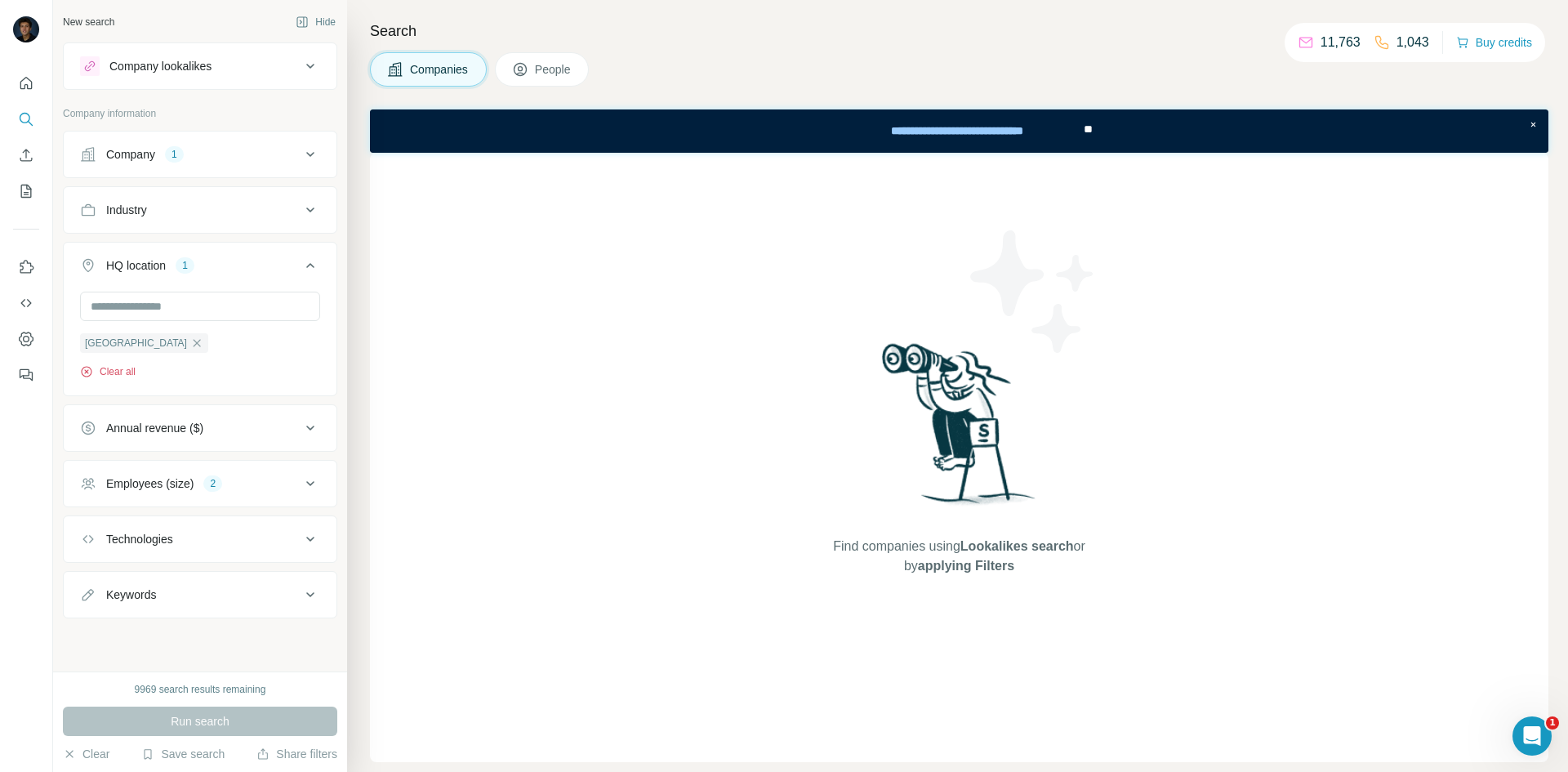
click at [125, 373] on button "Clear all" at bounding box center [108, 371] width 56 height 15
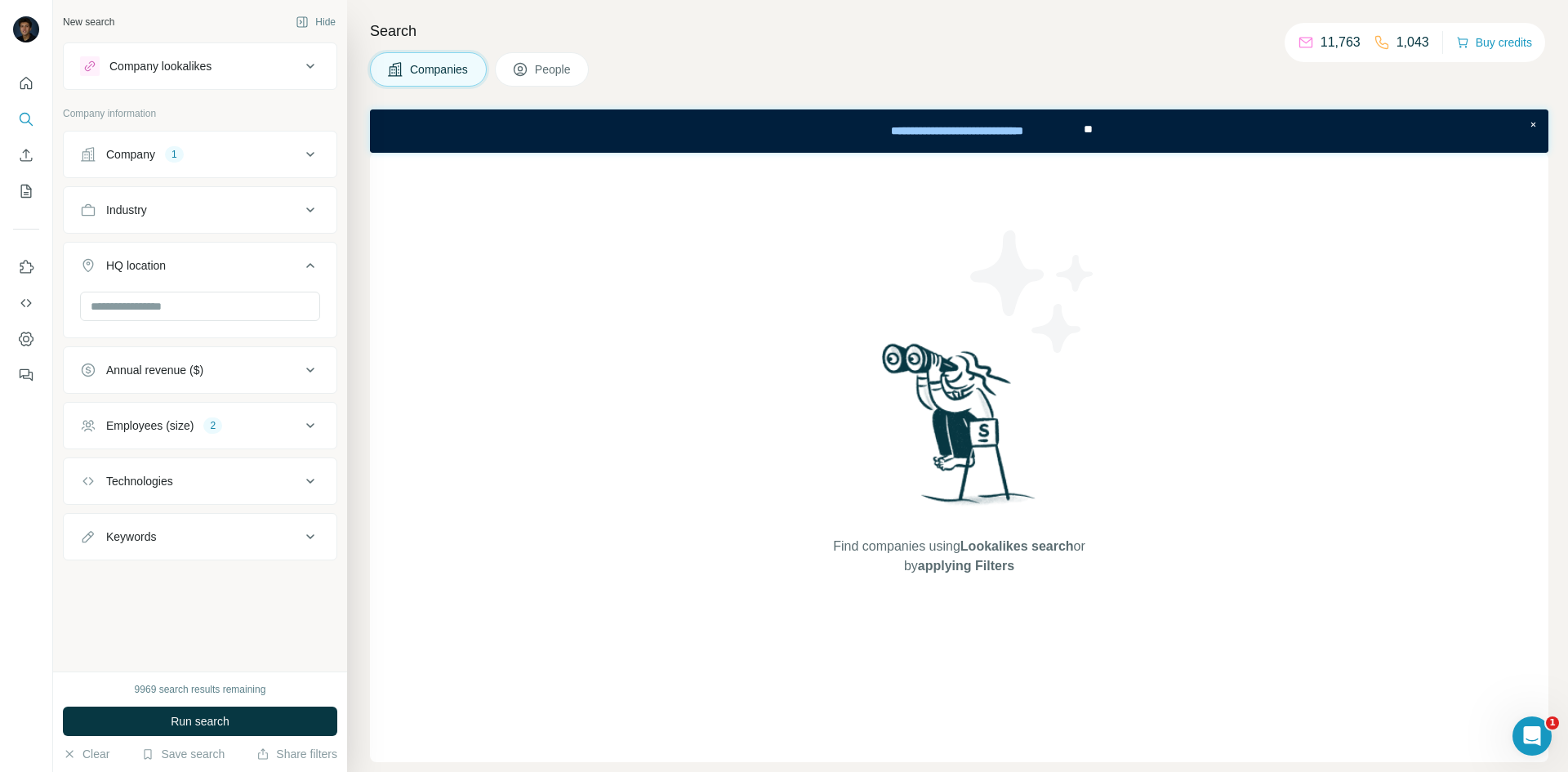
click at [310, 419] on icon at bounding box center [310, 425] width 20 height 20
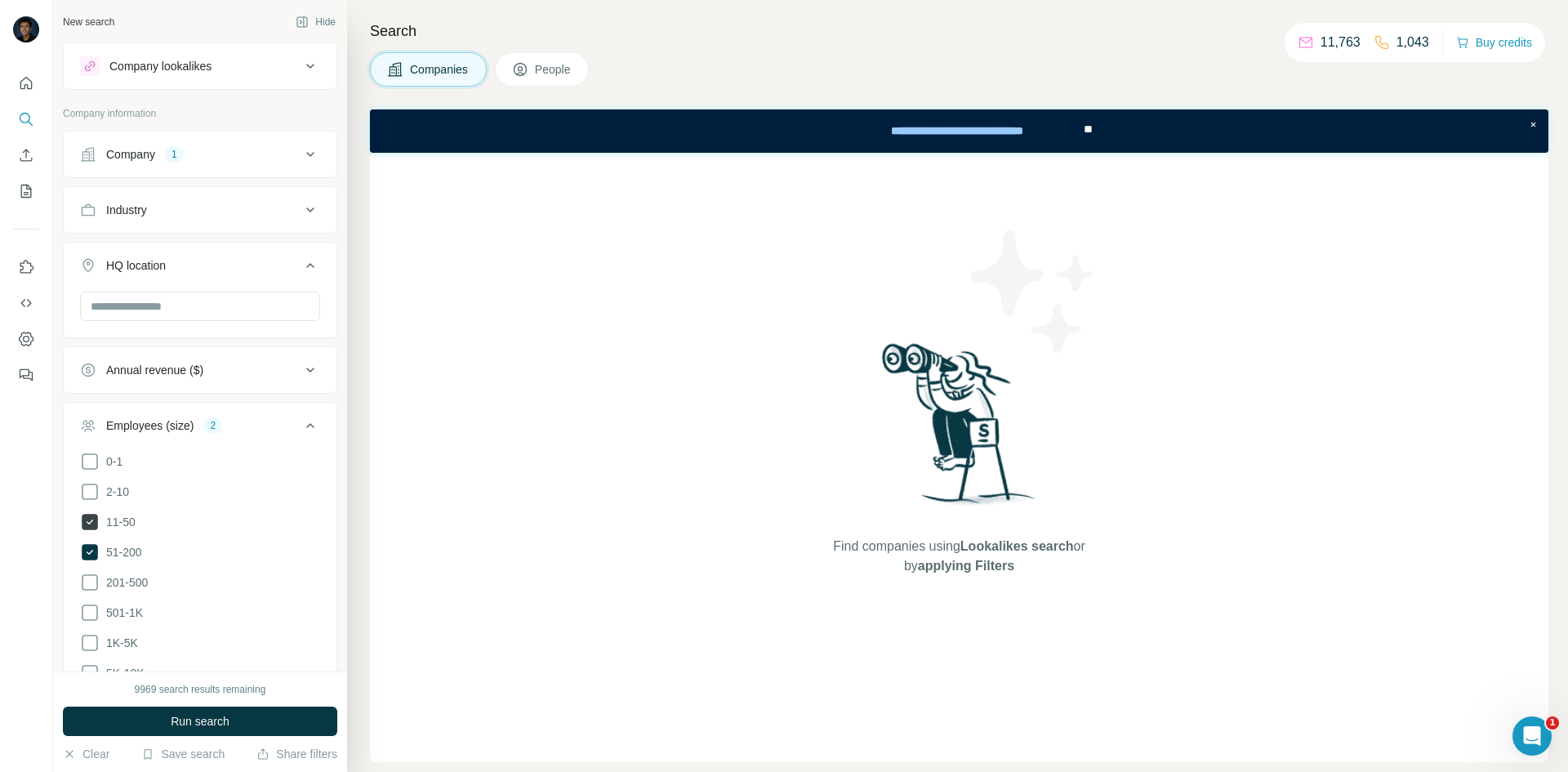
click at [90, 517] on icon at bounding box center [90, 521] width 17 height 17
click at [88, 556] on icon at bounding box center [90, 552] width 17 height 17
click at [175, 601] on span "Run search" at bounding box center [200, 721] width 59 height 17
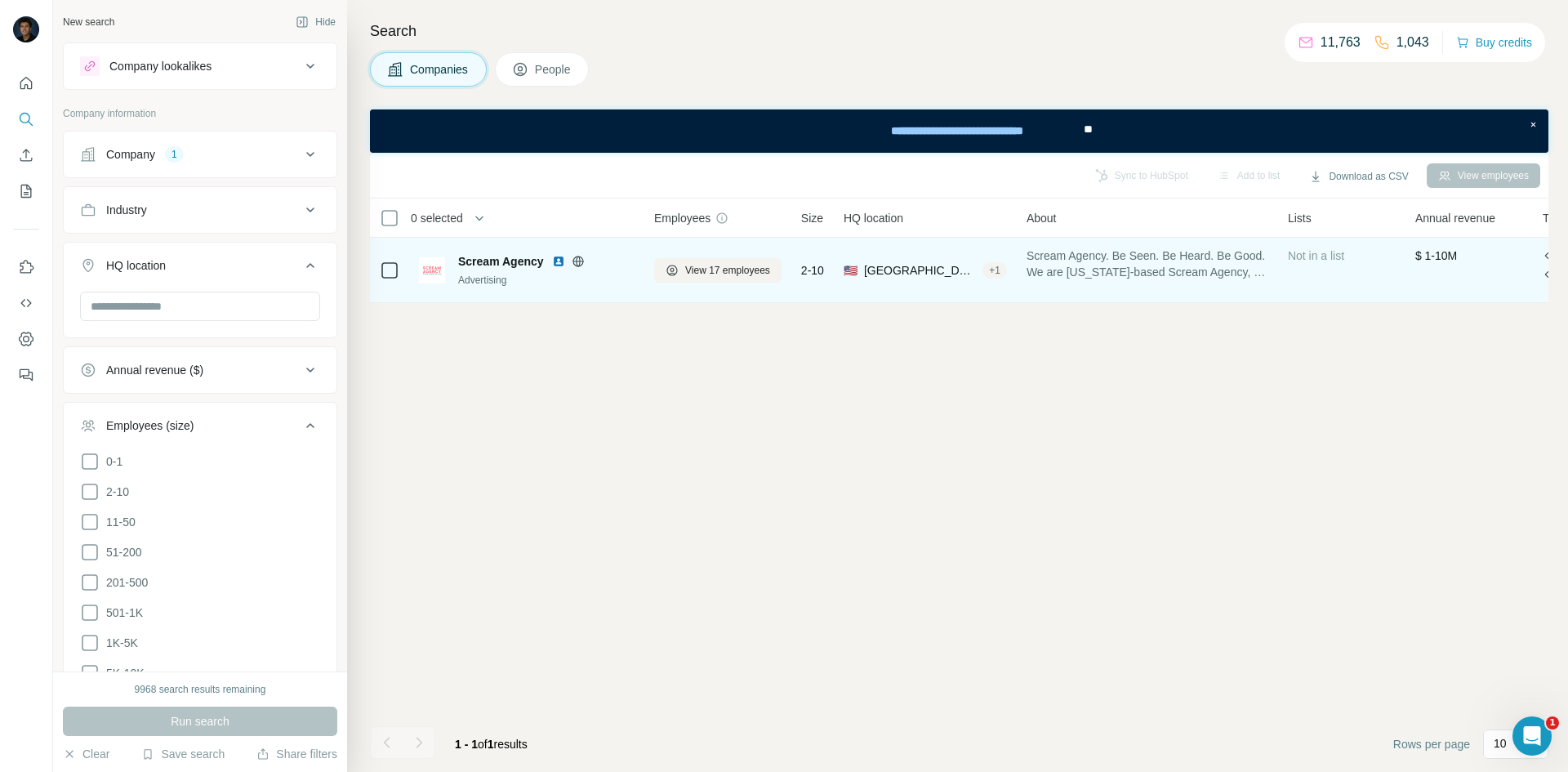
click at [502, 256] on span "Scream Agency" at bounding box center [501, 261] width 86 height 17
click at [701, 266] on span "View 17 employees" at bounding box center [728, 270] width 85 height 15
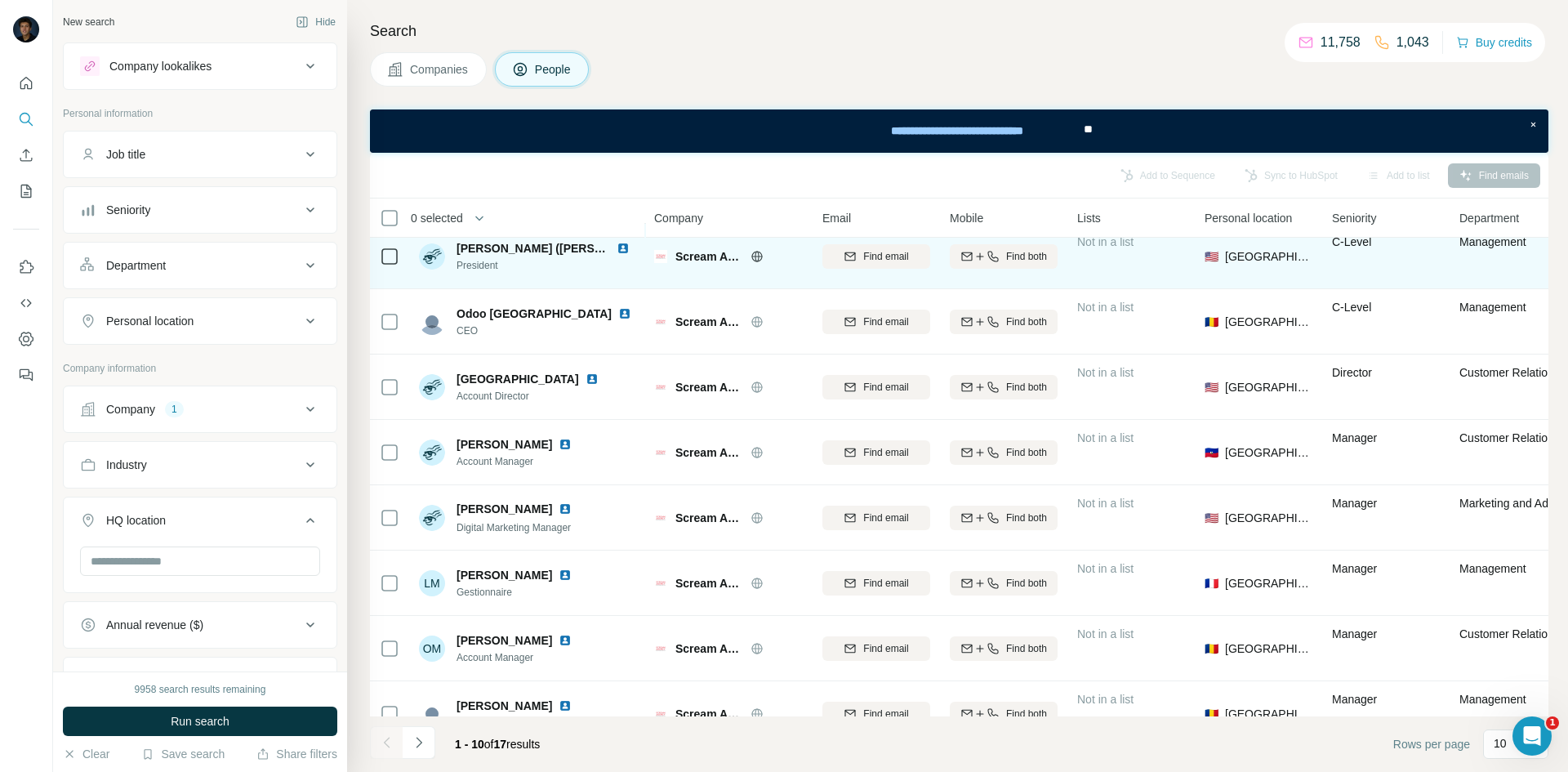
scroll to position [164, 0]
